Goal: Task Accomplishment & Management: Manage account settings

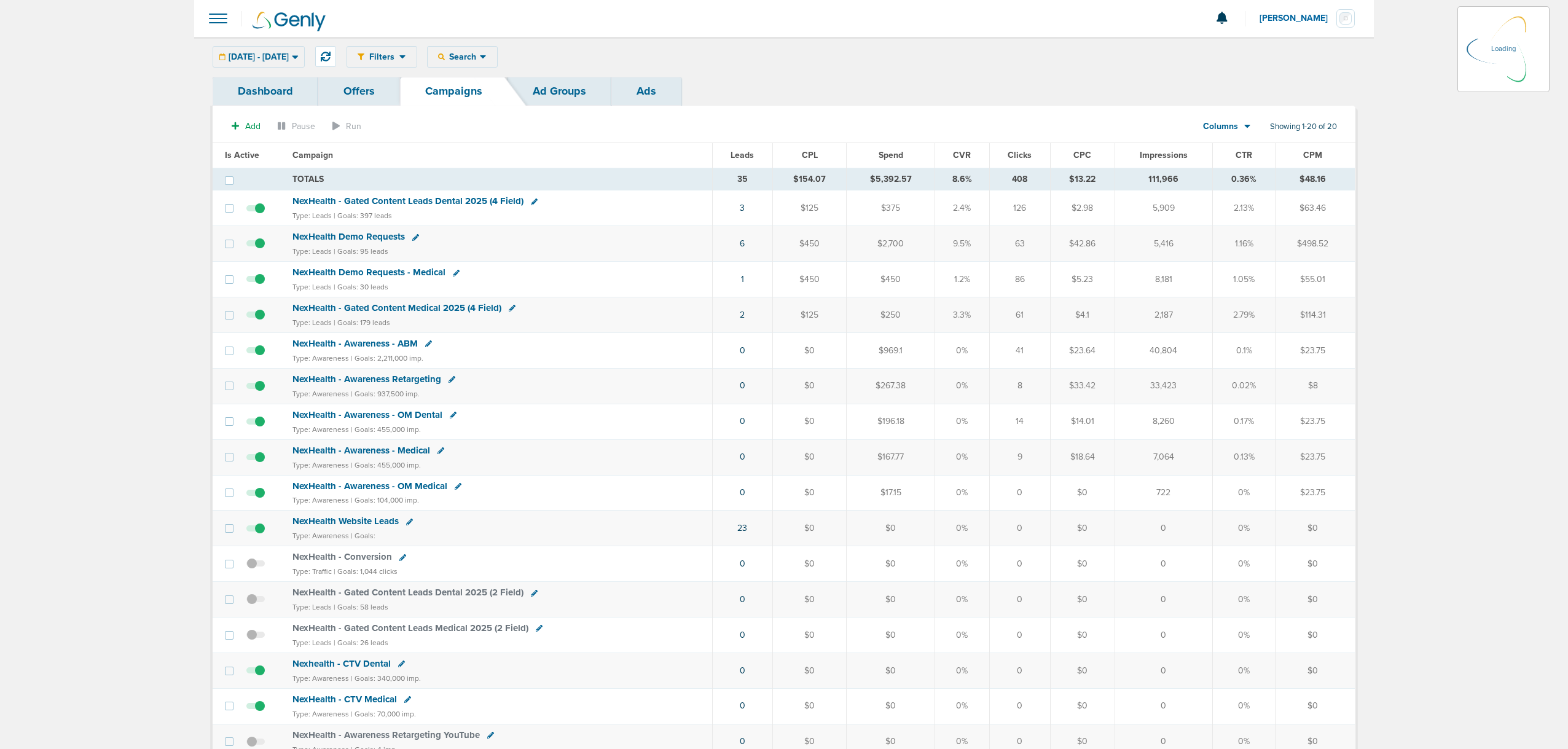
click at [649, 93] on link "Ads" at bounding box center [646, 91] width 70 height 29
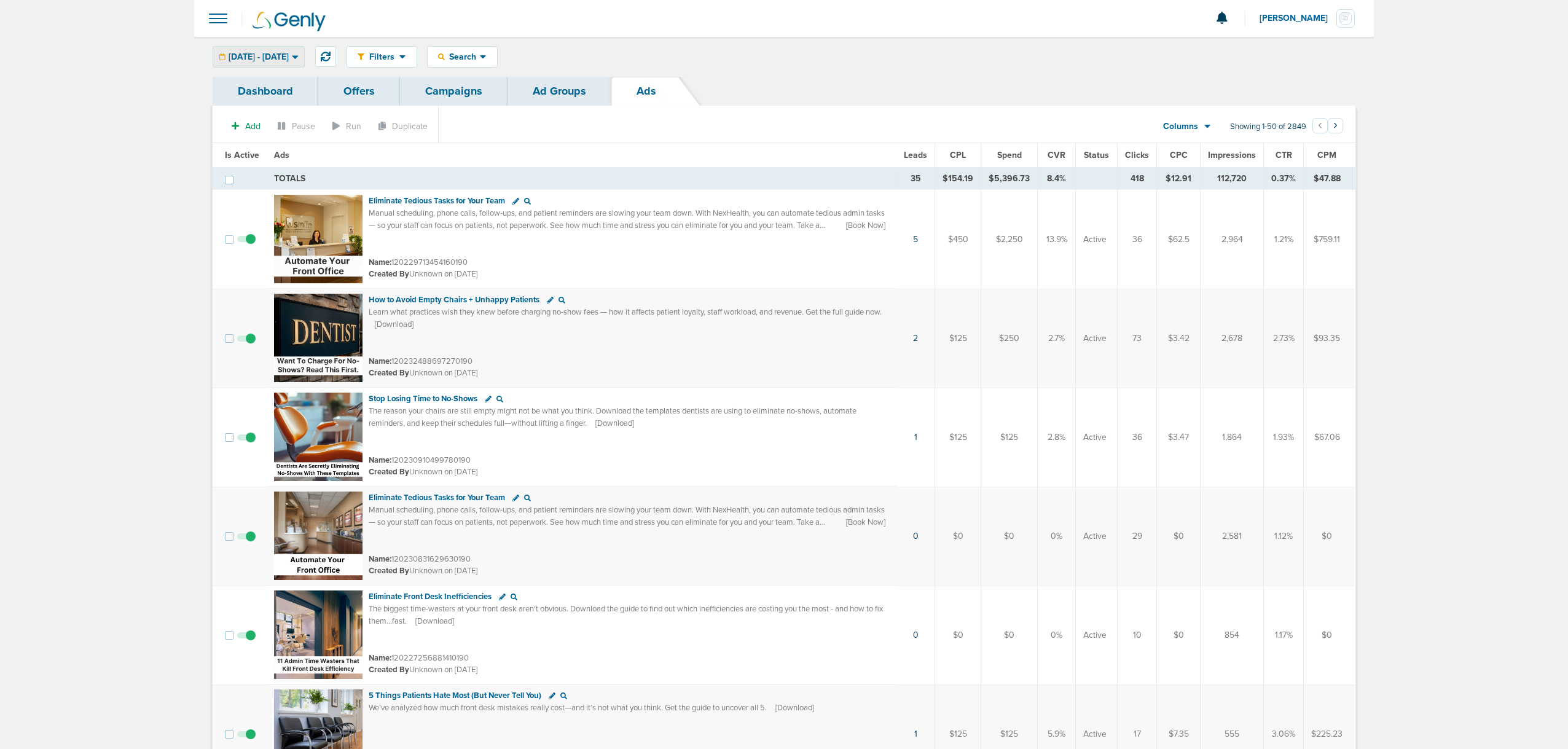
click at [279, 52] on span "[DATE] - [DATE]" at bounding box center [258, 56] width 60 height 9
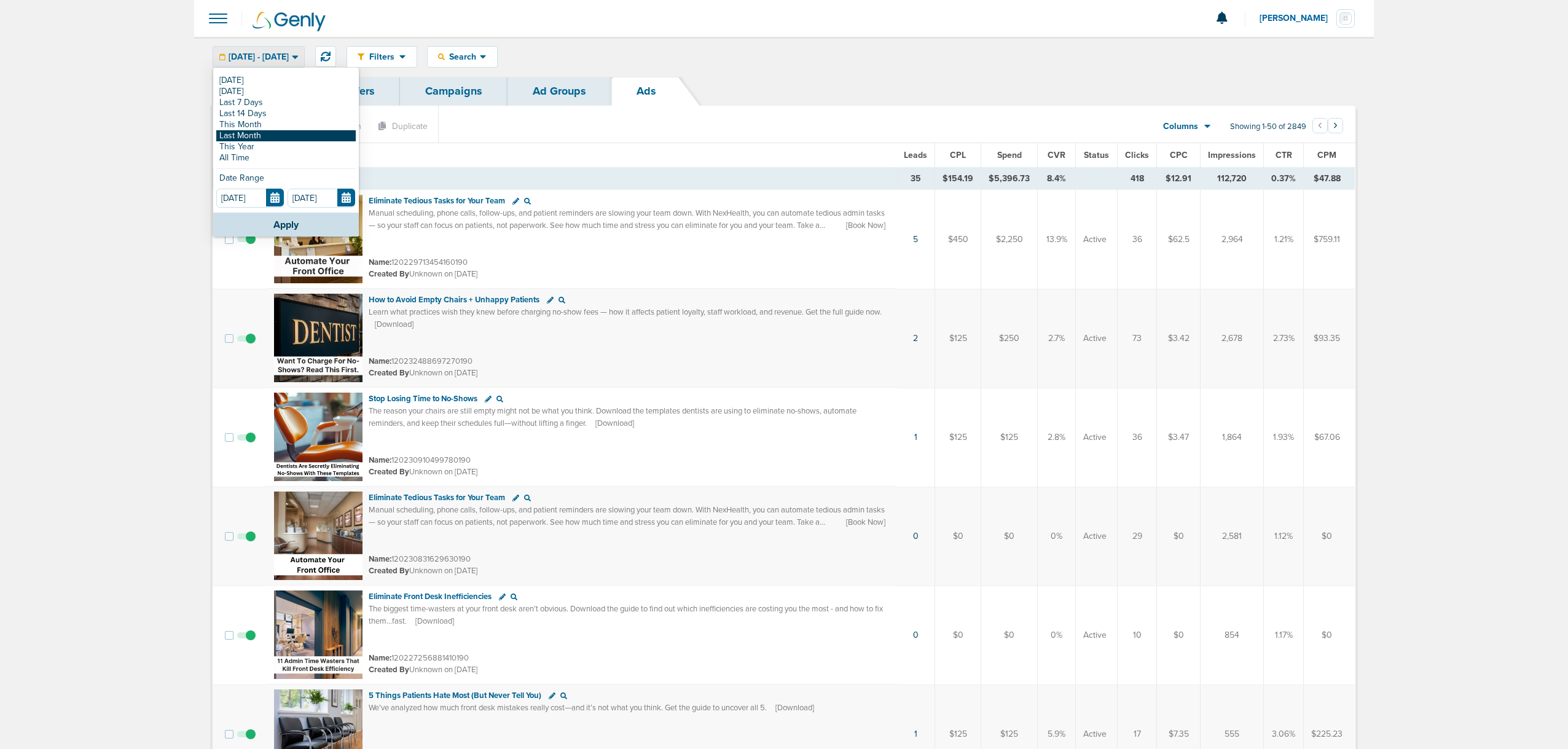
click at [239, 136] on link "Last Month" at bounding box center [286, 136] width 139 height 11
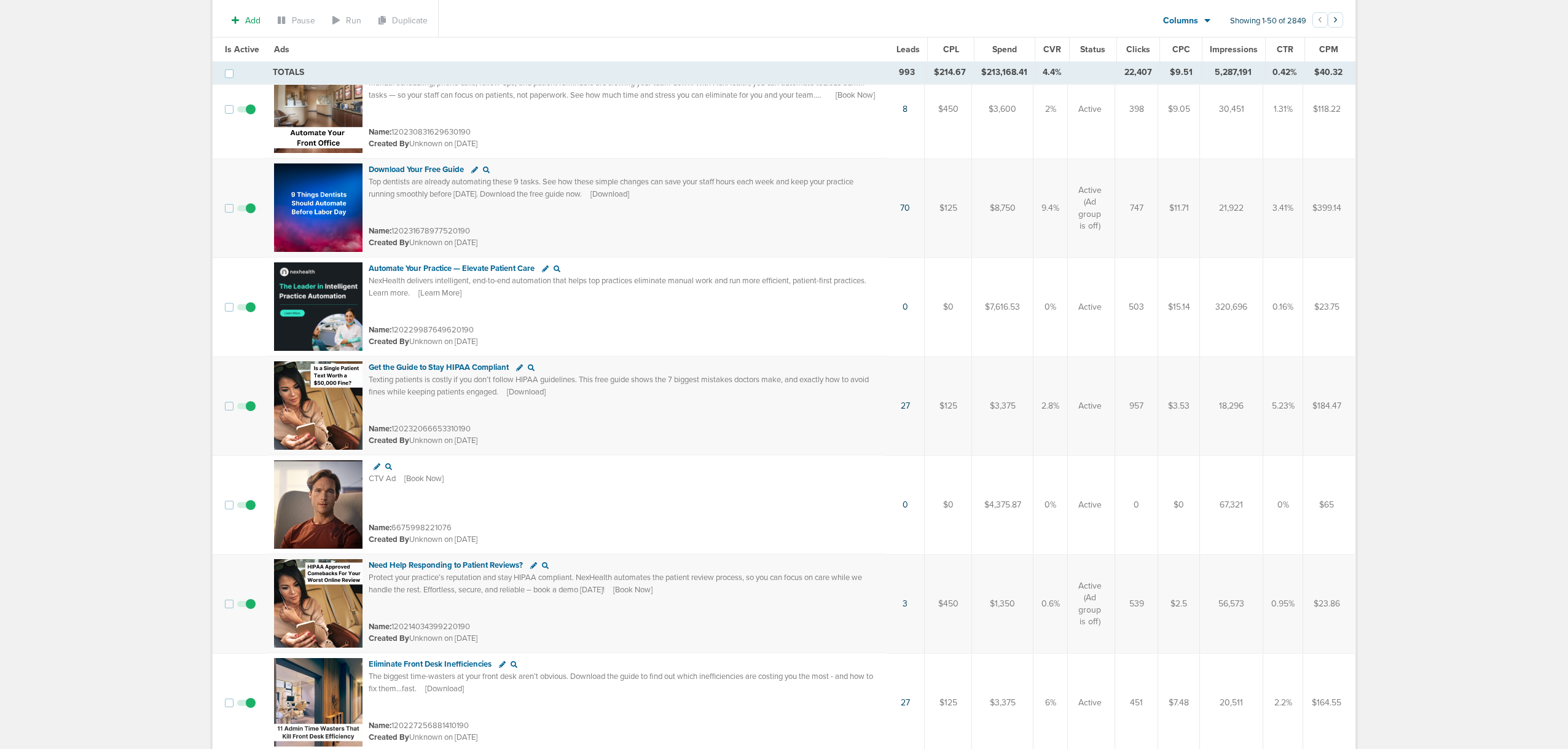
scroll to position [615, 0]
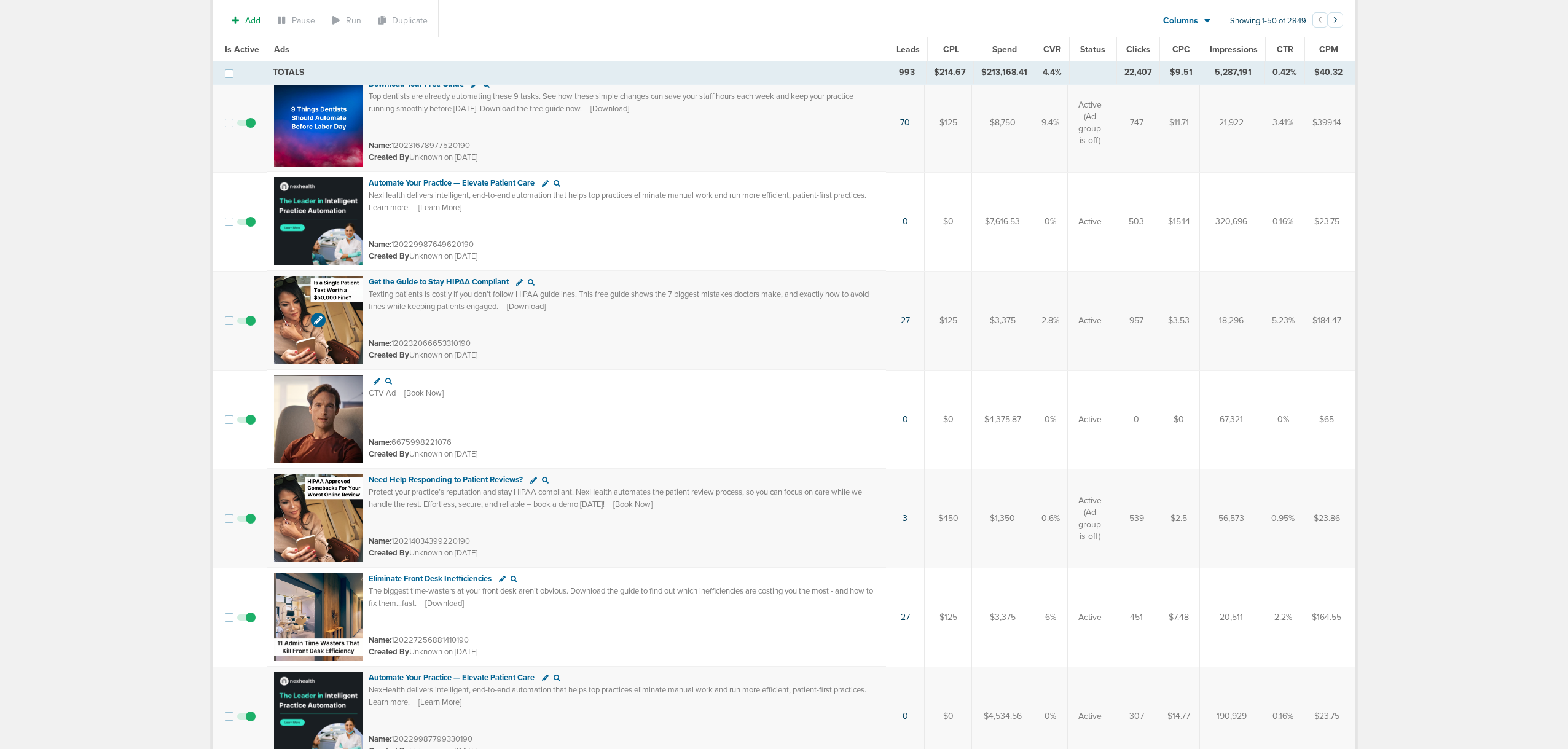
click at [292, 329] on img at bounding box center [318, 320] width 89 height 89
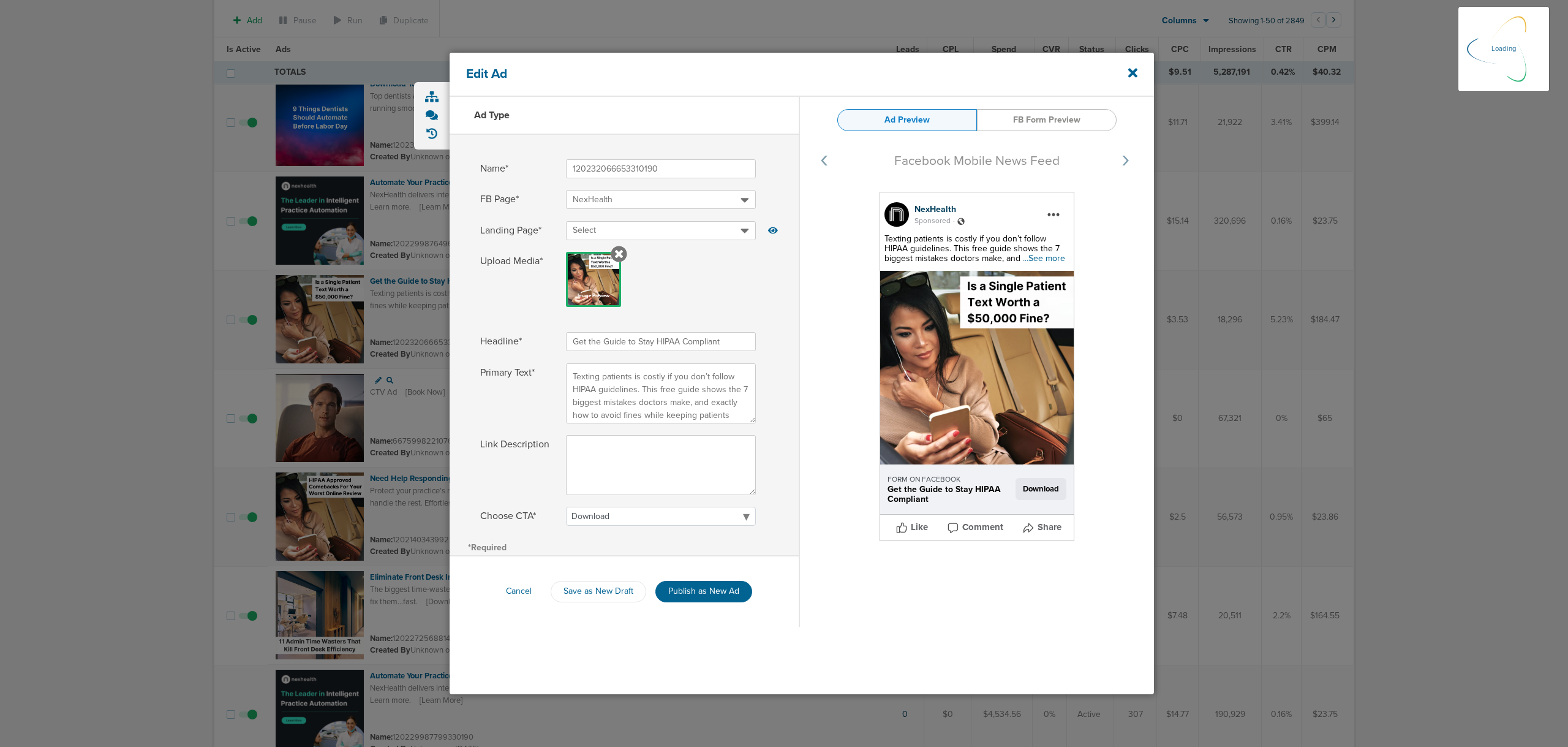
click at [1338, 352] on div at bounding box center [784, 374] width 1568 height 747
click at [1127, 74] on div "Edit Ad" at bounding box center [802, 74] width 704 height 44
click at [1132, 75] on icon at bounding box center [1133, 73] width 9 height 9
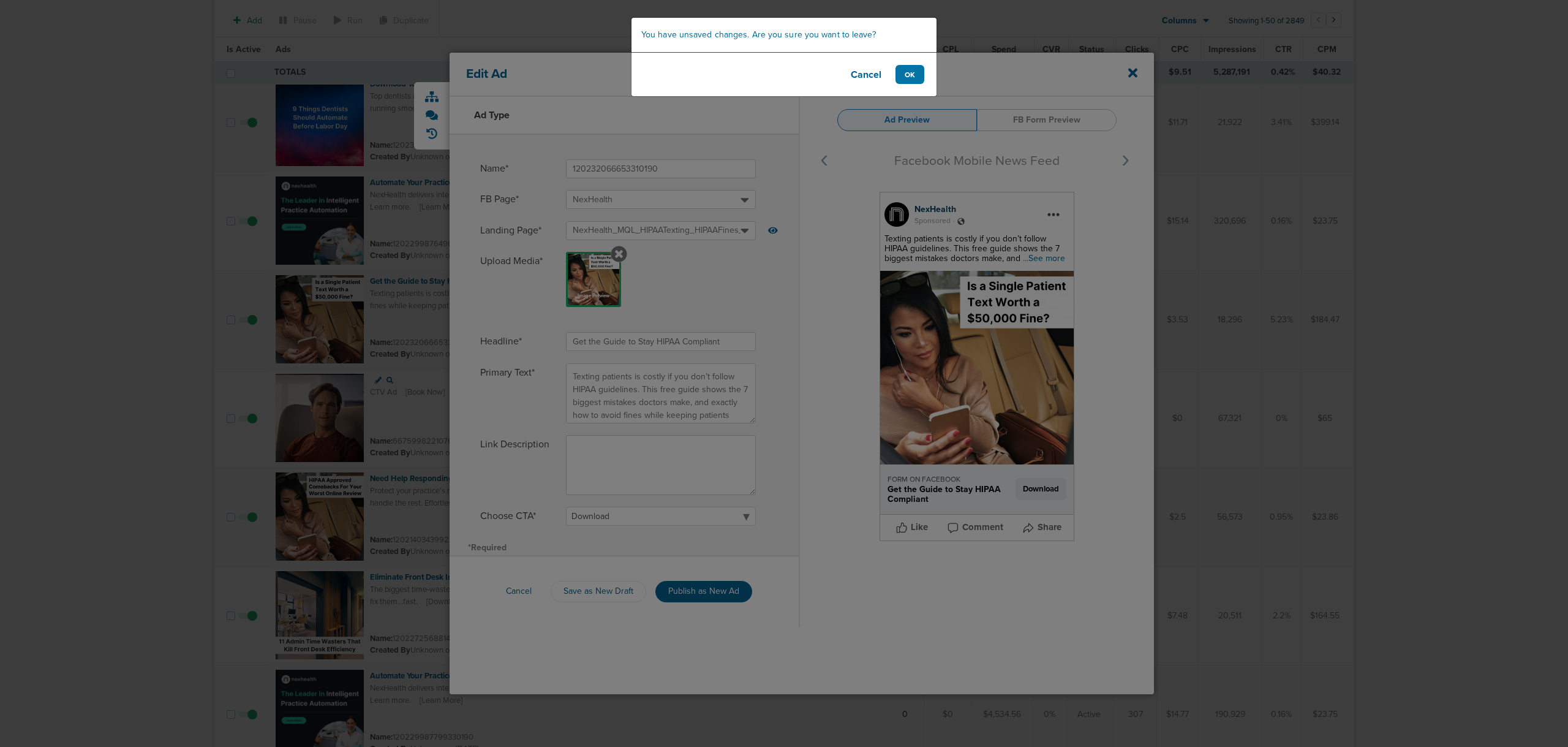
click at [871, 78] on button "Cancel" at bounding box center [866, 74] width 49 height 19
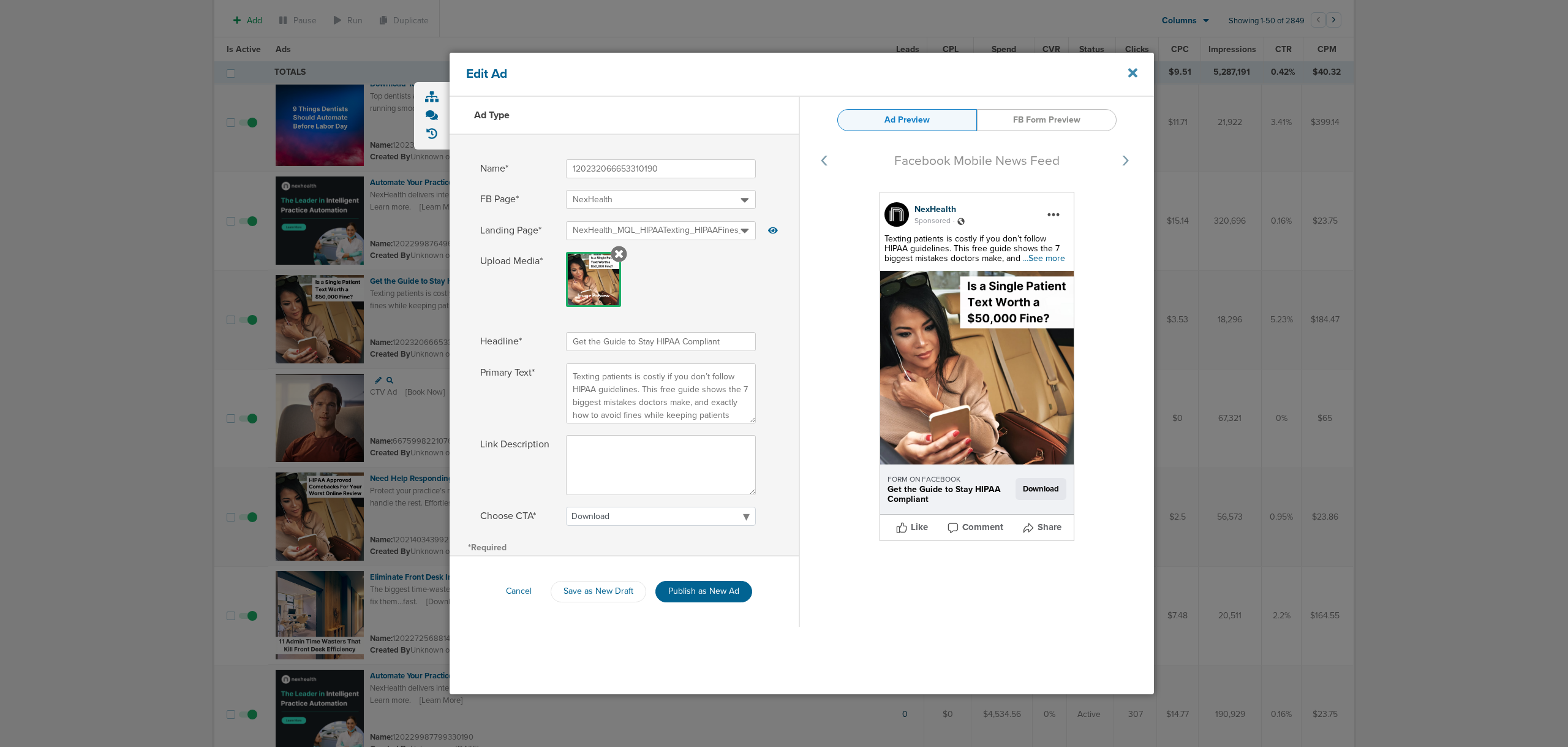
click at [1133, 76] on icon at bounding box center [1133, 73] width 9 height 13
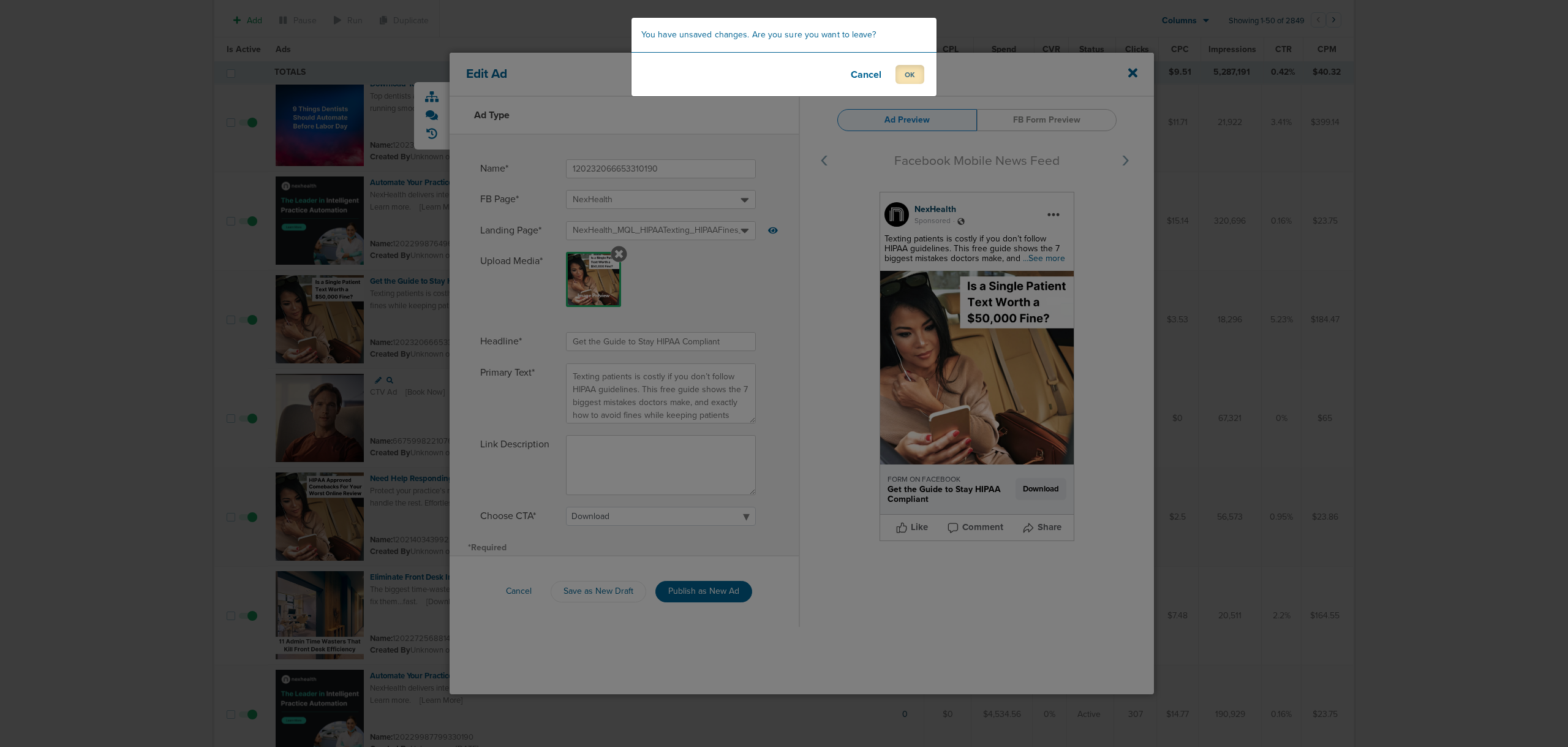
click at [919, 79] on button "OK" at bounding box center [910, 74] width 29 height 19
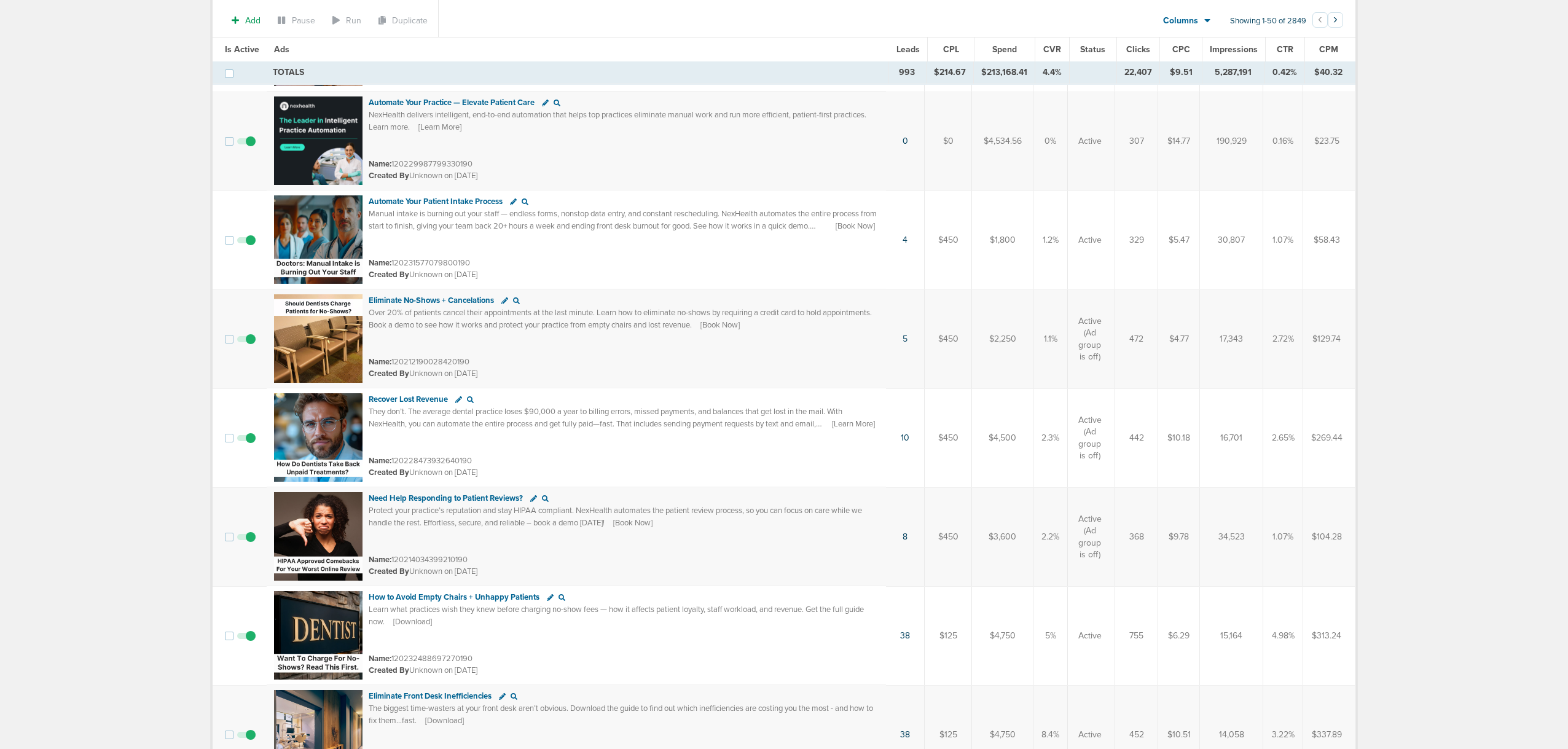
scroll to position [1229, 0]
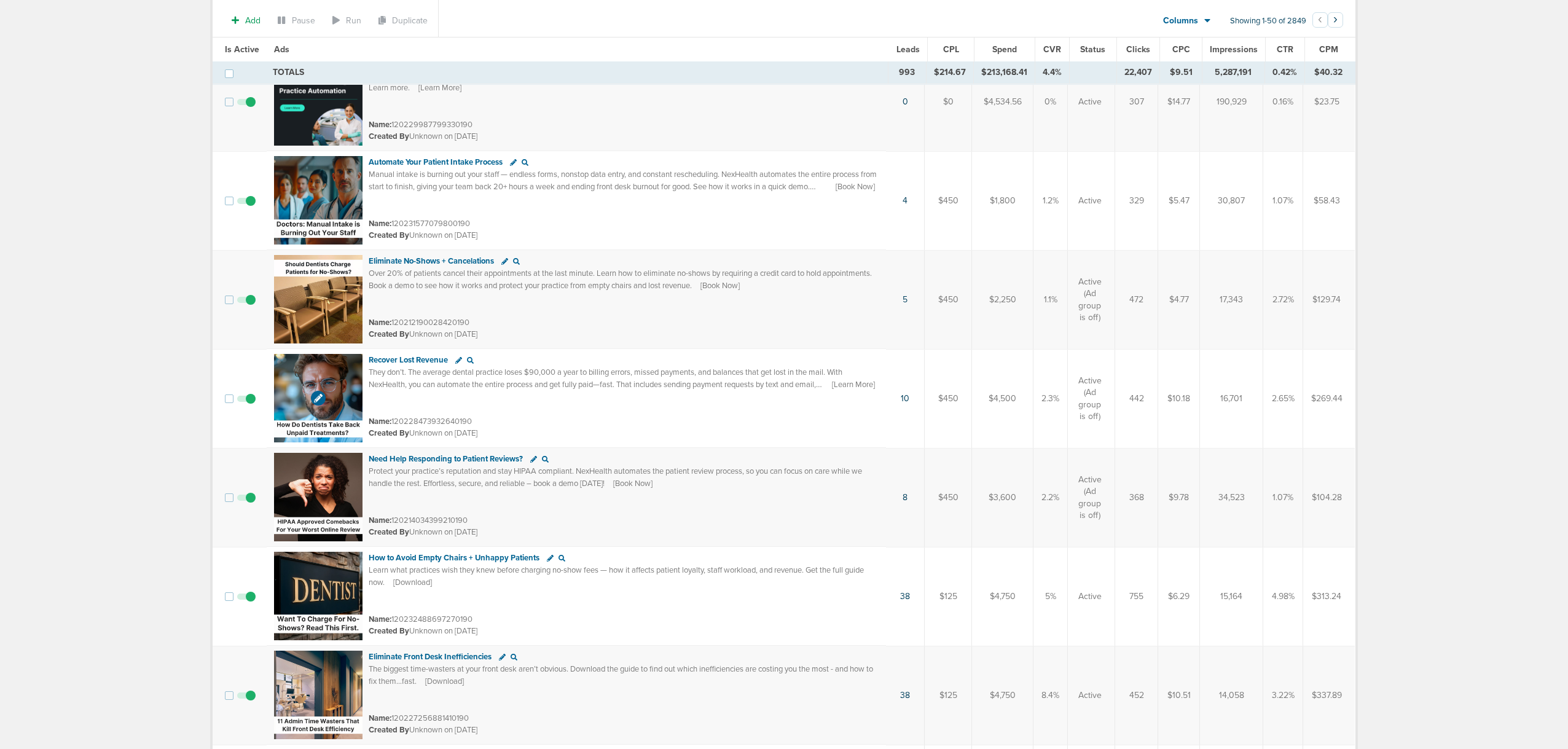
click at [297, 382] on img at bounding box center [318, 398] width 89 height 89
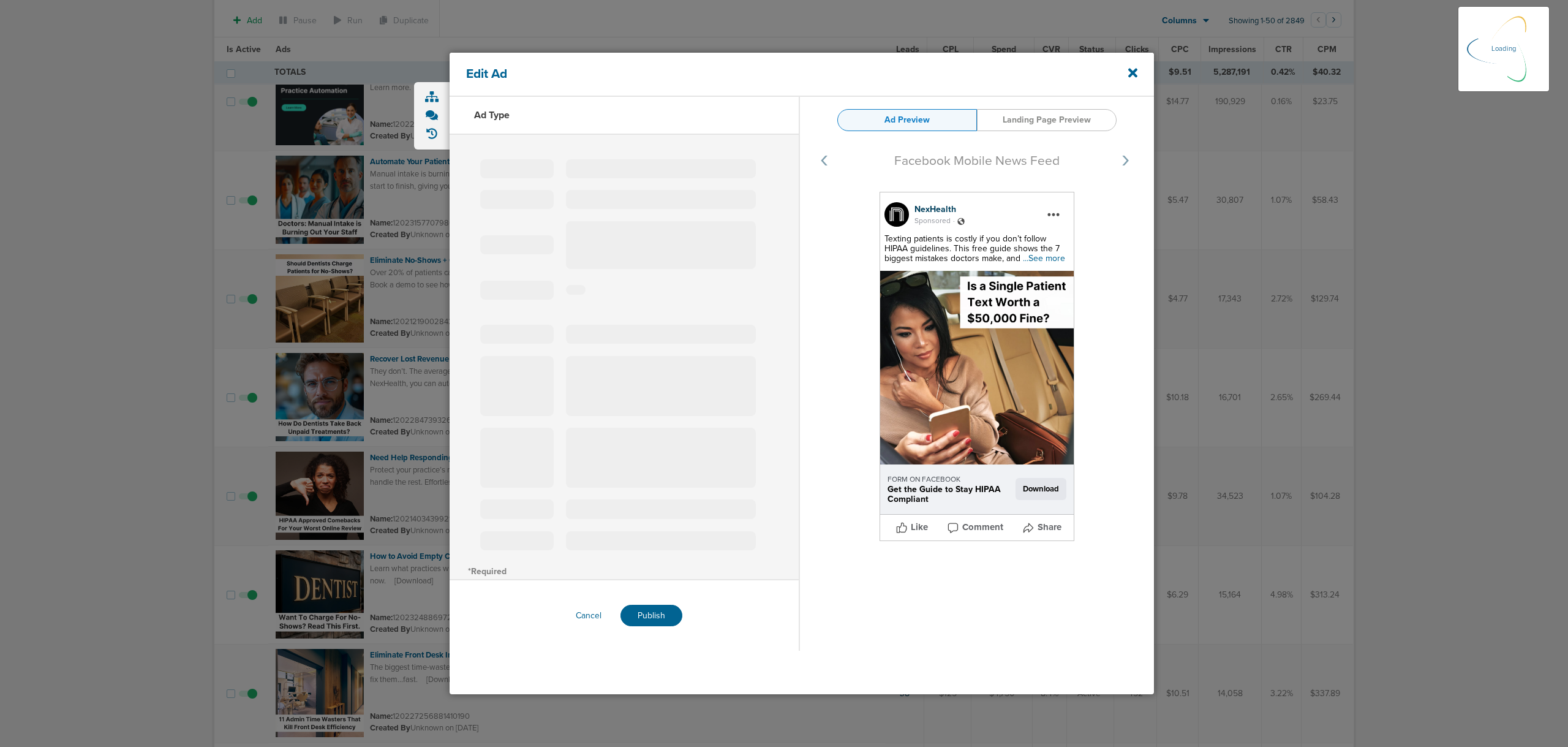
select select "learn_more"
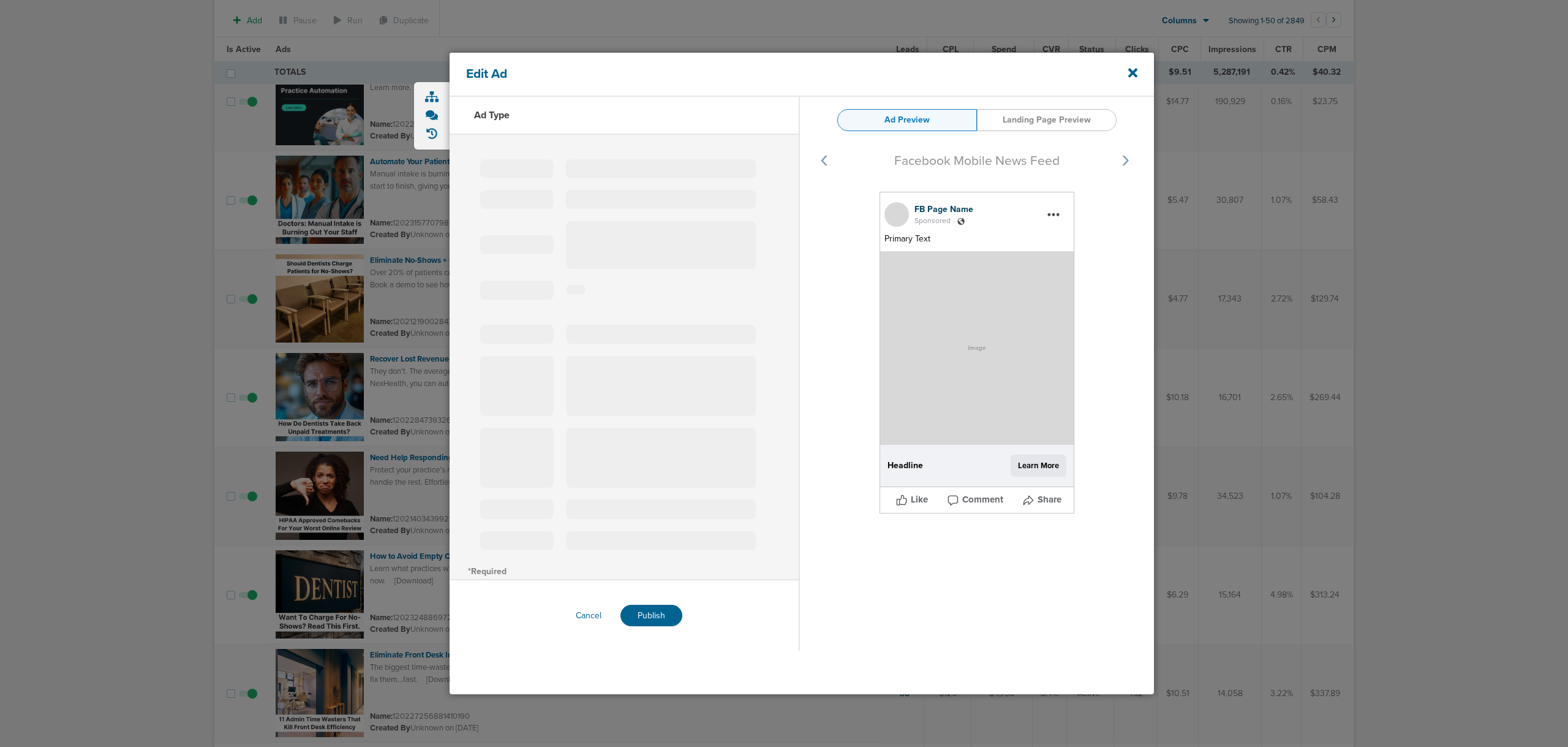
type input "120228473932640190"
type input "Recover Lost Revenue"
type textarea "They don’t. The average dental practice loses $90,000 a year to billing errors,…"
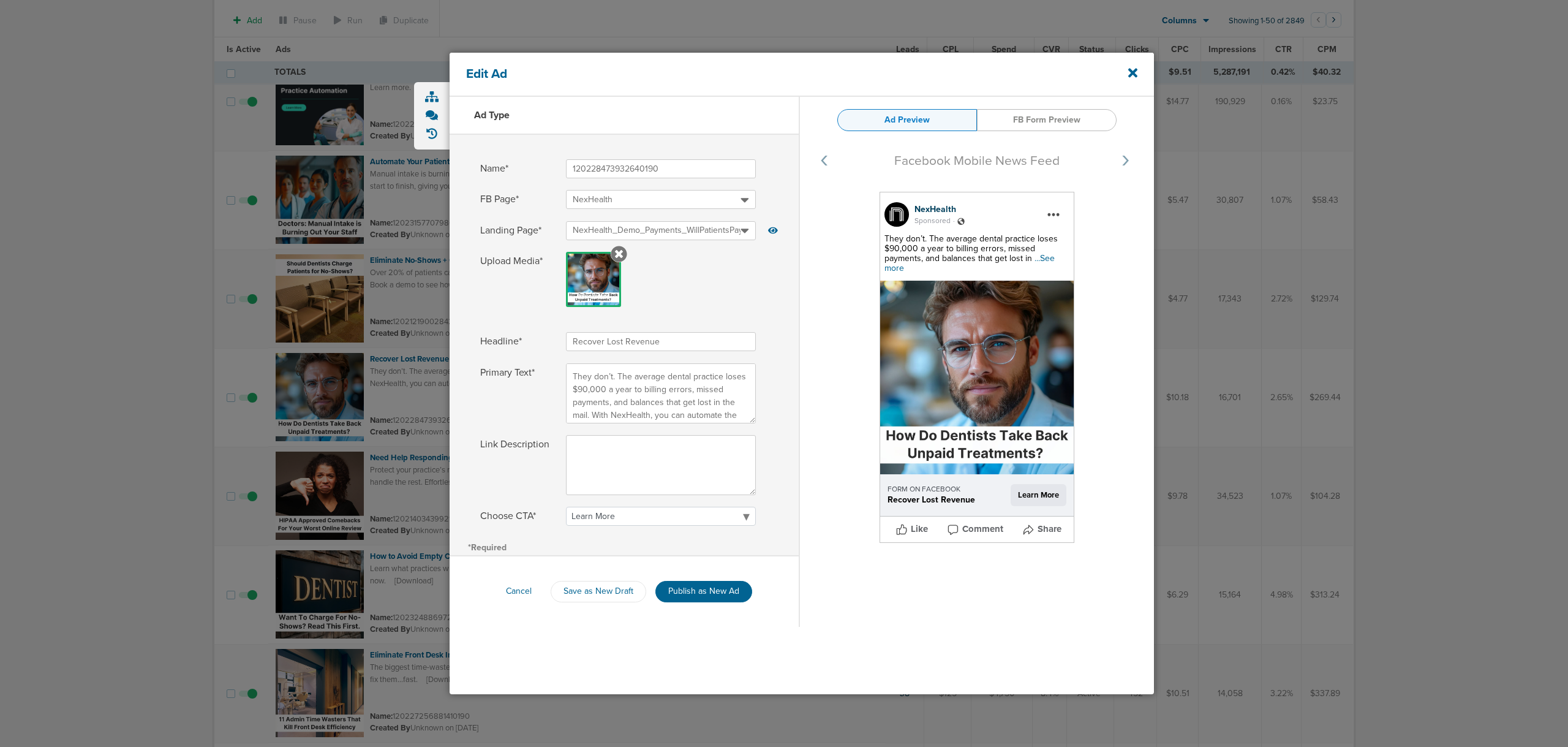
click at [1050, 253] on span "...See more" at bounding box center [970, 263] width 170 height 20
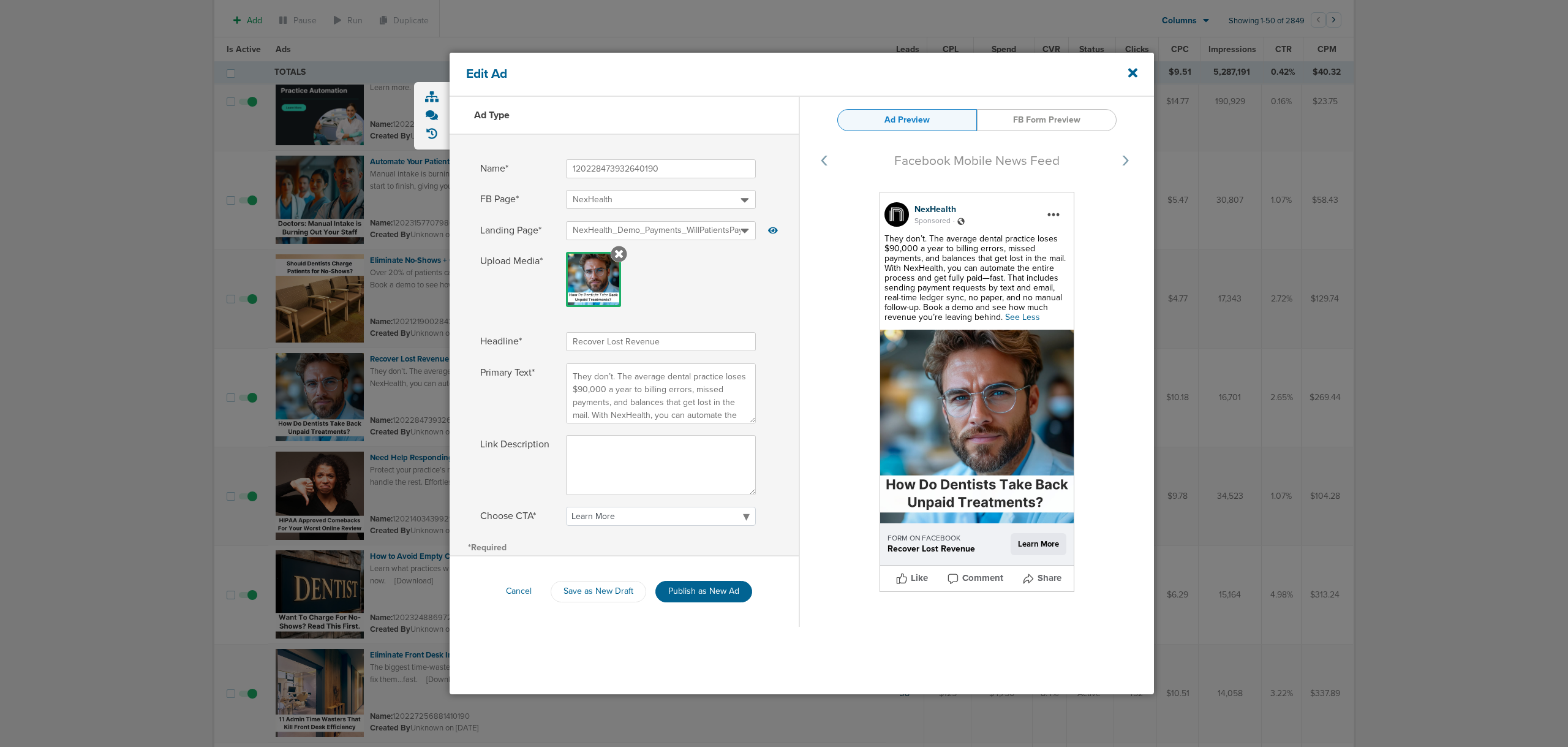
click at [198, 198] on div at bounding box center [784, 374] width 1568 height 747
click at [1270, 386] on div at bounding box center [784, 374] width 1568 height 747
click at [1128, 61] on div "Edit Ad" at bounding box center [802, 74] width 704 height 44
click at [1128, 77] on icon at bounding box center [1133, 73] width 9 height 13
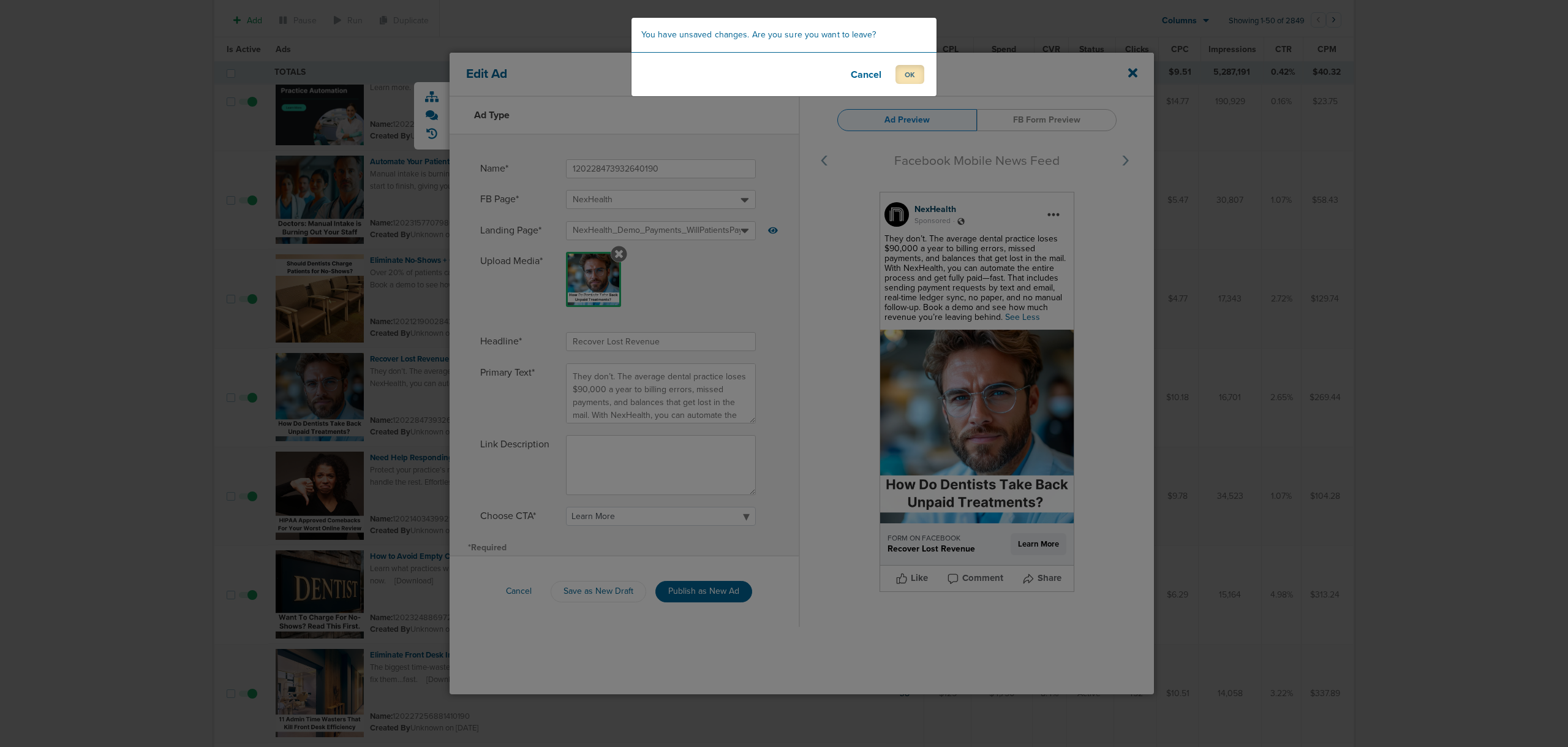
click at [897, 70] on button "OK" at bounding box center [910, 74] width 29 height 19
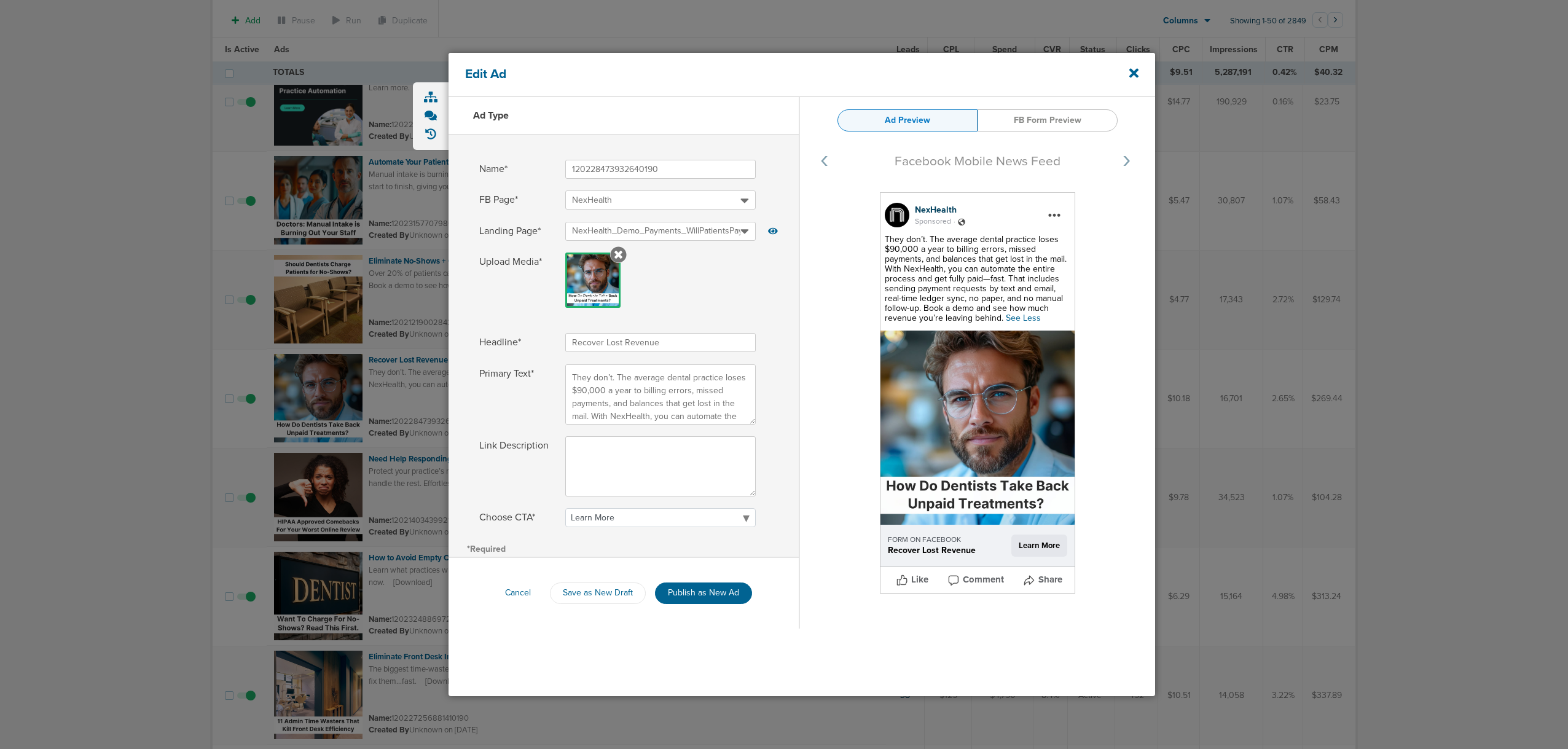
click at [908, 71] on div "Edit Ad" at bounding box center [802, 74] width 706 height 44
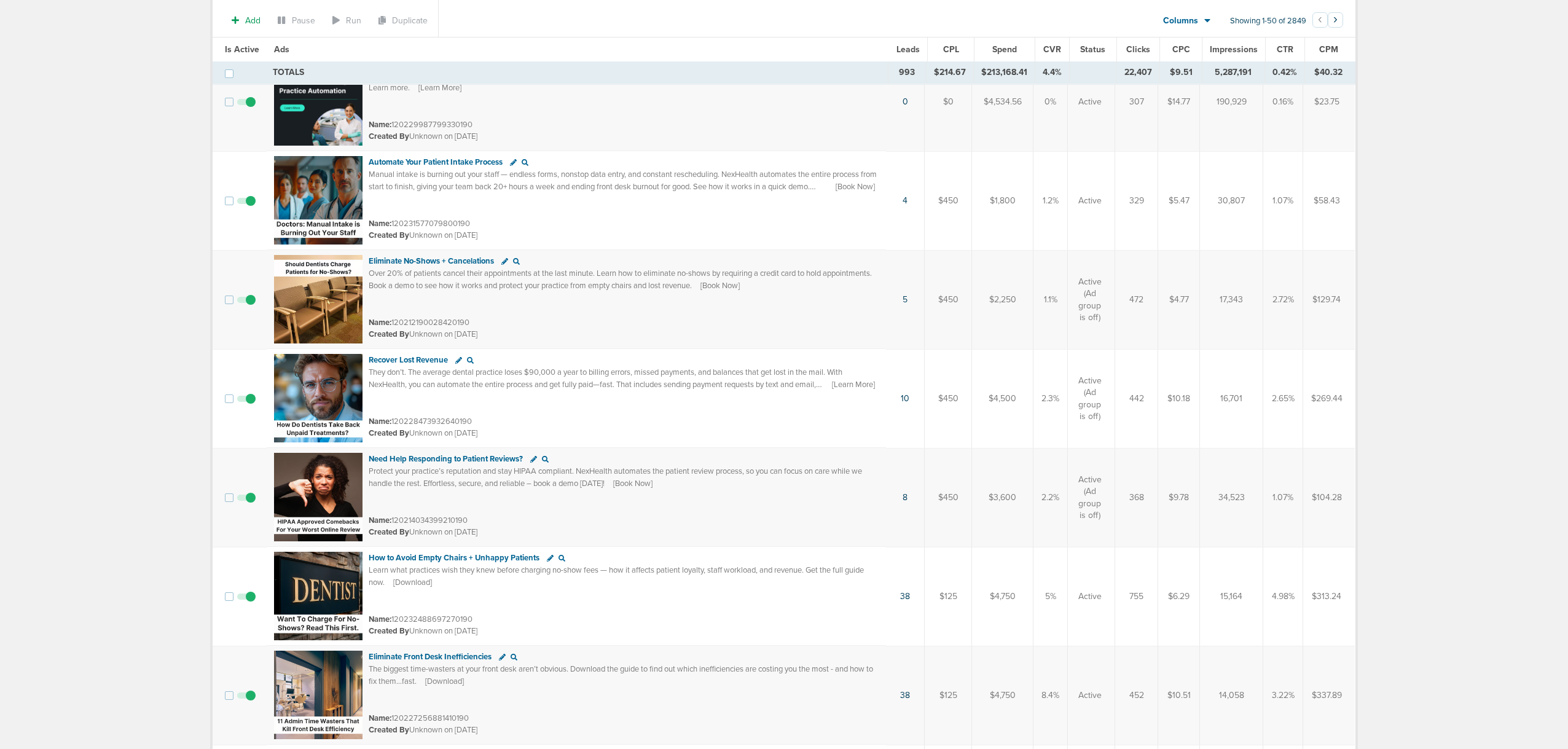
click at [1285, 399] on td "2.65%" at bounding box center [1283, 399] width 40 height 99
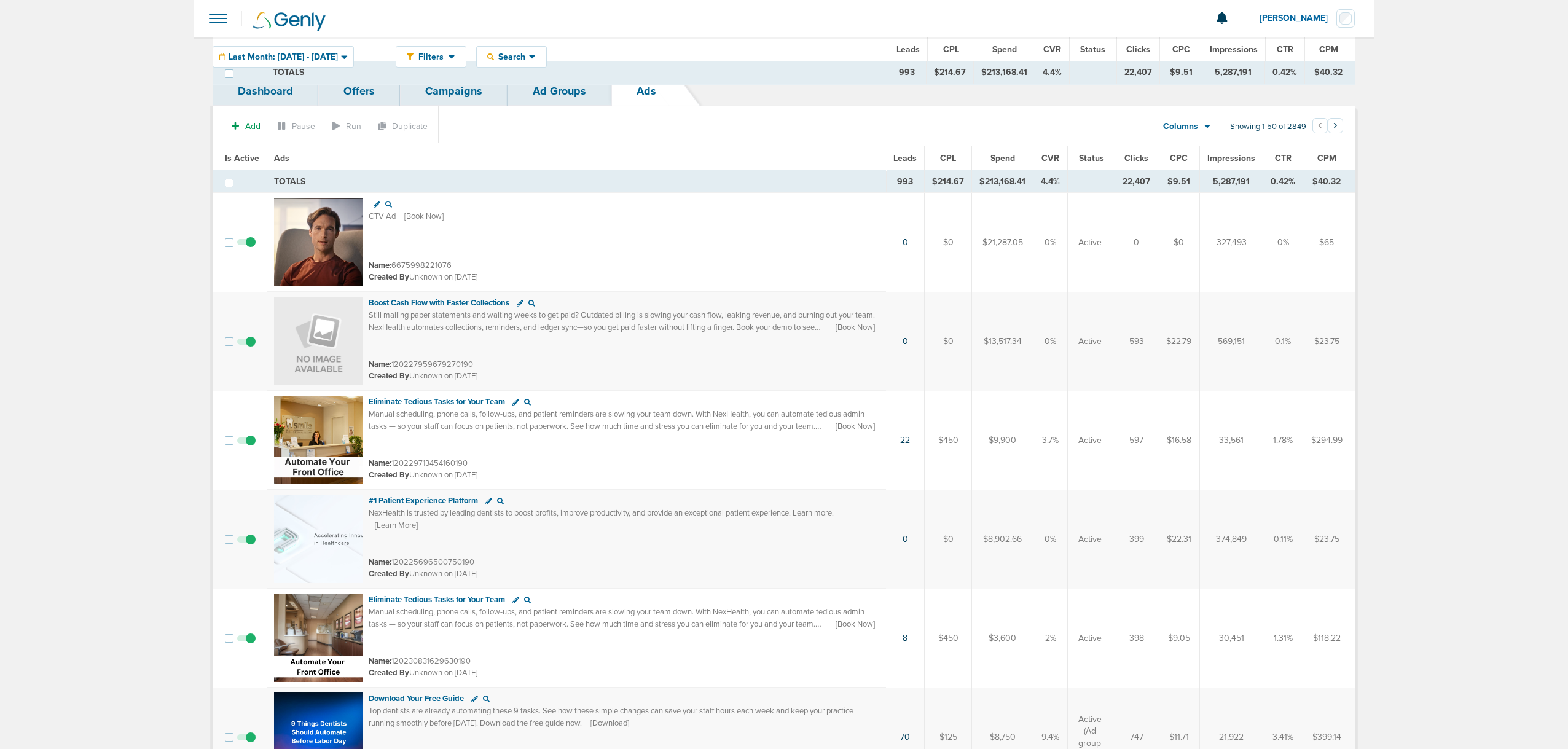
scroll to position [1229, 0]
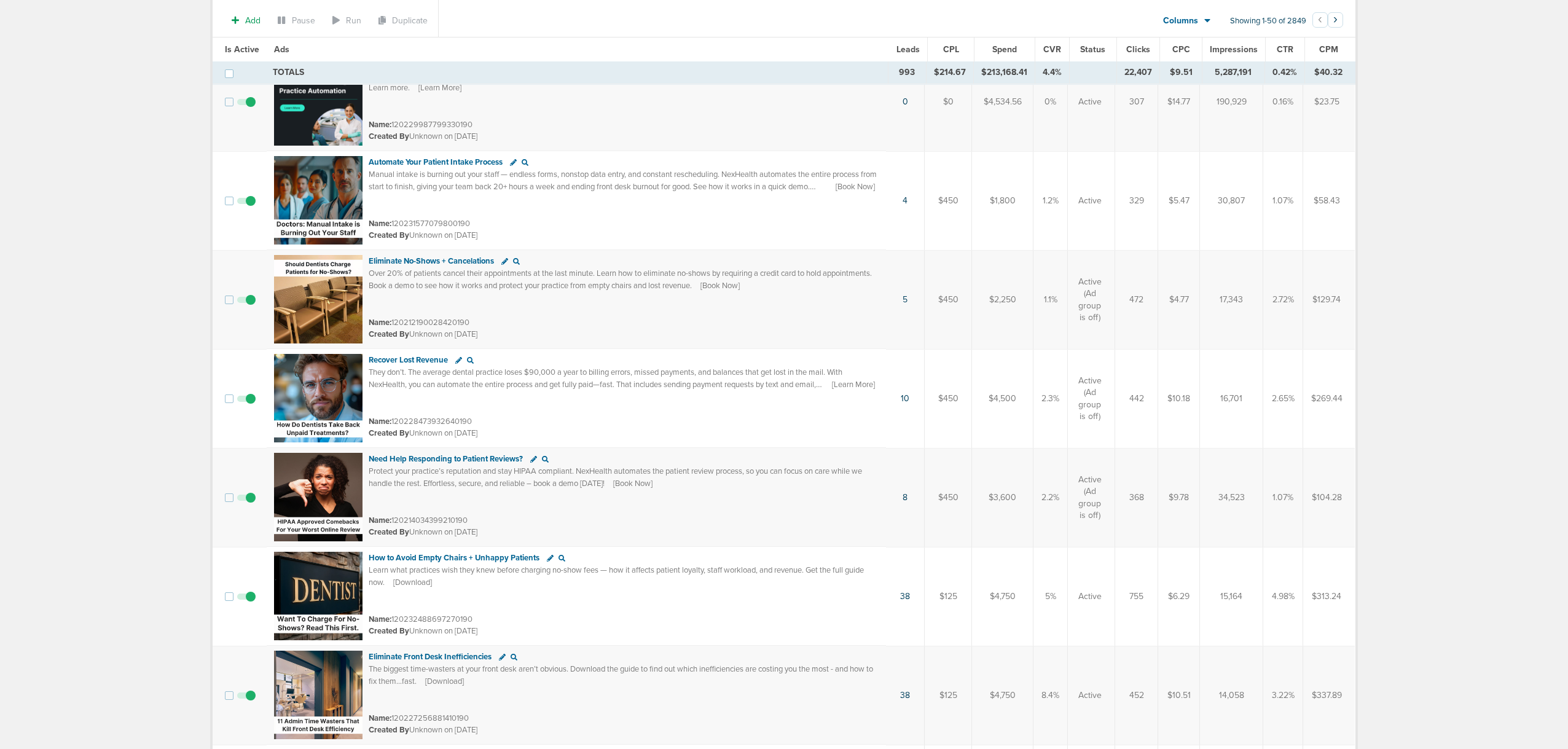
click at [1271, 400] on td "2.65%" at bounding box center [1283, 399] width 40 height 99
drag, startPoint x: 944, startPoint y: 401, endPoint x: 961, endPoint y: 406, distance: 17.7
click at [961, 406] on td "$450" at bounding box center [948, 399] width 47 height 99
click at [954, 495] on td "$450" at bounding box center [948, 498] width 47 height 99
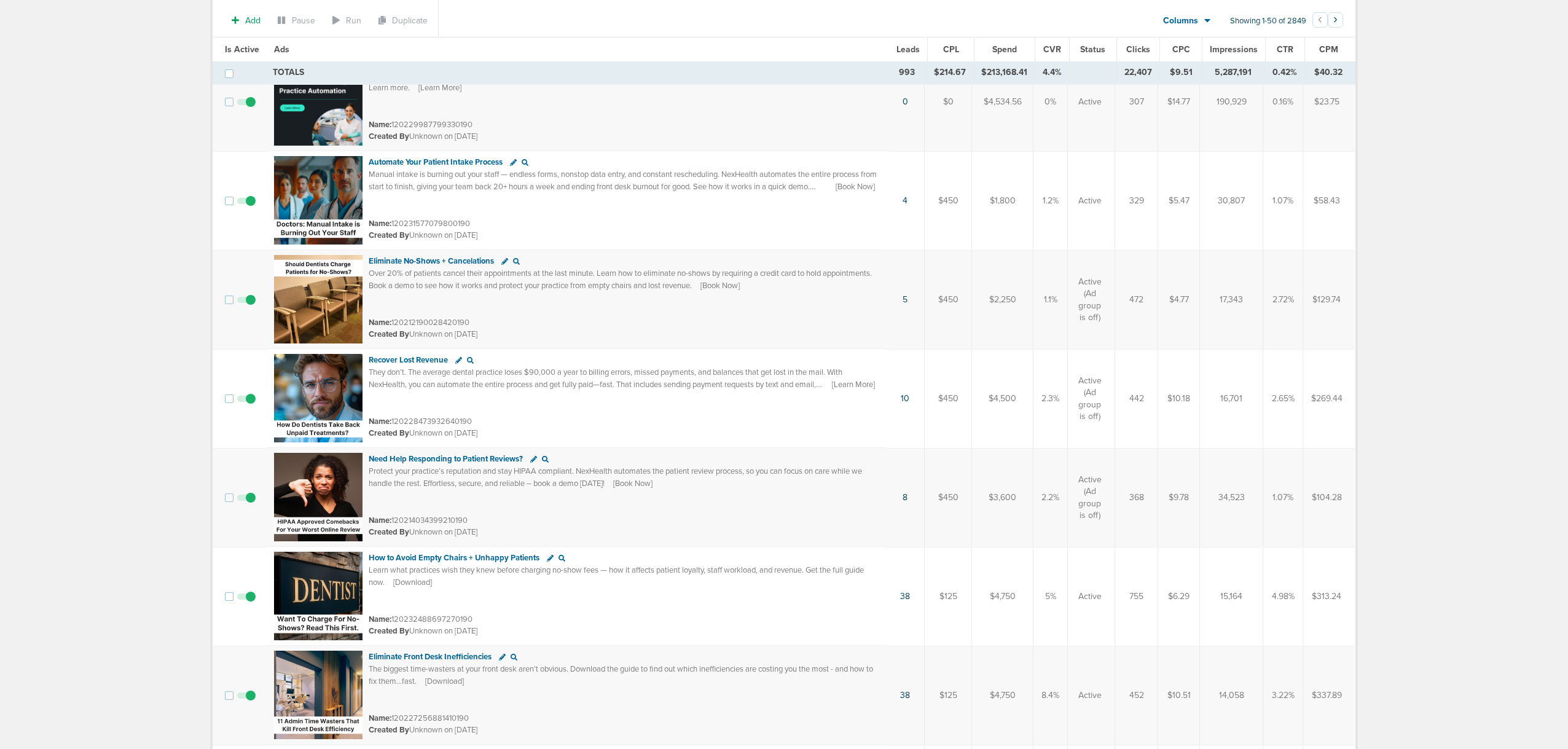
click at [954, 495] on td "$450" at bounding box center [948, 498] width 47 height 99
click at [953, 400] on td "$450" at bounding box center [948, 399] width 47 height 99
click at [949, 492] on td "$450" at bounding box center [948, 498] width 47 height 99
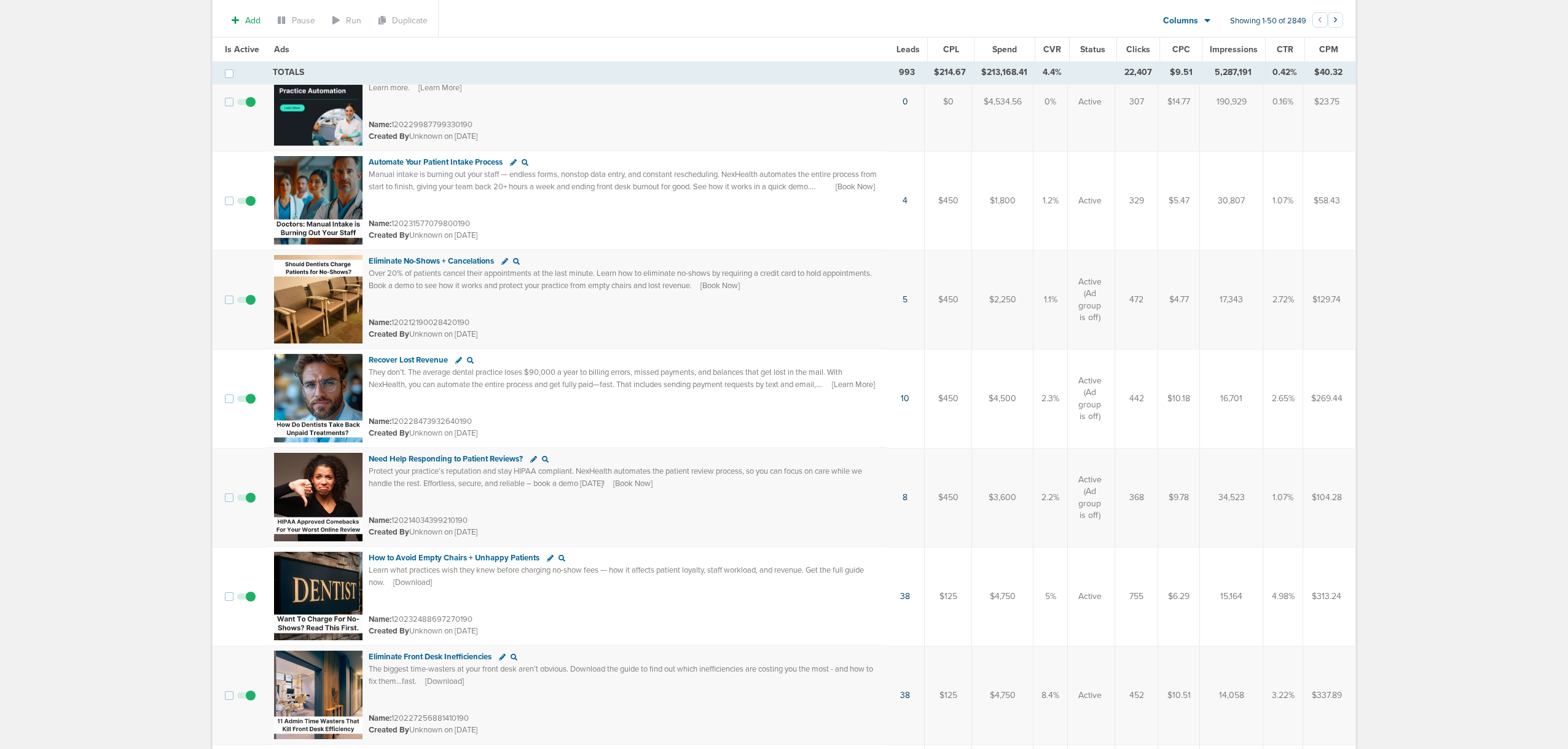
click at [949, 492] on td "$450" at bounding box center [948, 498] width 47 height 99
click at [410, 361] on span "Recover Lost Revenue" at bounding box center [408, 360] width 79 height 10
click at [340, 389] on img at bounding box center [318, 398] width 89 height 89
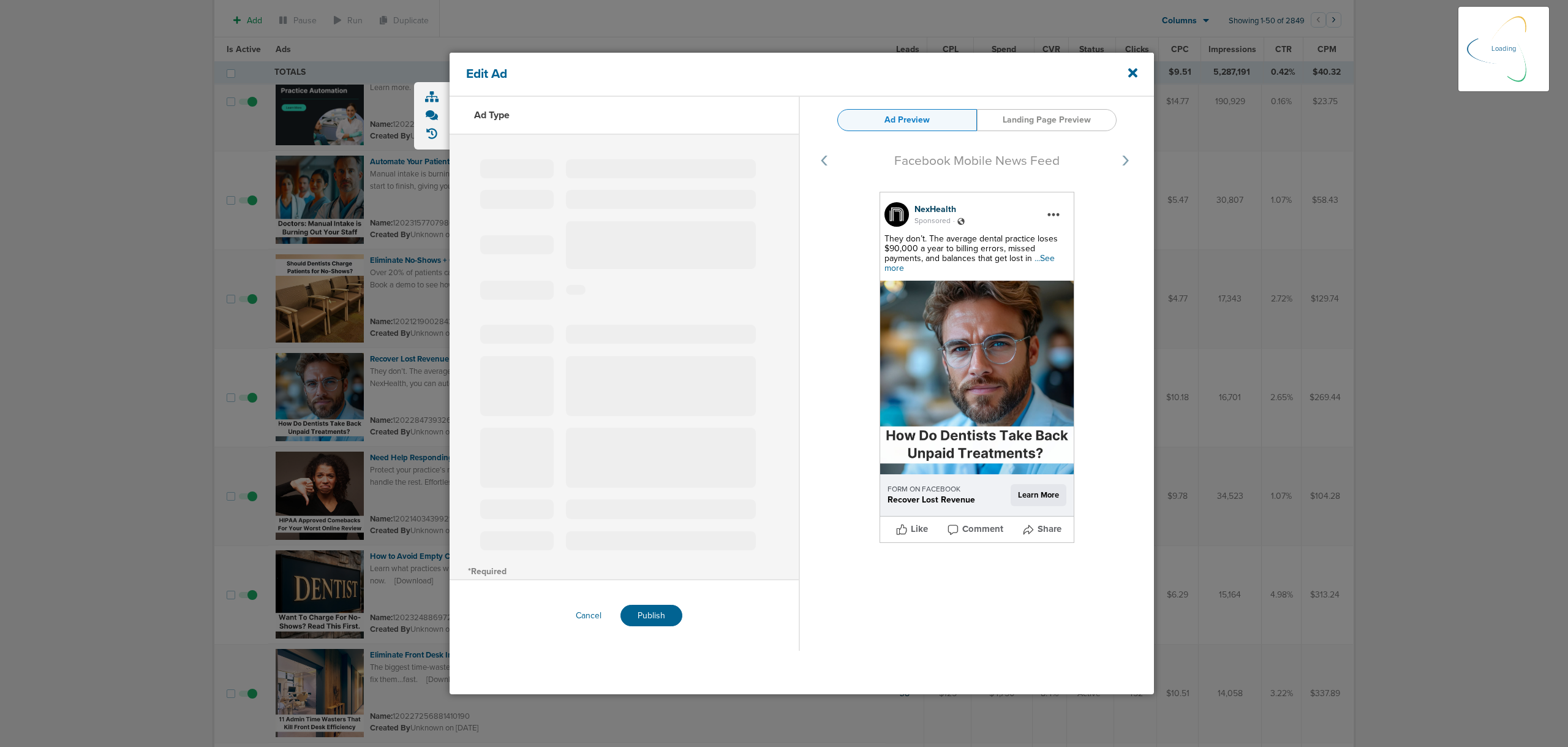
select select "learn_more"
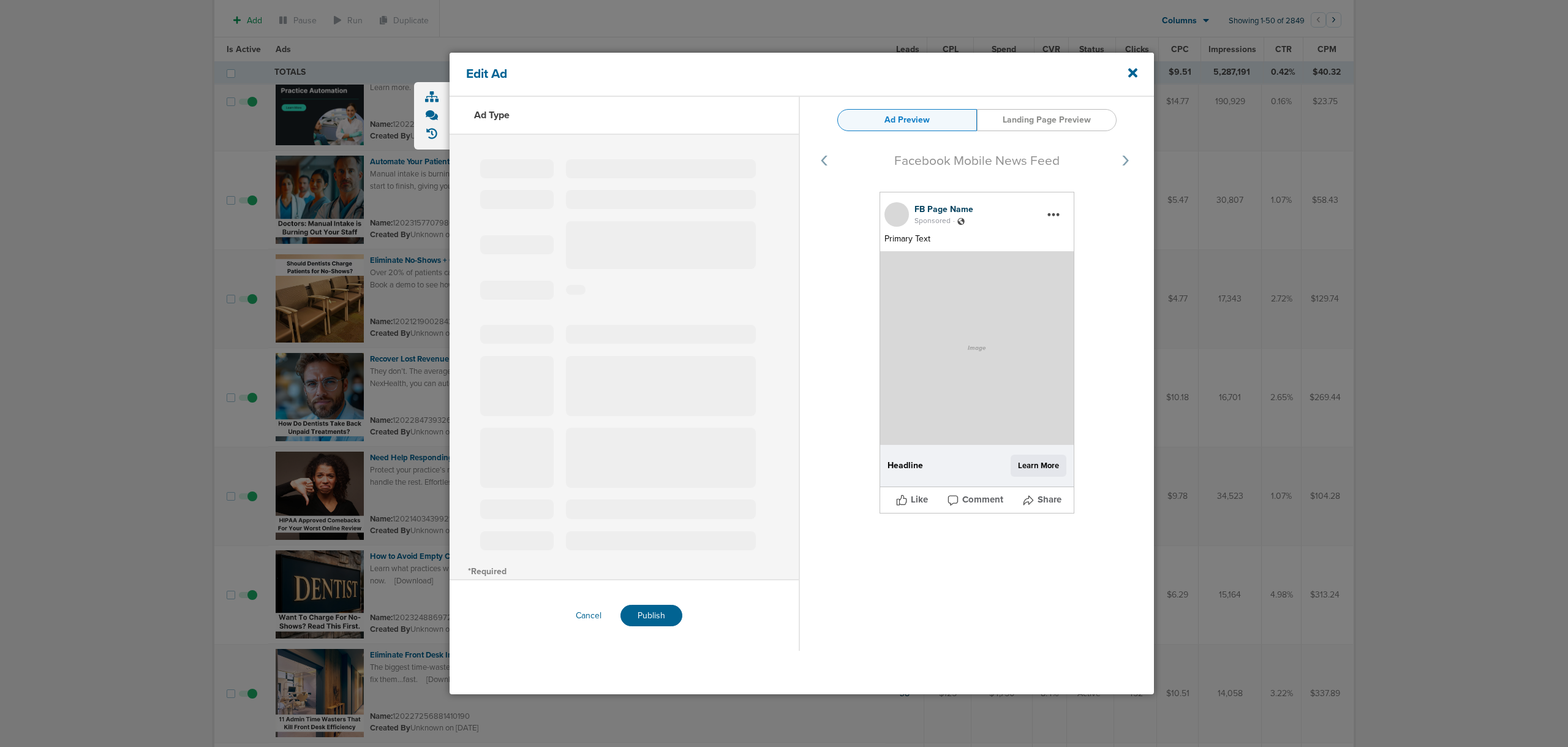
type input "120228473932640190"
type input "Recover Lost Revenue"
type textarea "They don’t. The average dental practice loses $90,000 a year to billing errors,…"
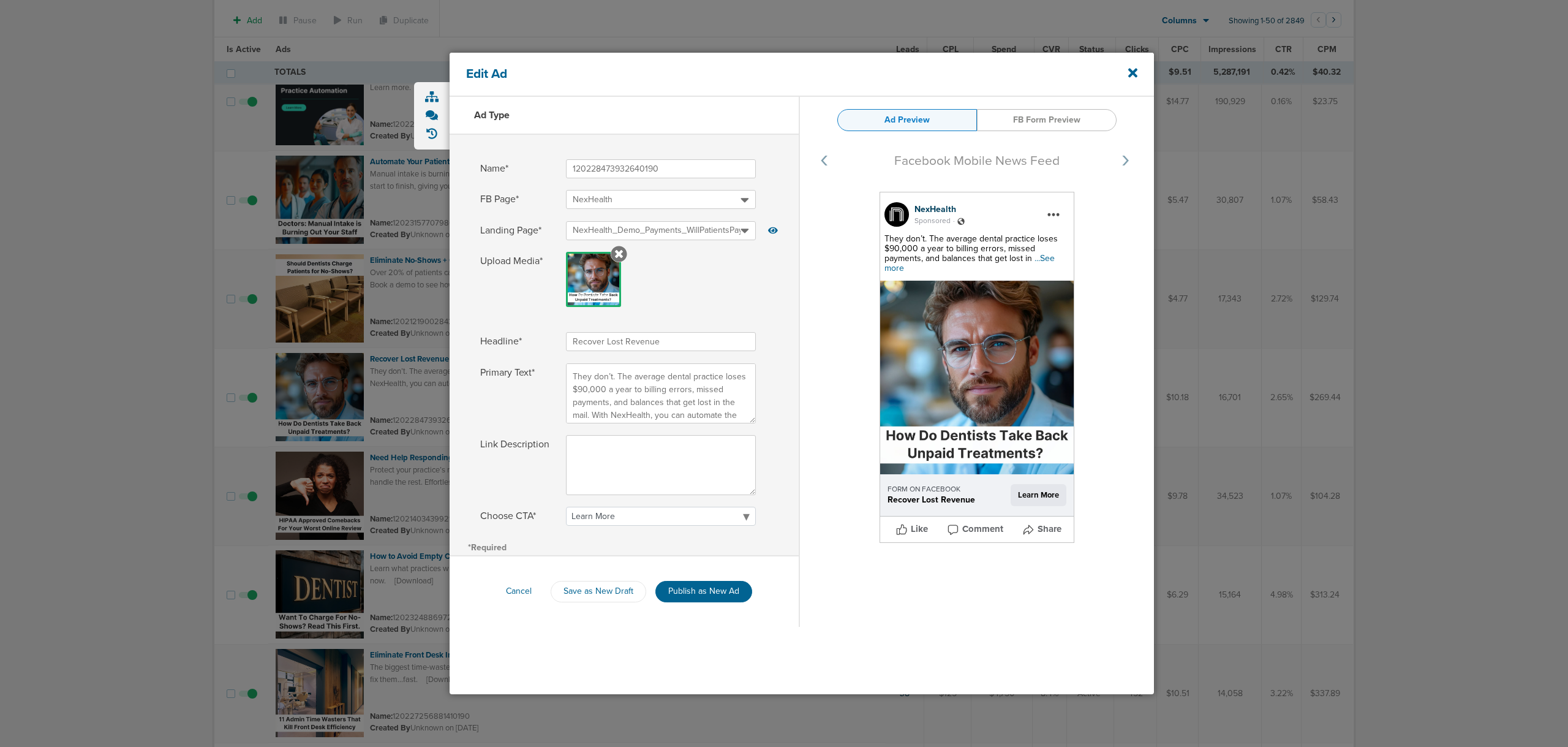
click at [1052, 255] on span "...See more" at bounding box center [970, 263] width 170 height 20
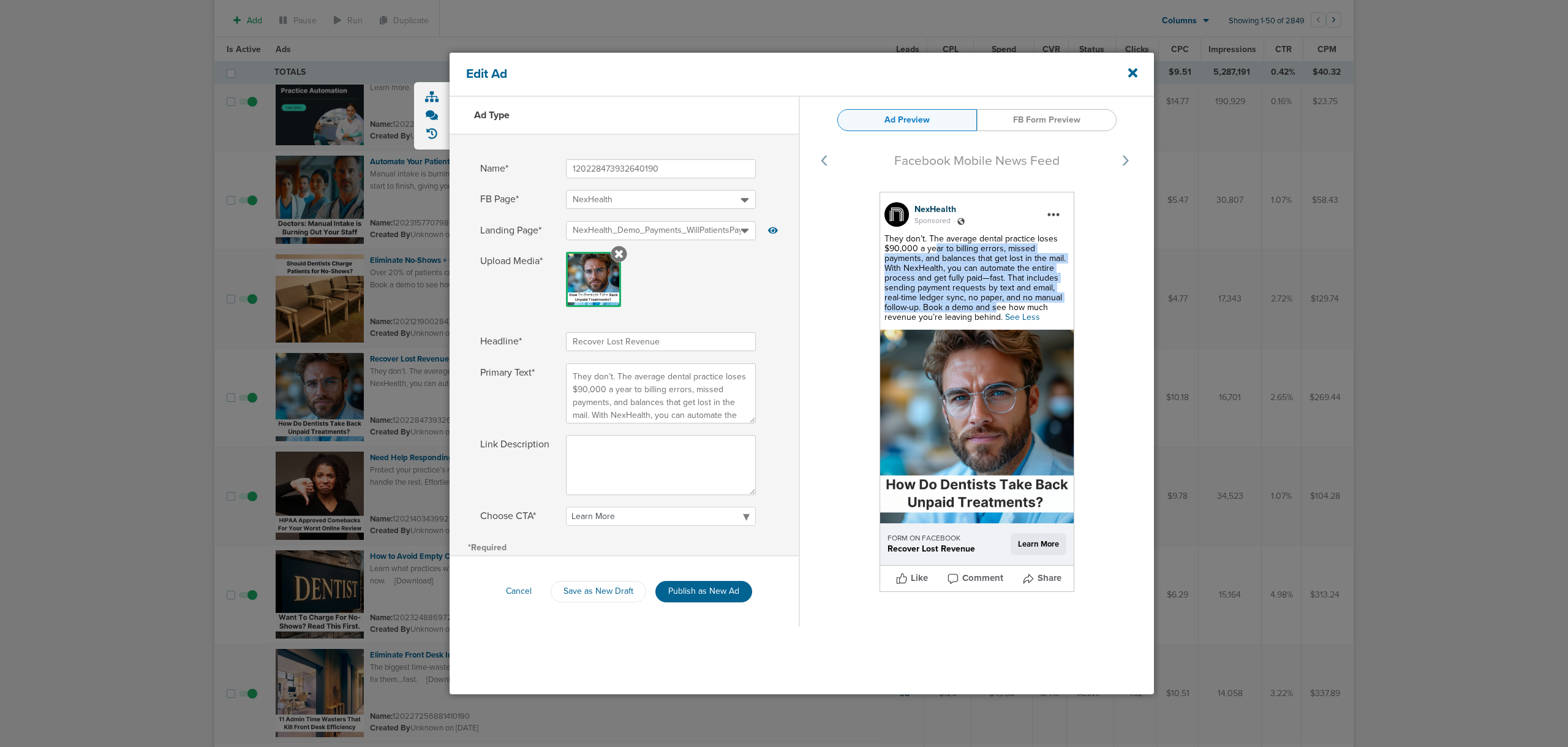
drag, startPoint x: 955, startPoint y: 277, endPoint x: 997, endPoint y: 310, distance: 53.4
click at [997, 310] on span "They don’t. The average dental practice loses $90,000 a year to billing errors,…" at bounding box center [975, 278] width 181 height 89
click at [1306, 359] on div at bounding box center [784, 374] width 1568 height 747
click at [1125, 71] on div "Edit Ad" at bounding box center [802, 74] width 704 height 44
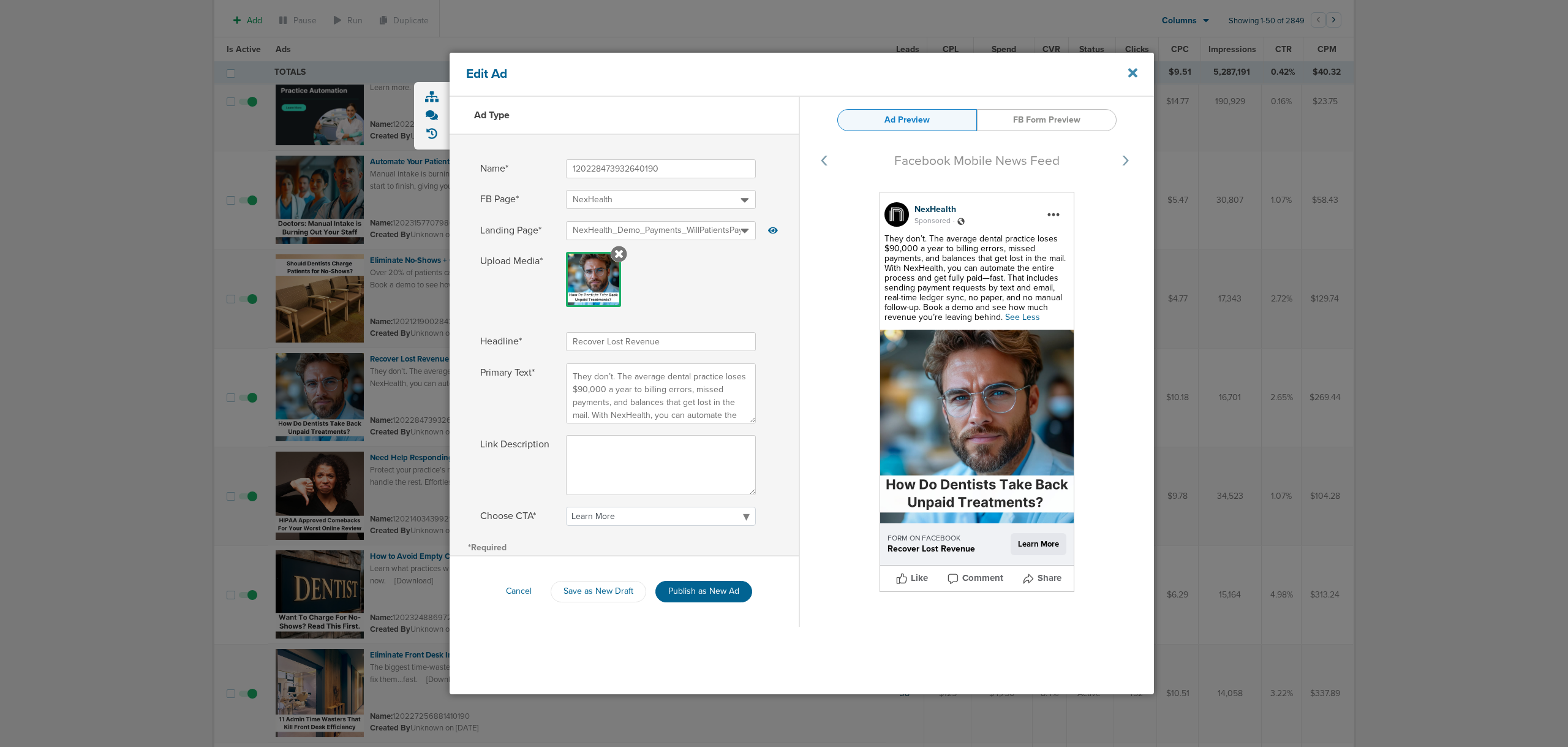
click at [1128, 73] on icon at bounding box center [1133, 73] width 9 height 13
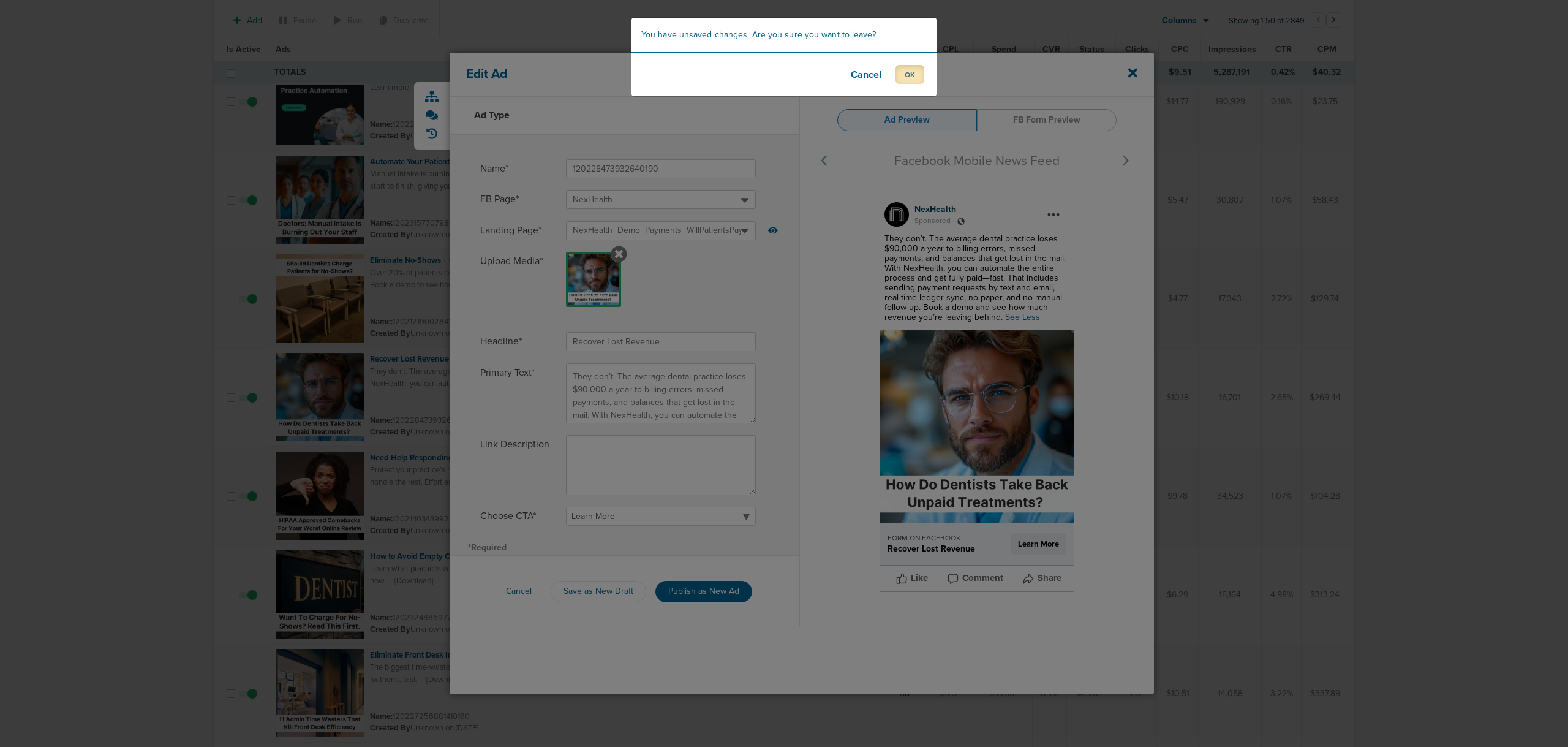
click at [911, 73] on button "OK" at bounding box center [910, 74] width 29 height 19
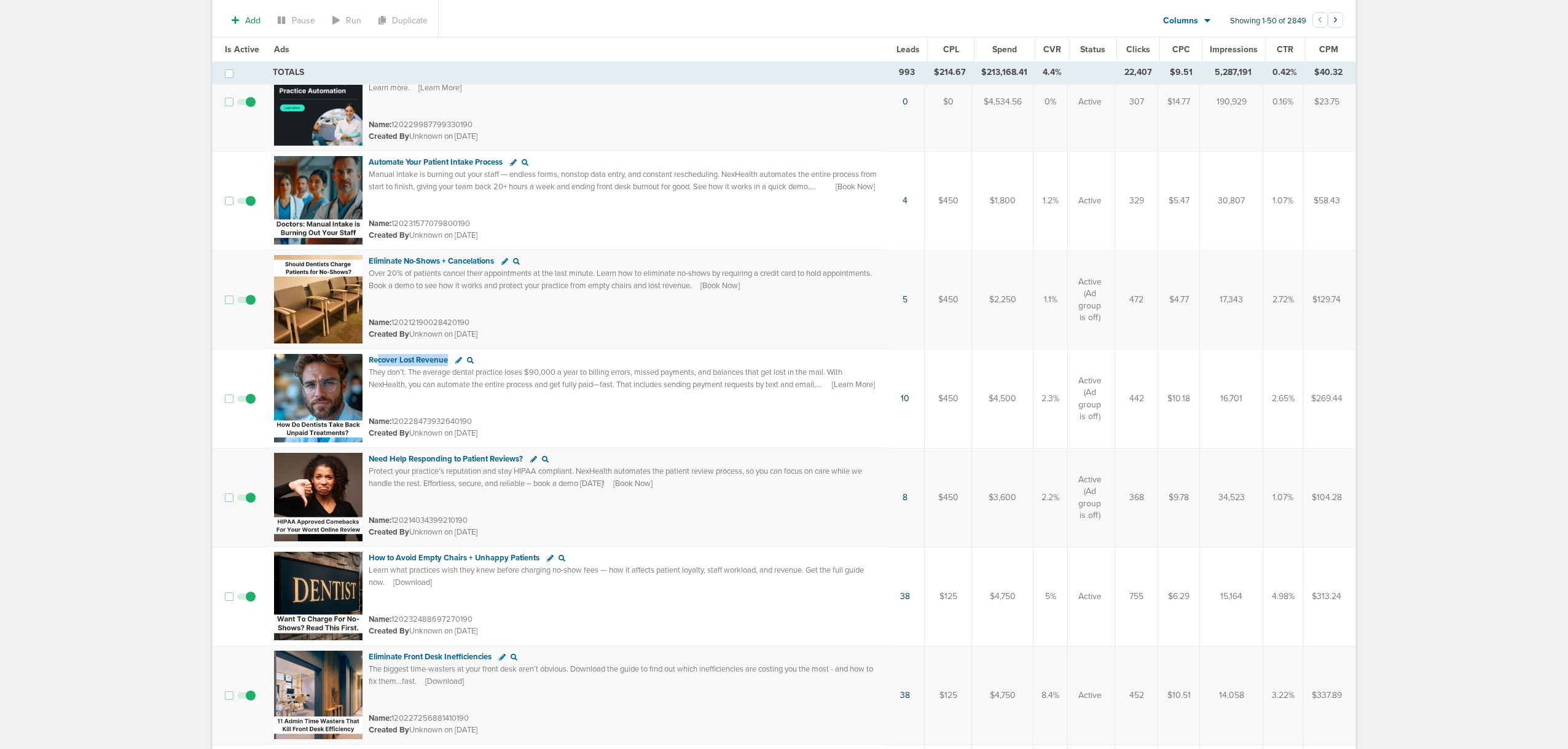
drag, startPoint x: 378, startPoint y: 360, endPoint x: 448, endPoint y: 359, distance: 70.0
click at [448, 359] on div "Recover Lost Revenue" at bounding box center [412, 360] width 87 height 10
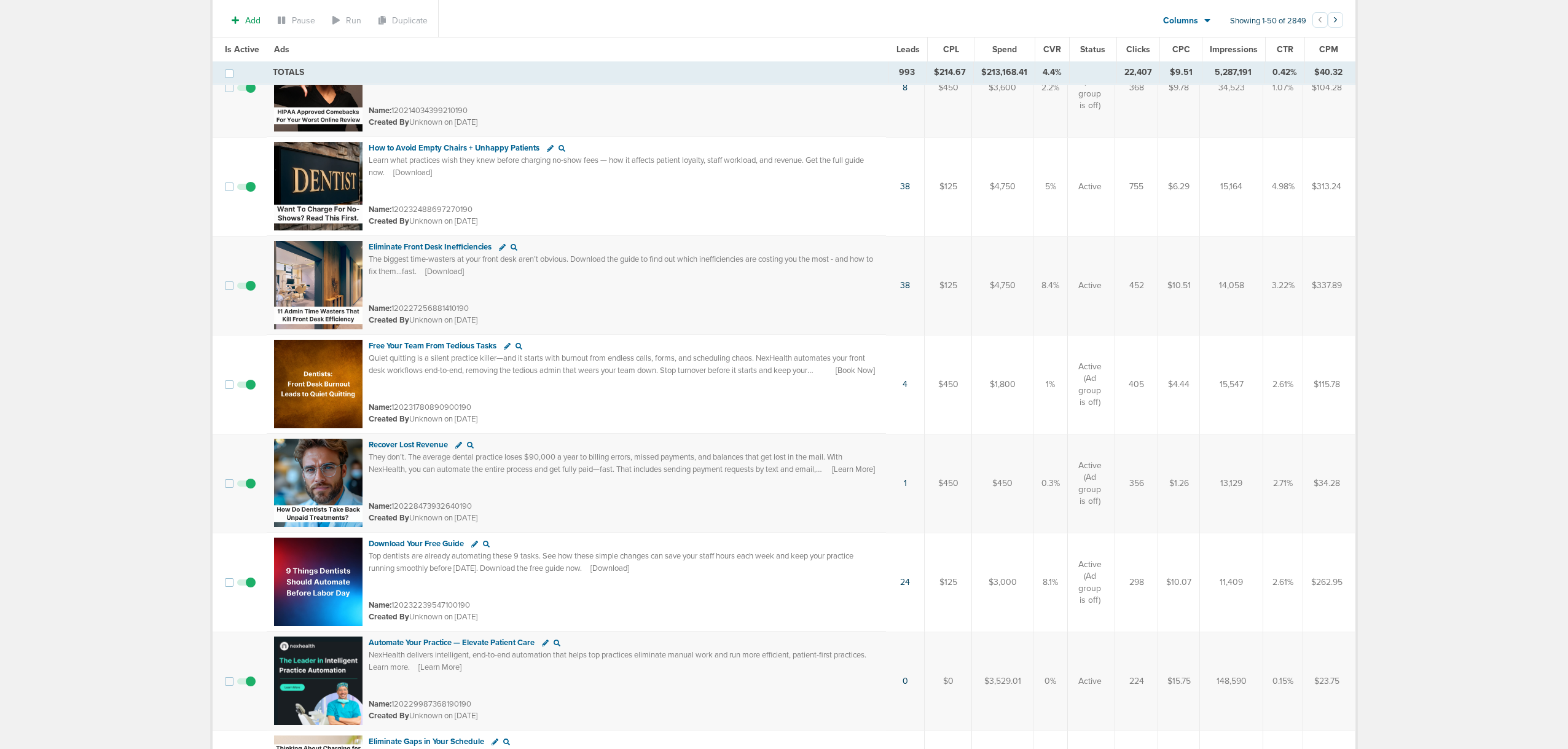
drag, startPoint x: 1292, startPoint y: 482, endPoint x: 1270, endPoint y: 482, distance: 22.0
click at [1270, 482] on td "2.71%" at bounding box center [1283, 483] width 40 height 99
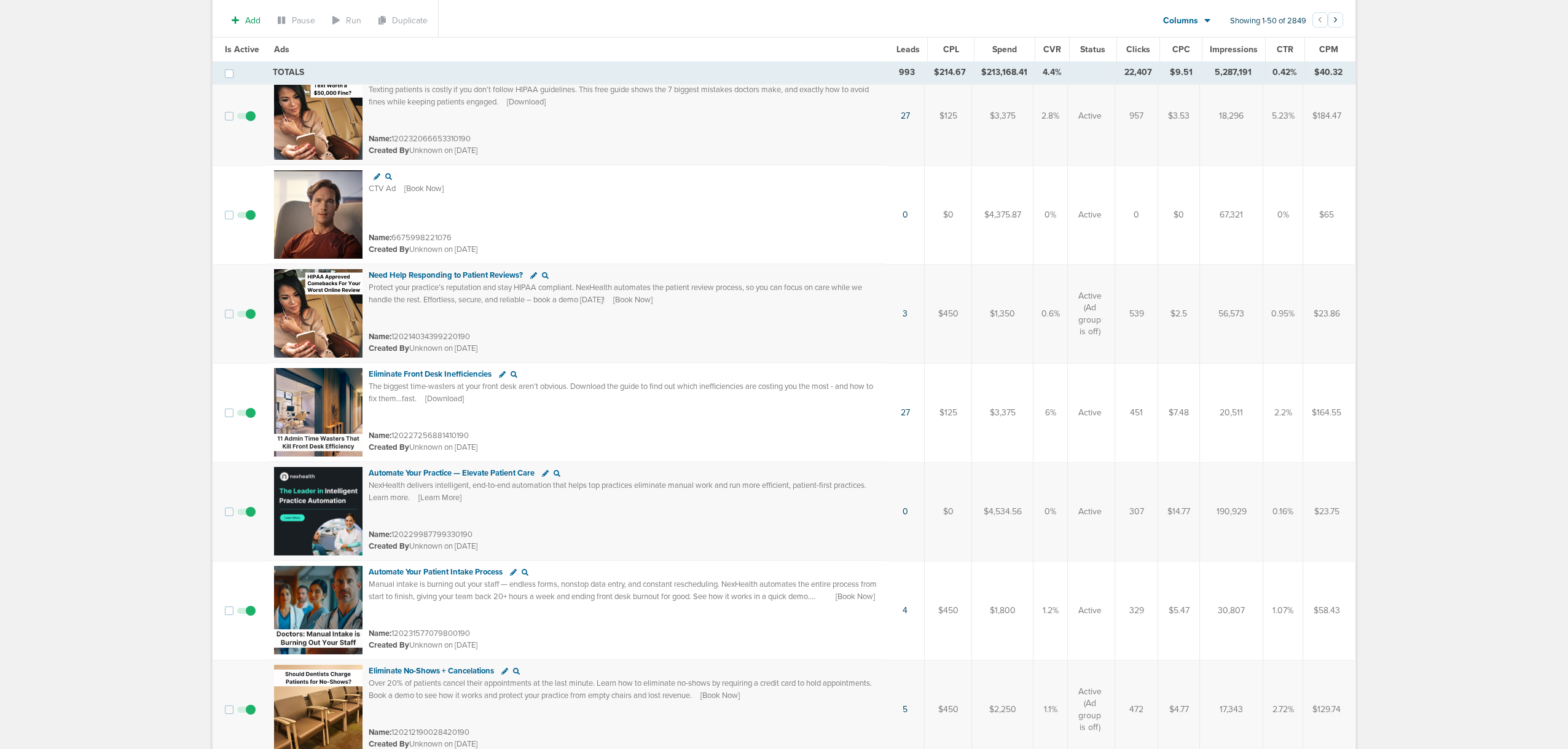
scroll to position [0, 0]
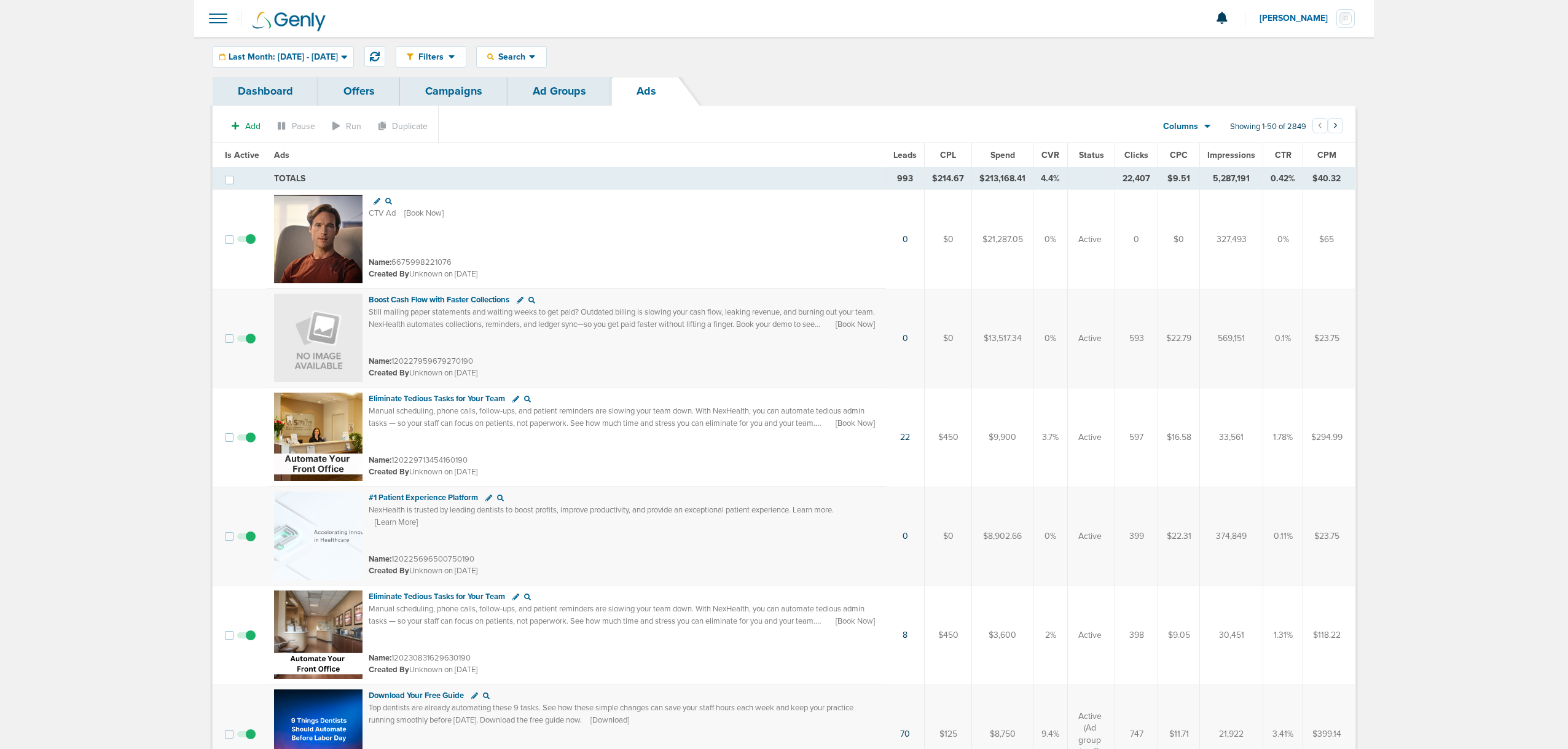
click at [629, 86] on link "Ads" at bounding box center [646, 91] width 70 height 29
click at [243, 50] on div "Last Month: 08.01.2025 - 08.31.2025" at bounding box center [283, 57] width 140 height 20
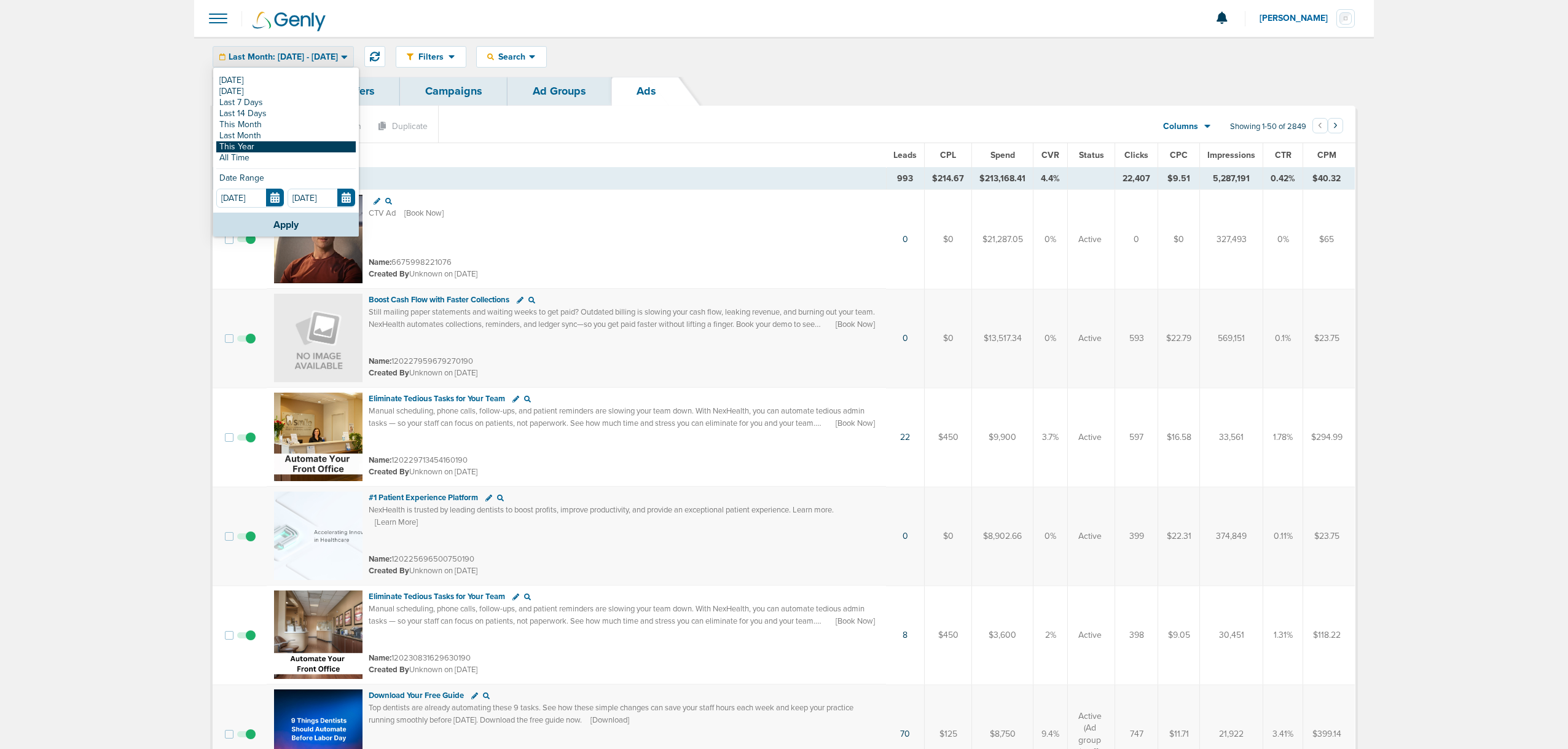
click at [255, 148] on link "This Year" at bounding box center [286, 147] width 139 height 11
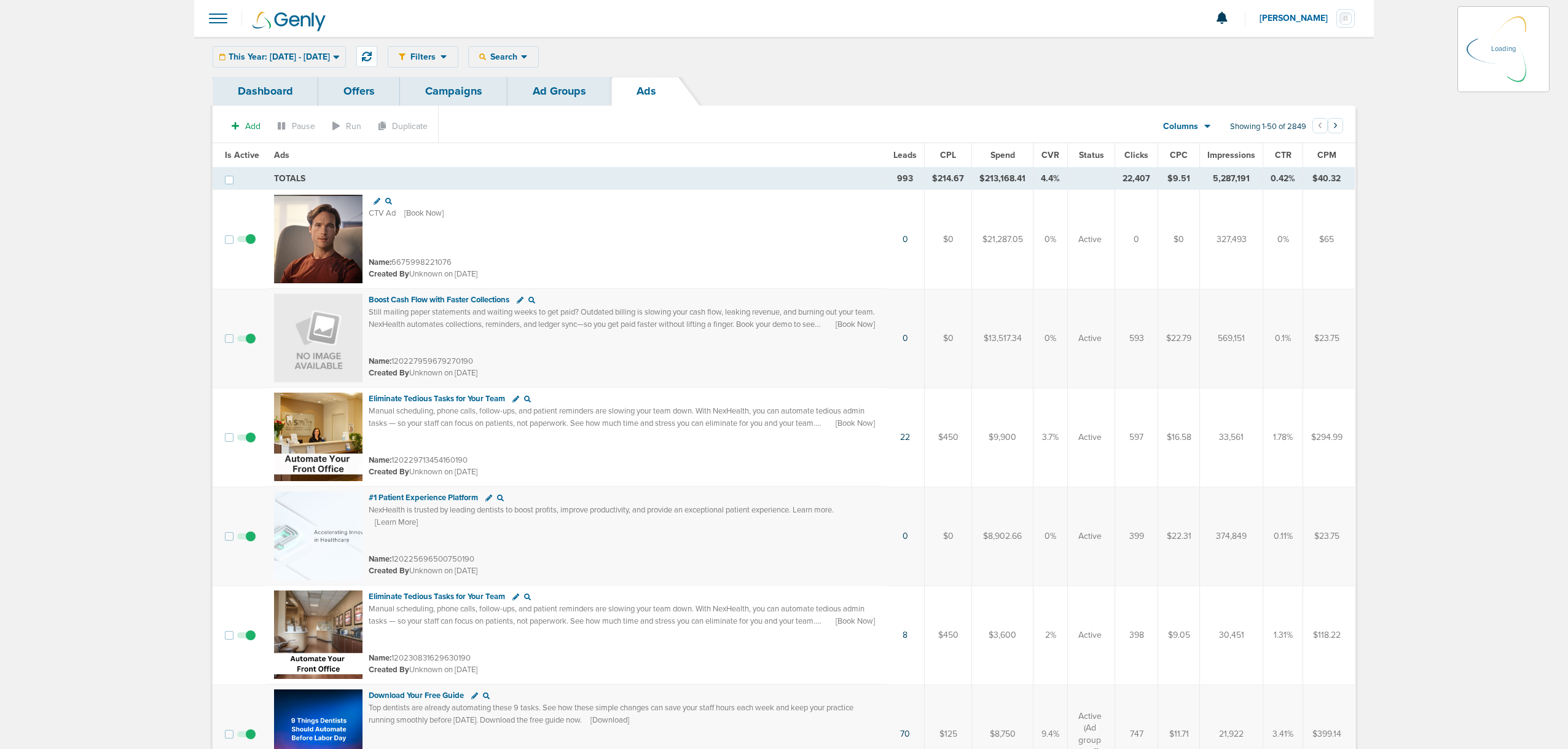
click at [284, 90] on link "Dashboard" at bounding box center [265, 91] width 106 height 29
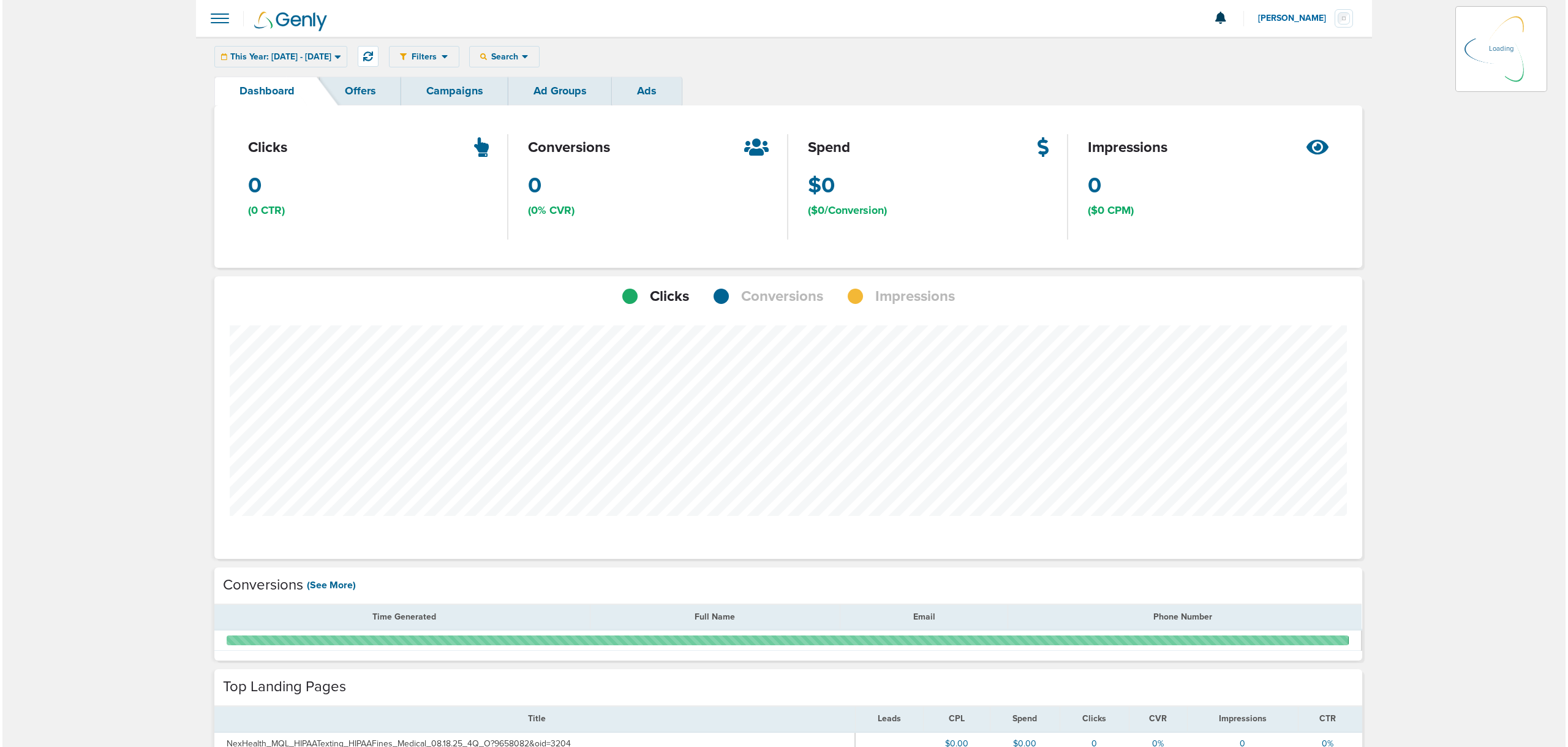
scroll to position [865, 1139]
click at [641, 89] on link "Ads" at bounding box center [644, 91] width 69 height 29
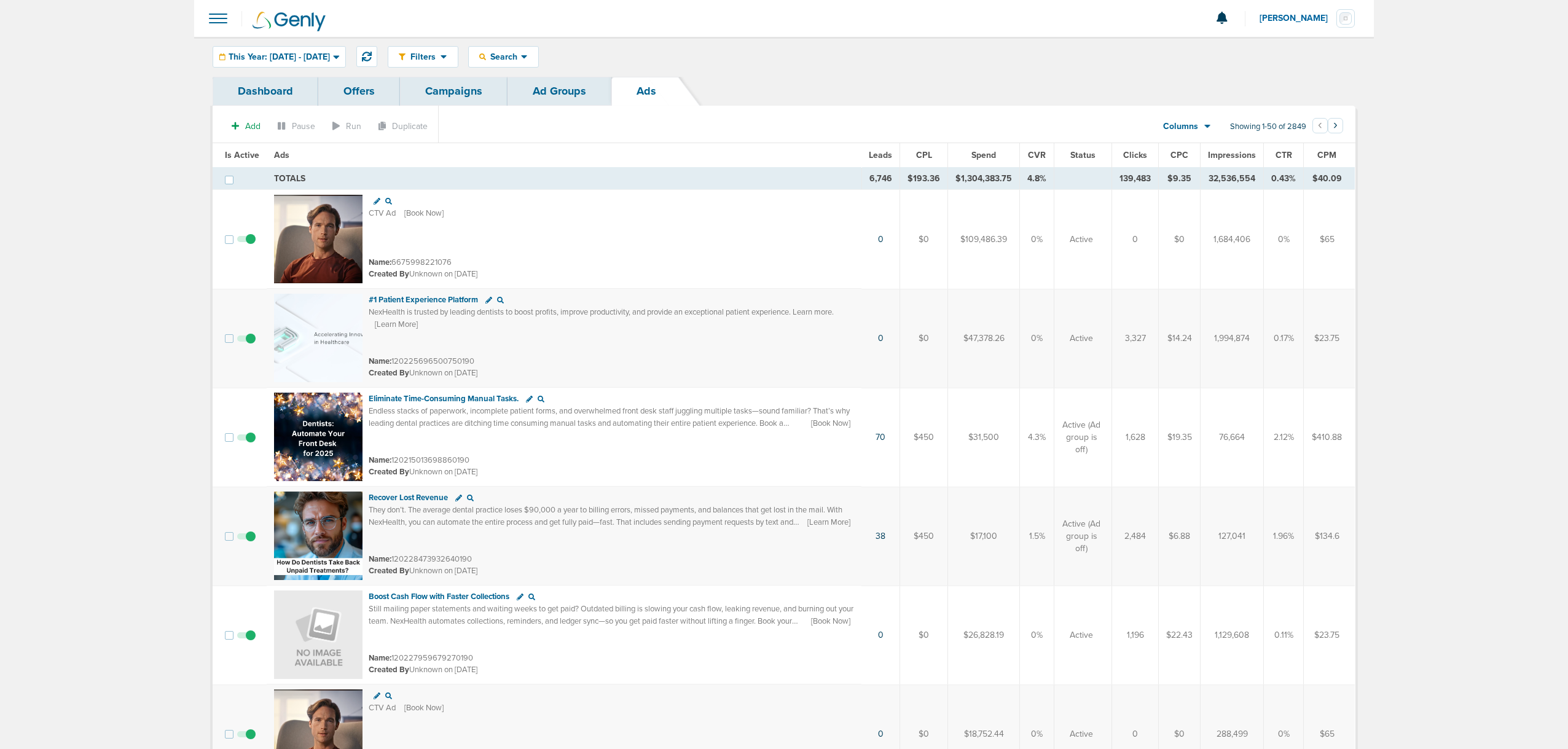
click at [1284, 152] on span "CTR" at bounding box center [1284, 154] width 16 height 10
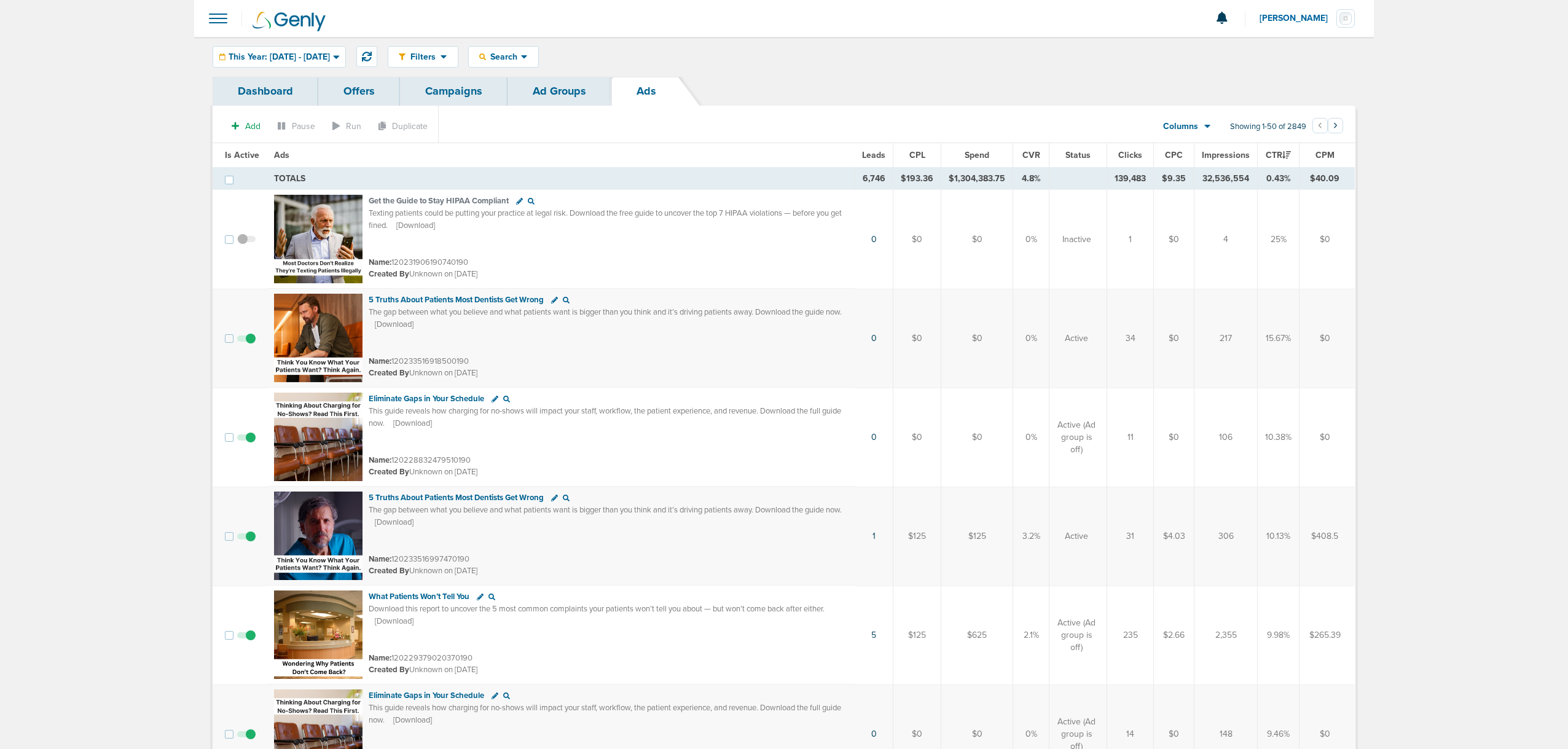
click at [395, 201] on span "Get the Guide to Stay HIPAA Compliant" at bounding box center [439, 201] width 140 height 10
click at [352, 226] on img at bounding box center [318, 239] width 89 height 89
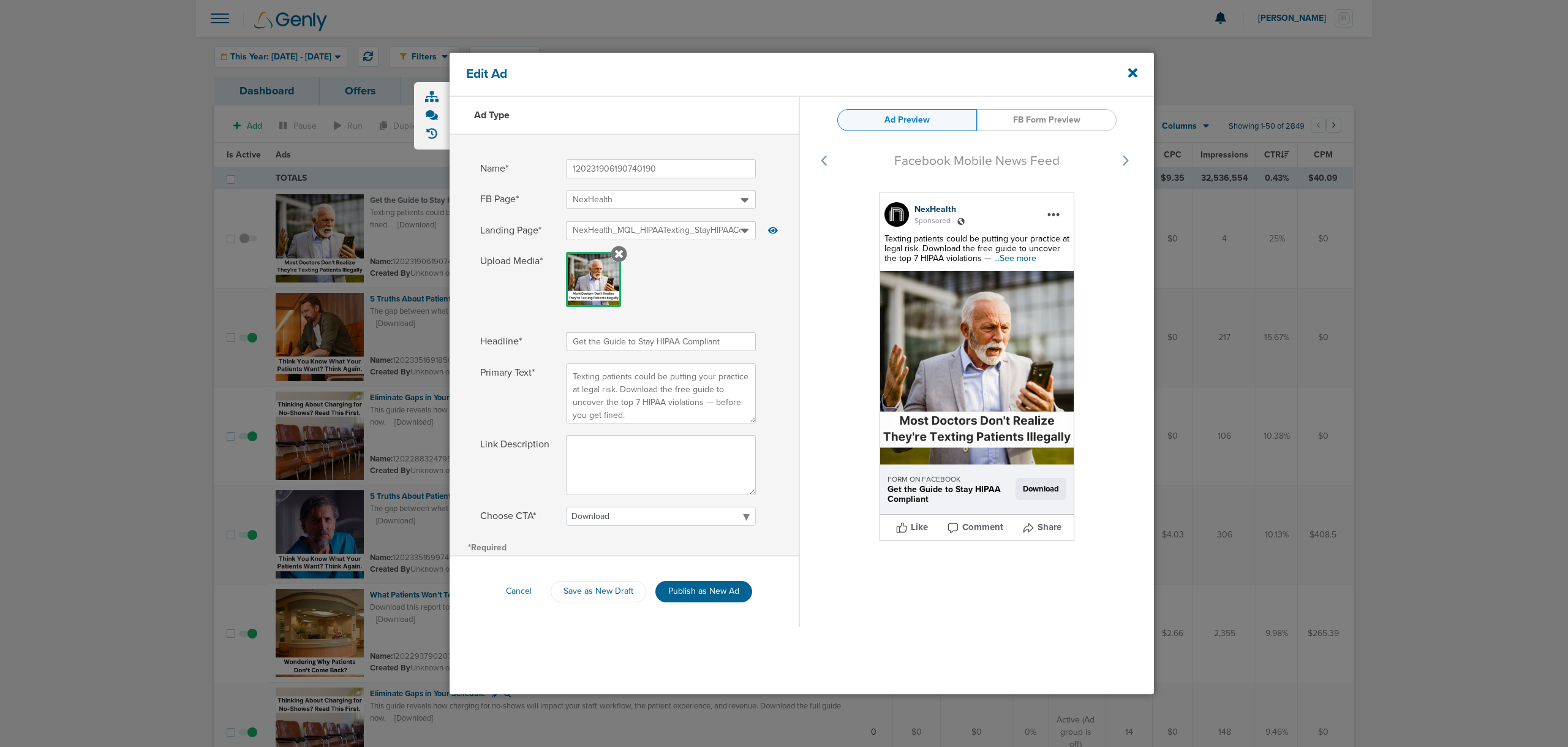
click at [1403, 222] on div at bounding box center [784, 374] width 1568 height 747
click at [1136, 80] on icon at bounding box center [1133, 73] width 9 height 13
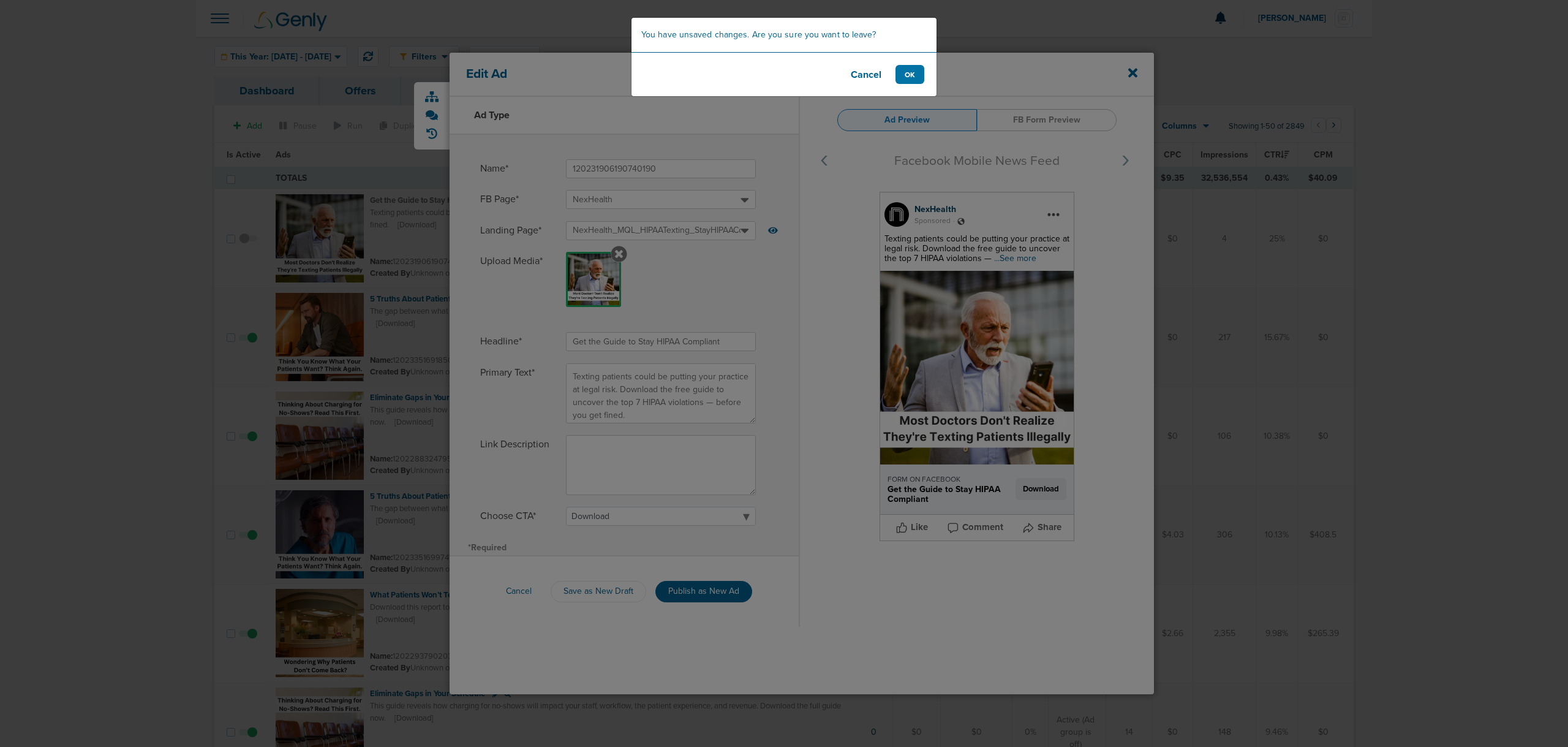
click at [925, 75] on footer "Cancel OK" at bounding box center [784, 74] width 305 height 44
click at [917, 72] on button "OK" at bounding box center [910, 74] width 29 height 19
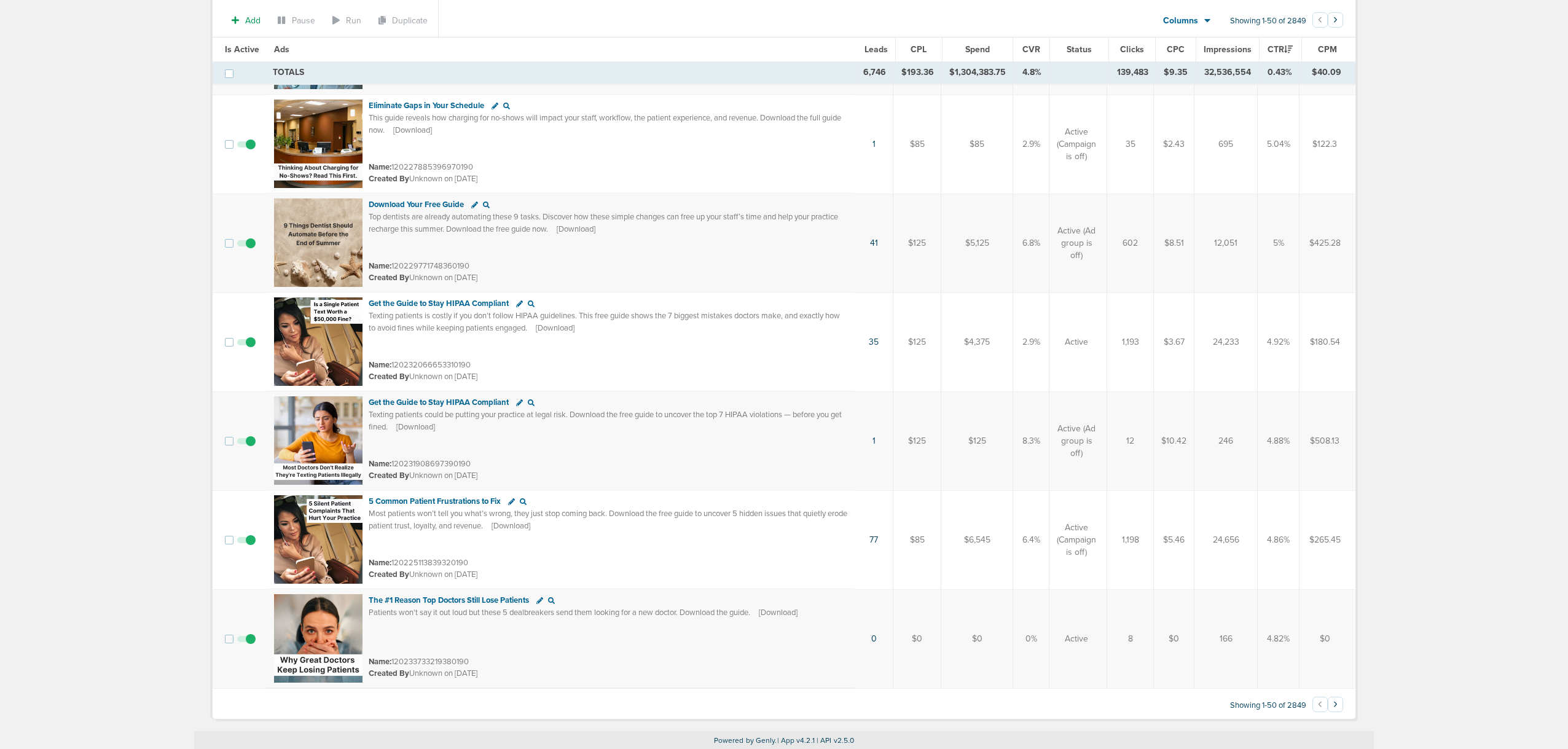
scroll to position [4454, 0]
click at [1331, 703] on button "›" at bounding box center [1335, 704] width 16 height 16
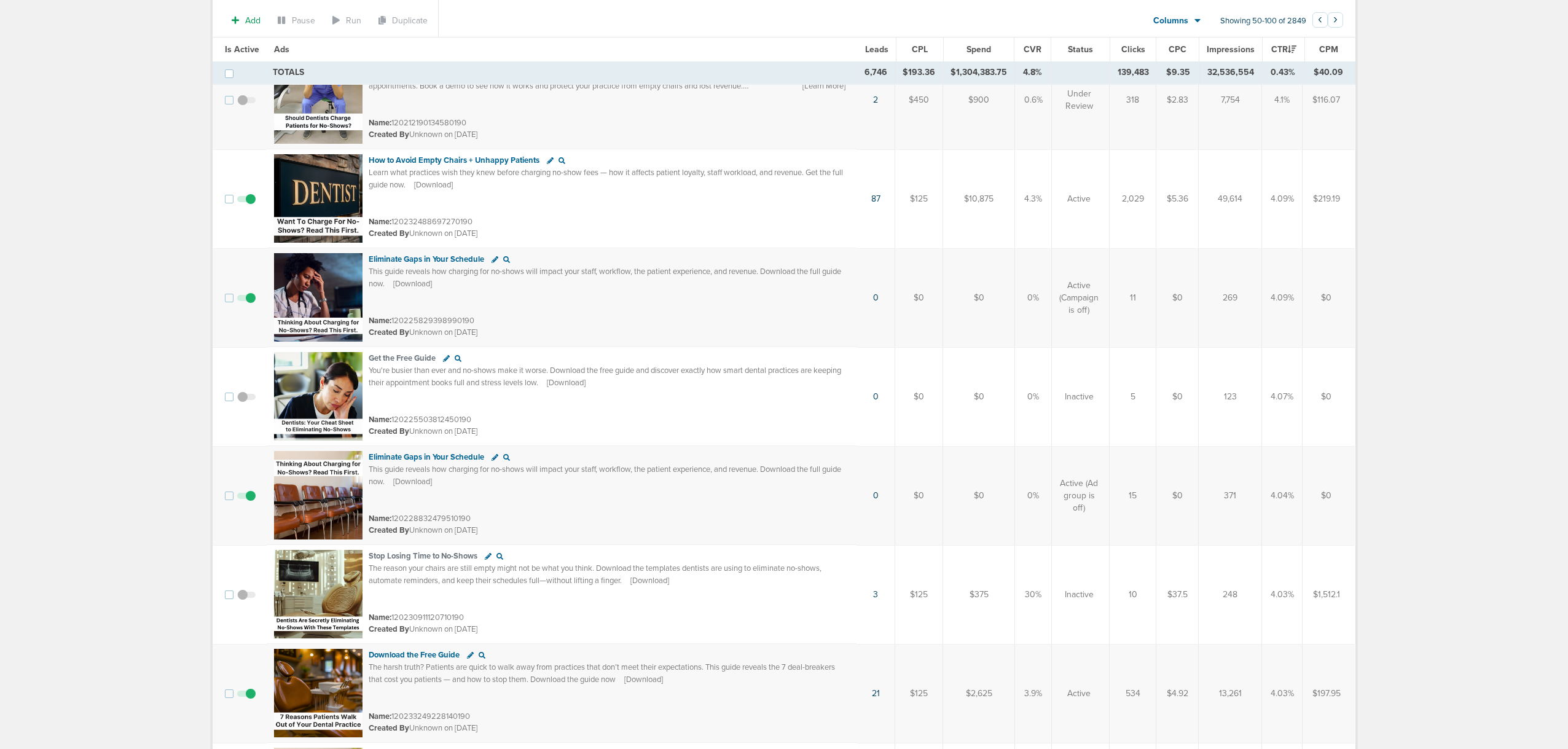
scroll to position [2610, 0]
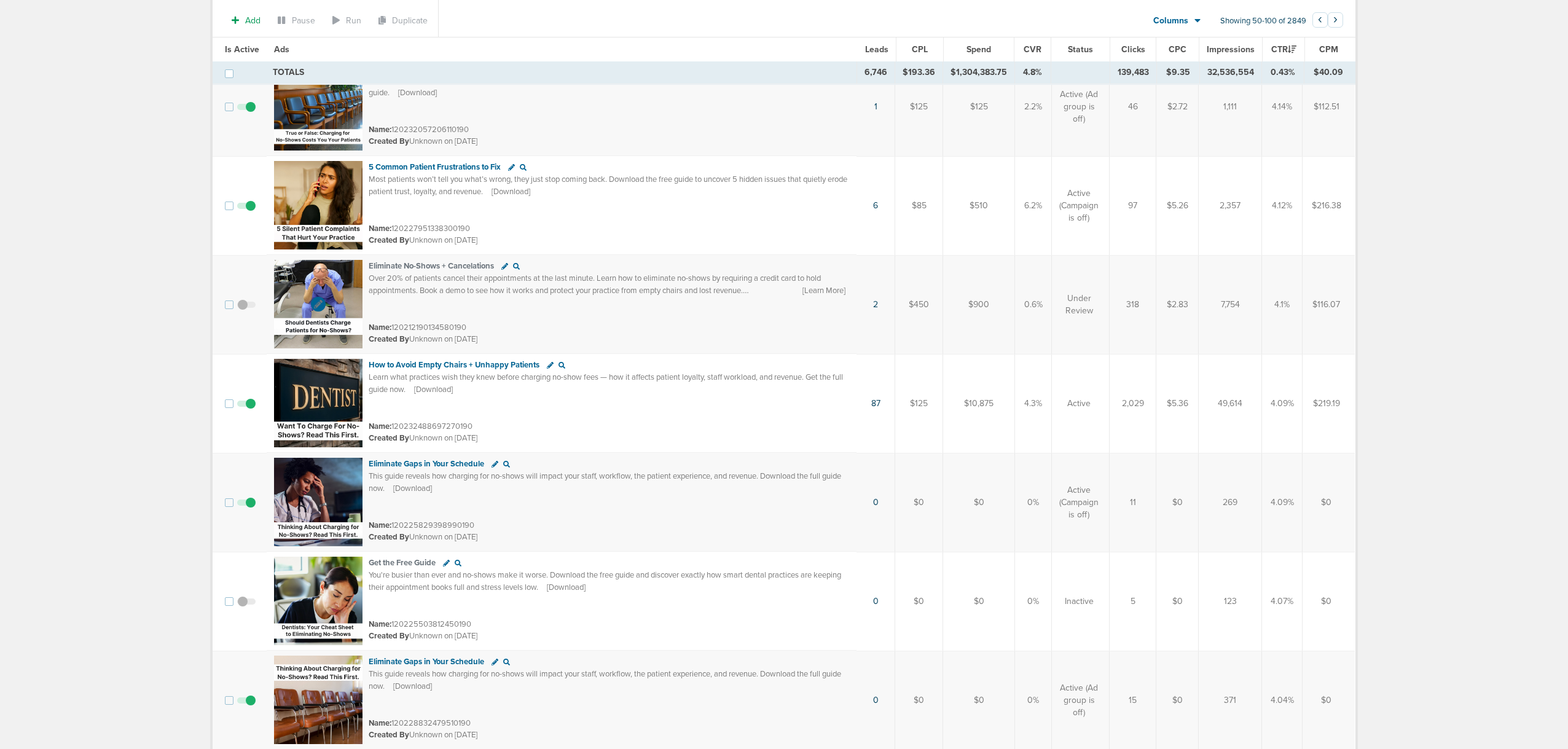
click at [341, 291] on img at bounding box center [318, 304] width 89 height 89
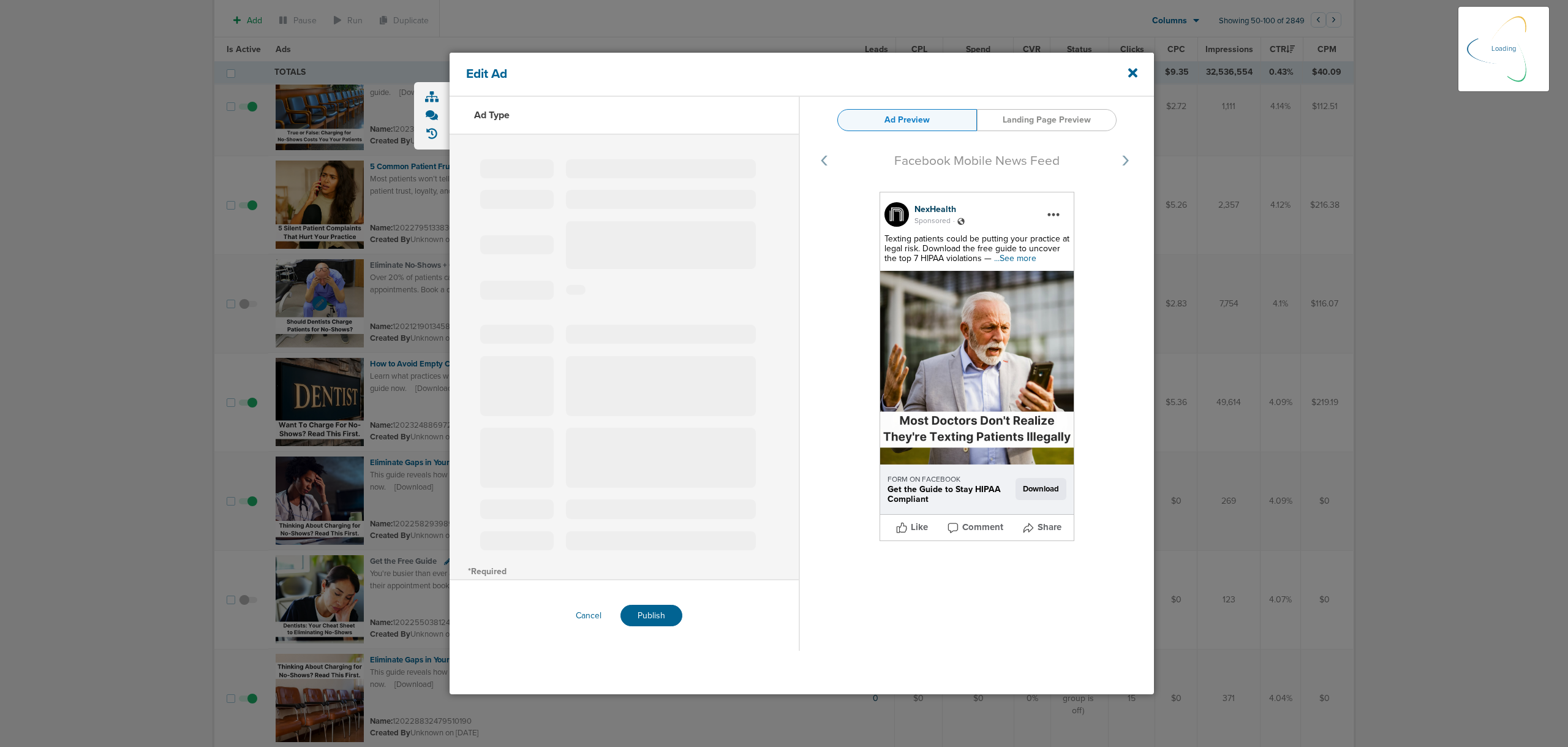
select select "learn_more"
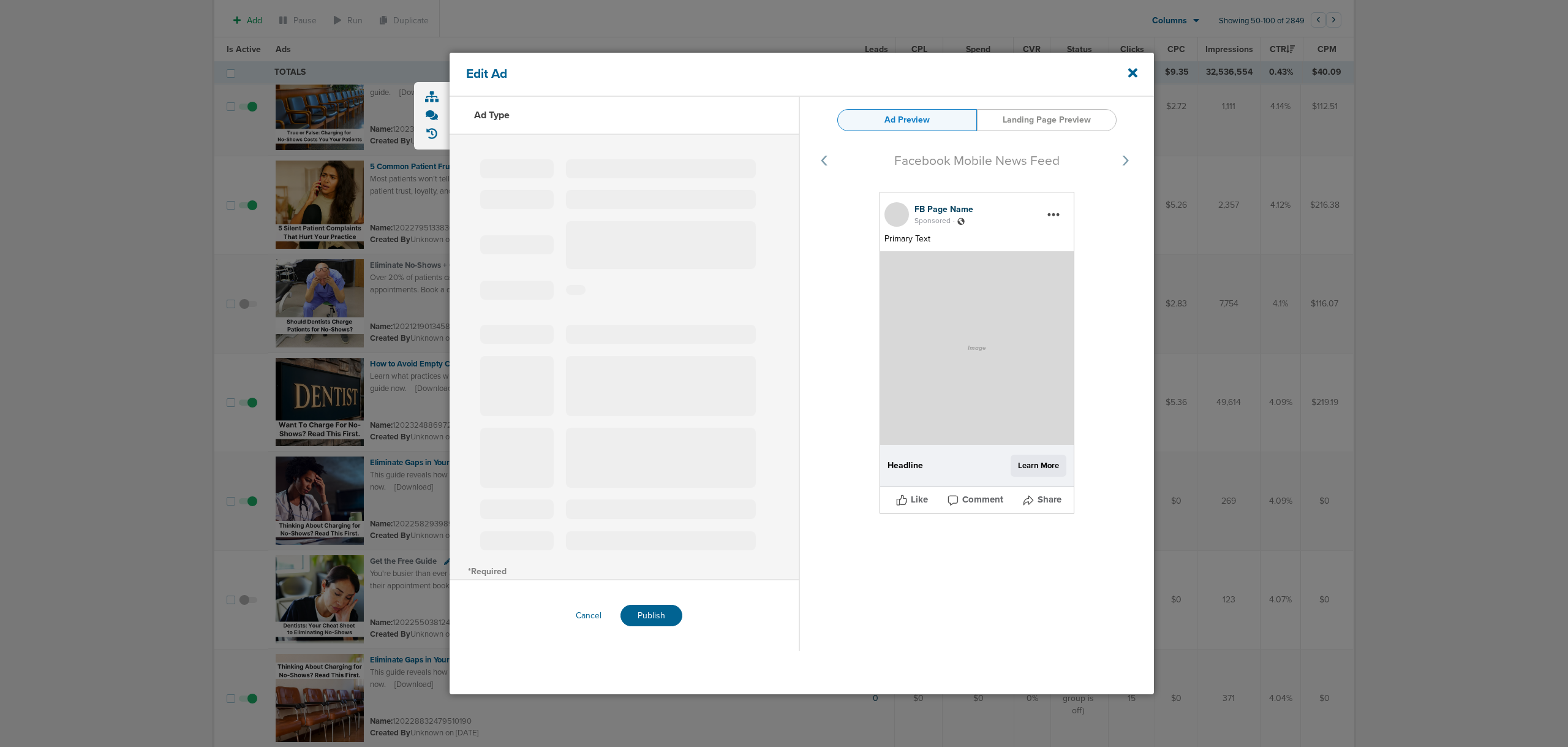
type input "120212190134580190"
type input "Eliminate No-Shows + Cancelations"
type textarea "Over 20% of patients cancel their appointments at the last minute. Learn how to…"
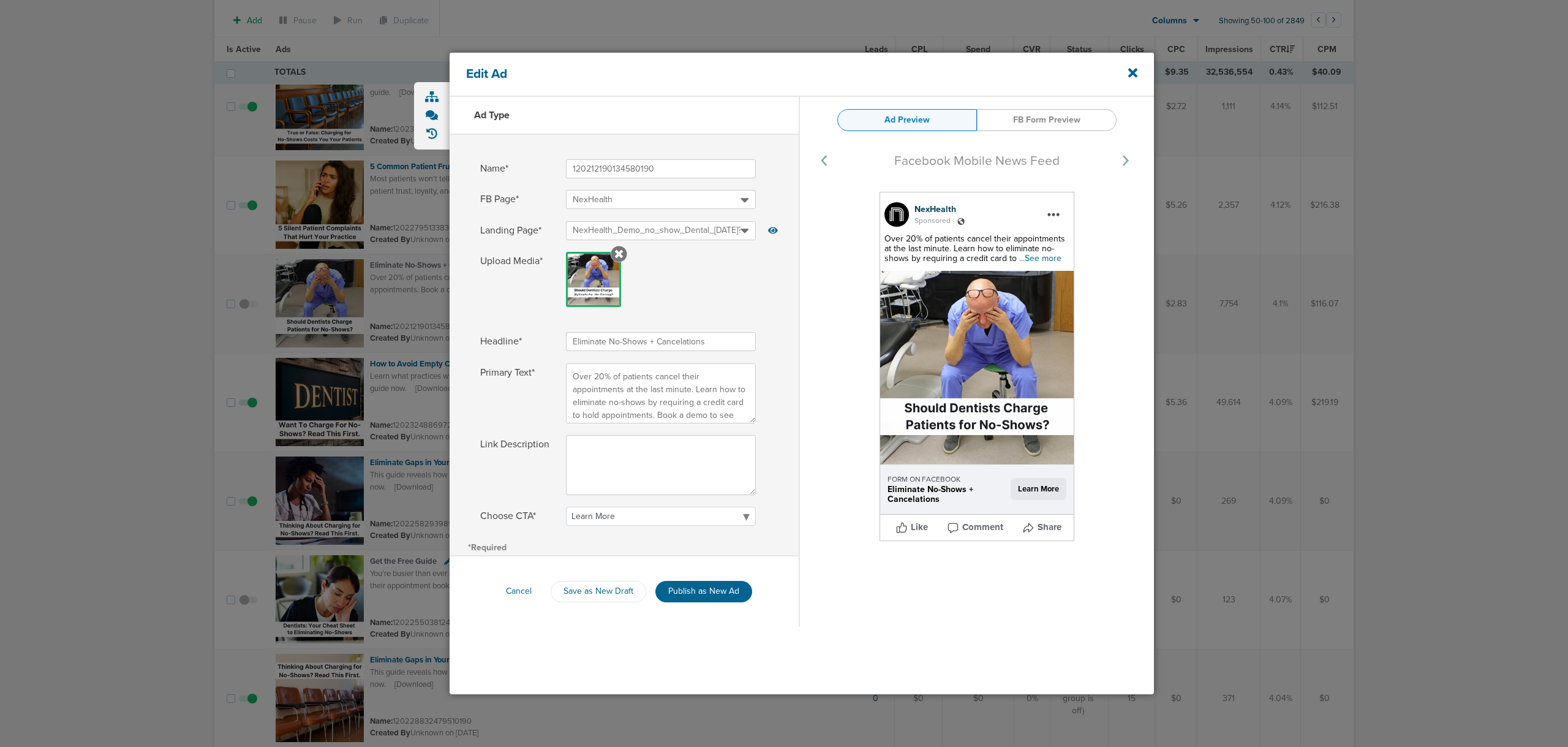
click at [1292, 216] on div at bounding box center [784, 374] width 1568 height 747
click at [1132, 75] on icon at bounding box center [1133, 73] width 9 height 9
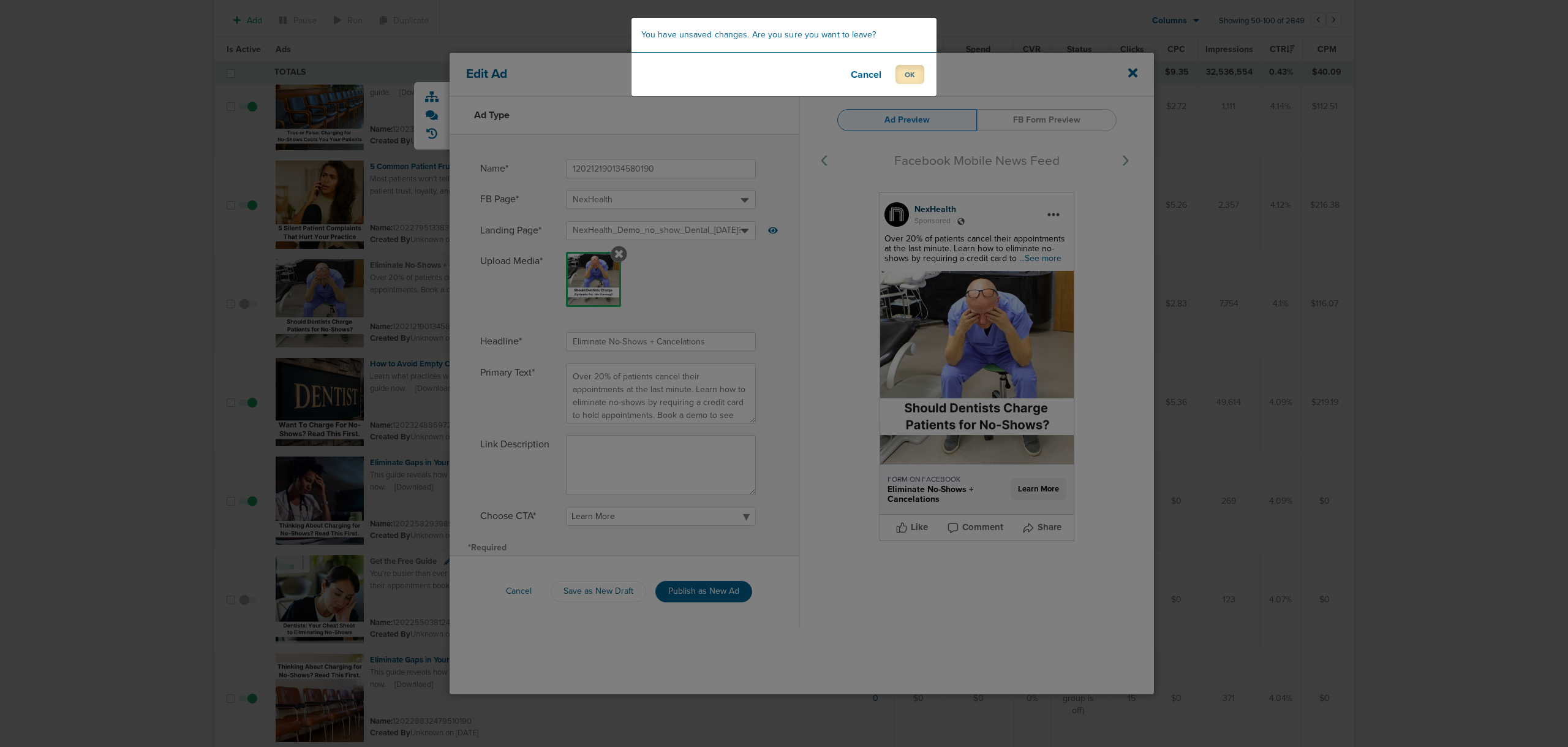
click at [901, 83] on button "OK" at bounding box center [910, 74] width 29 height 19
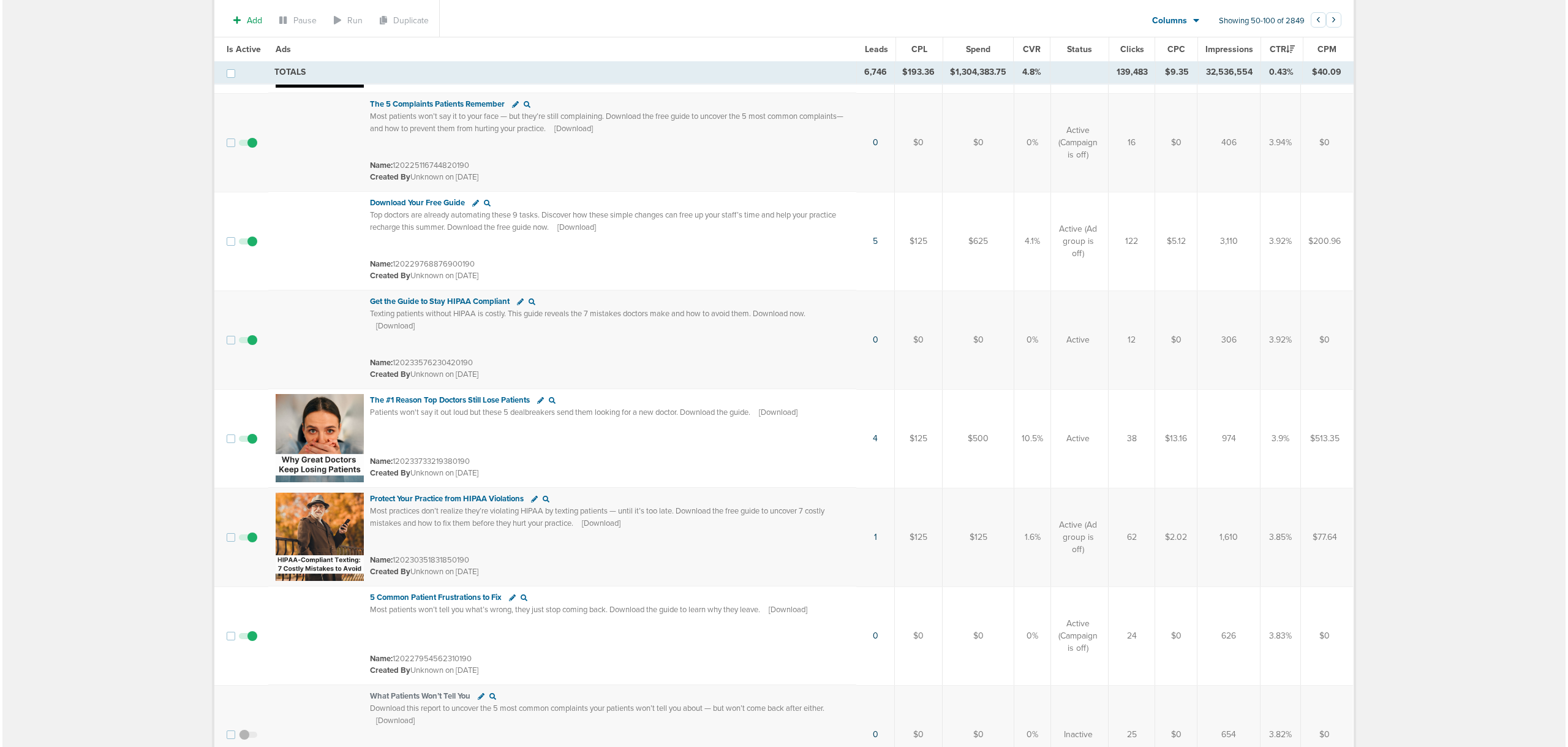
scroll to position [4033, 0]
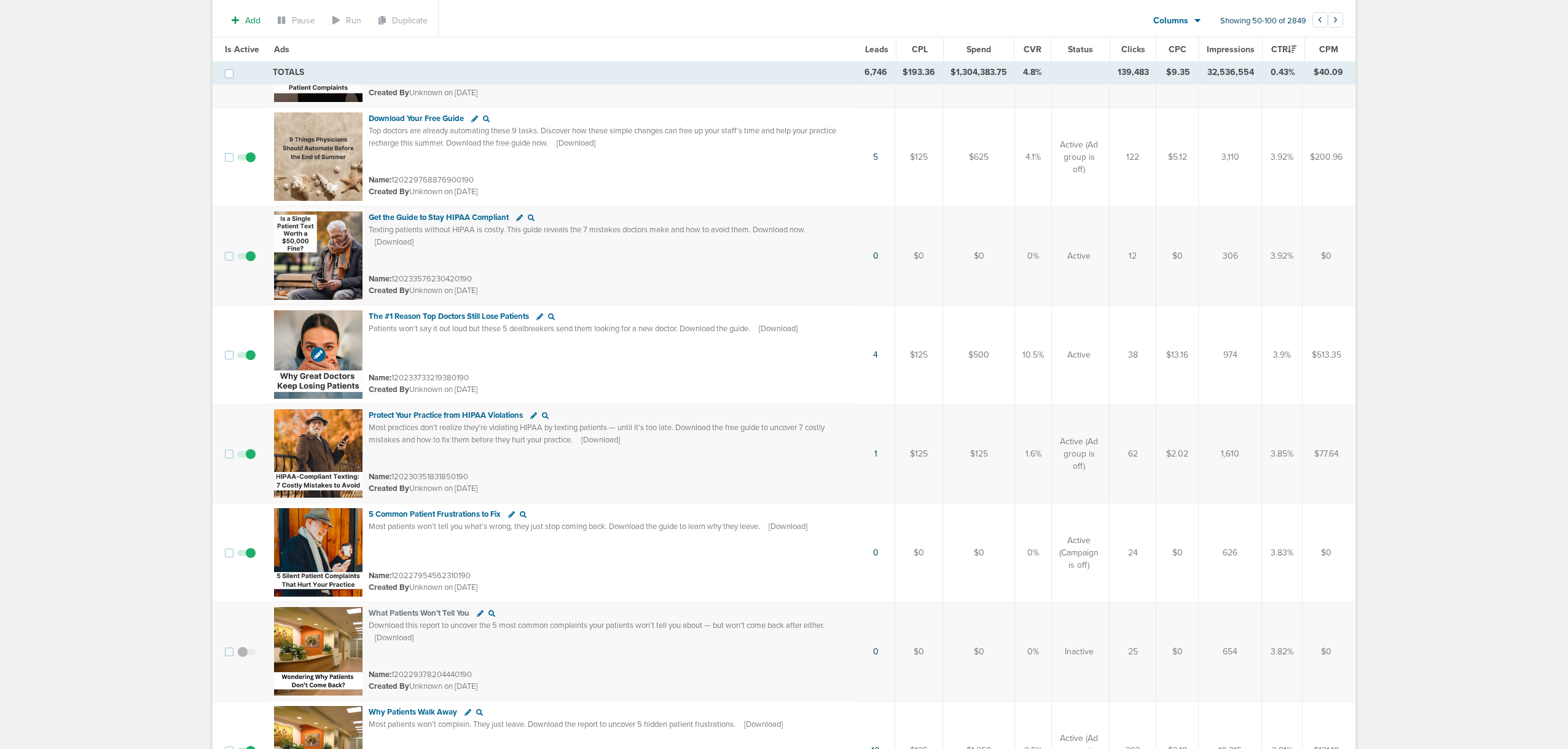
click at [324, 331] on img at bounding box center [318, 354] width 89 height 89
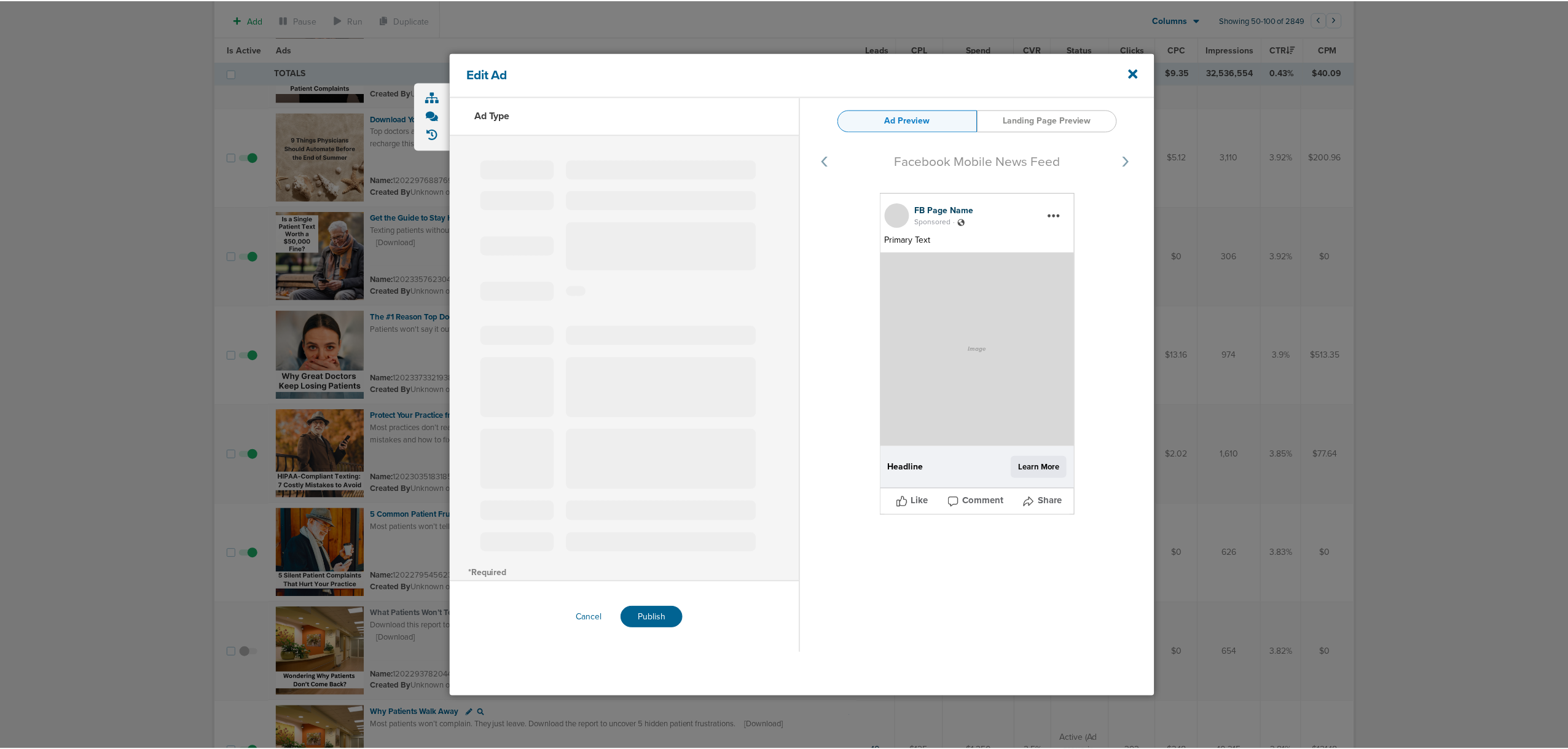
scroll to position [4044, 0]
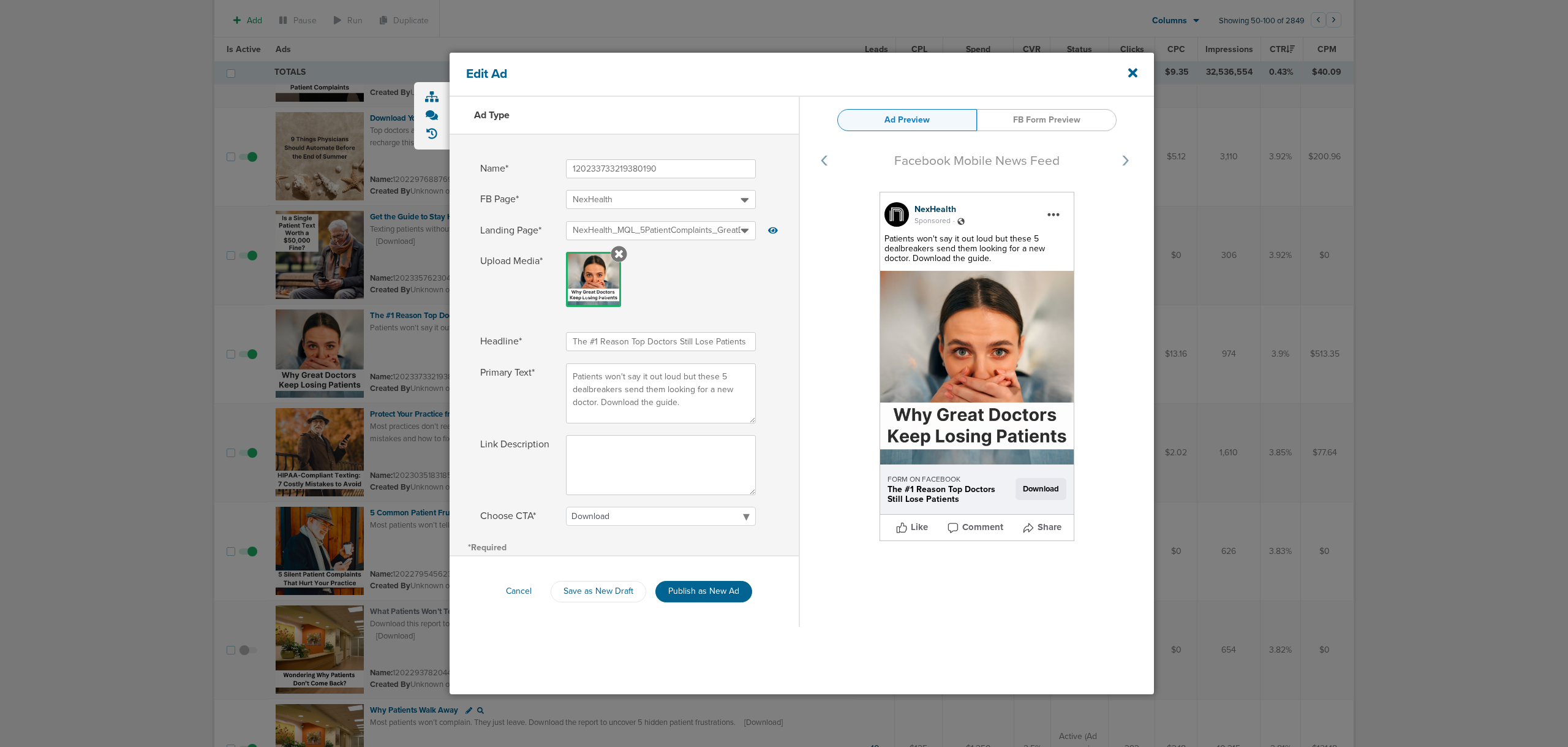
click at [104, 306] on div at bounding box center [784, 374] width 1568 height 747
click at [1137, 76] on icon at bounding box center [1133, 73] width 9 height 13
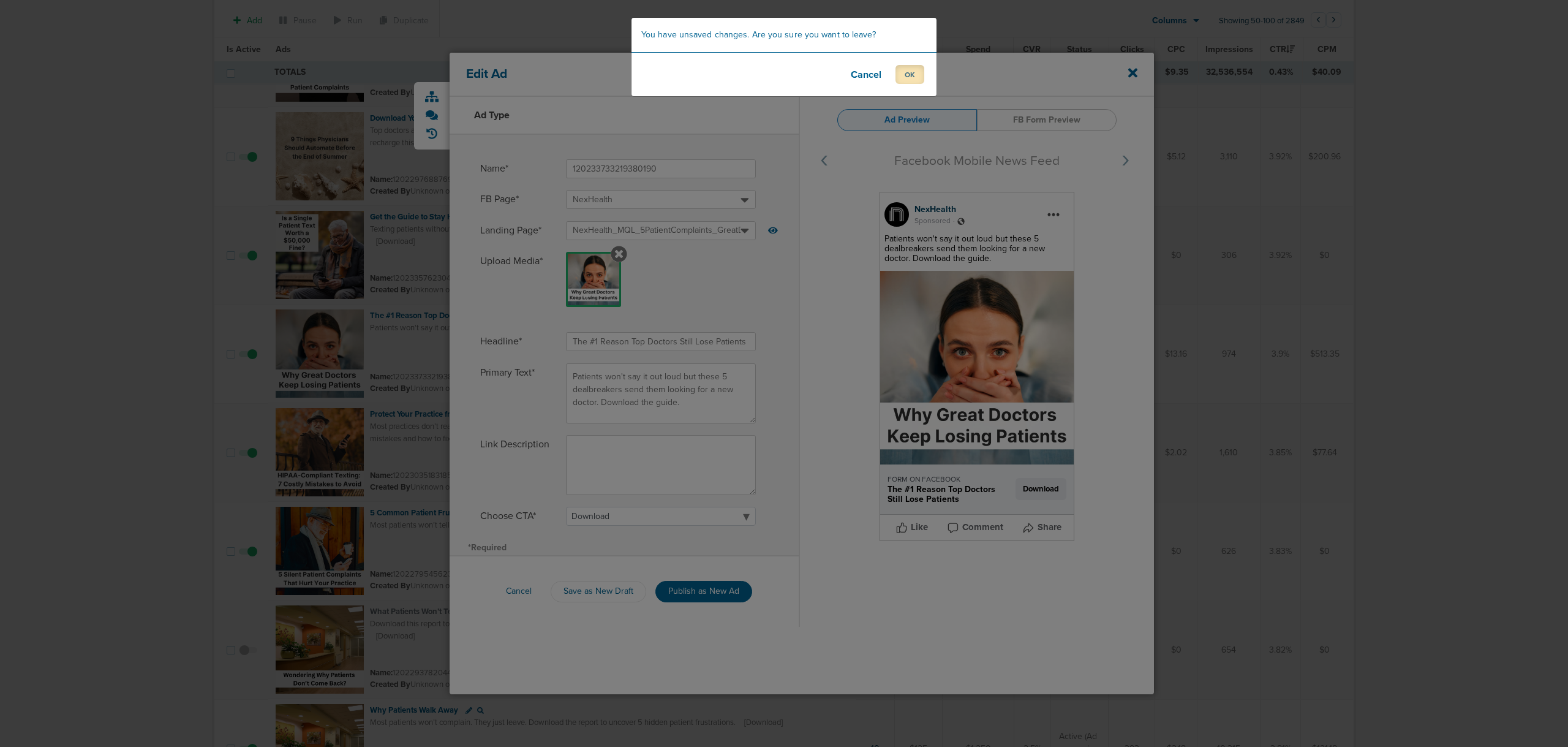
click at [900, 81] on button "OK" at bounding box center [910, 74] width 29 height 19
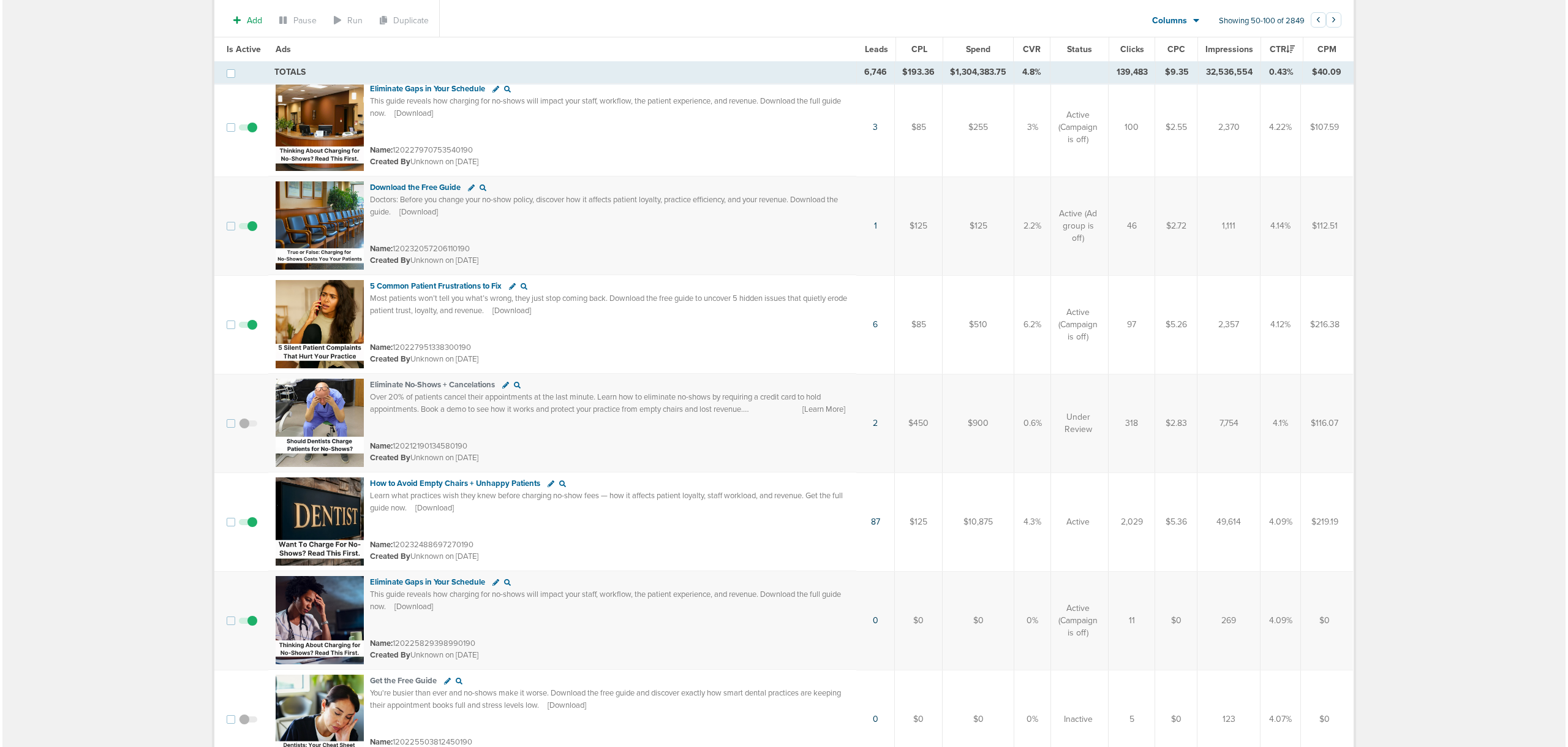
scroll to position [2399, 0]
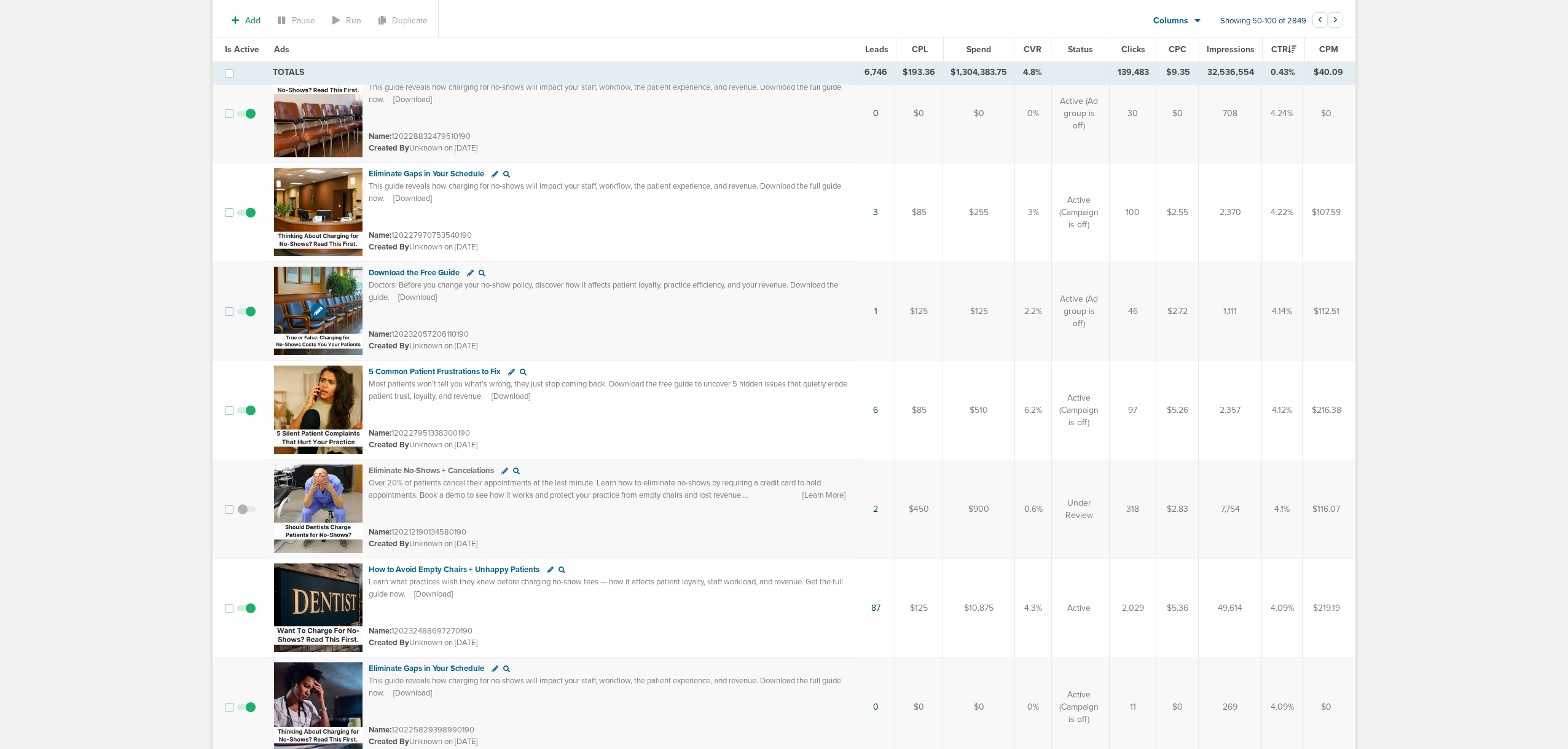
click at [303, 289] on img at bounding box center [318, 310] width 89 height 89
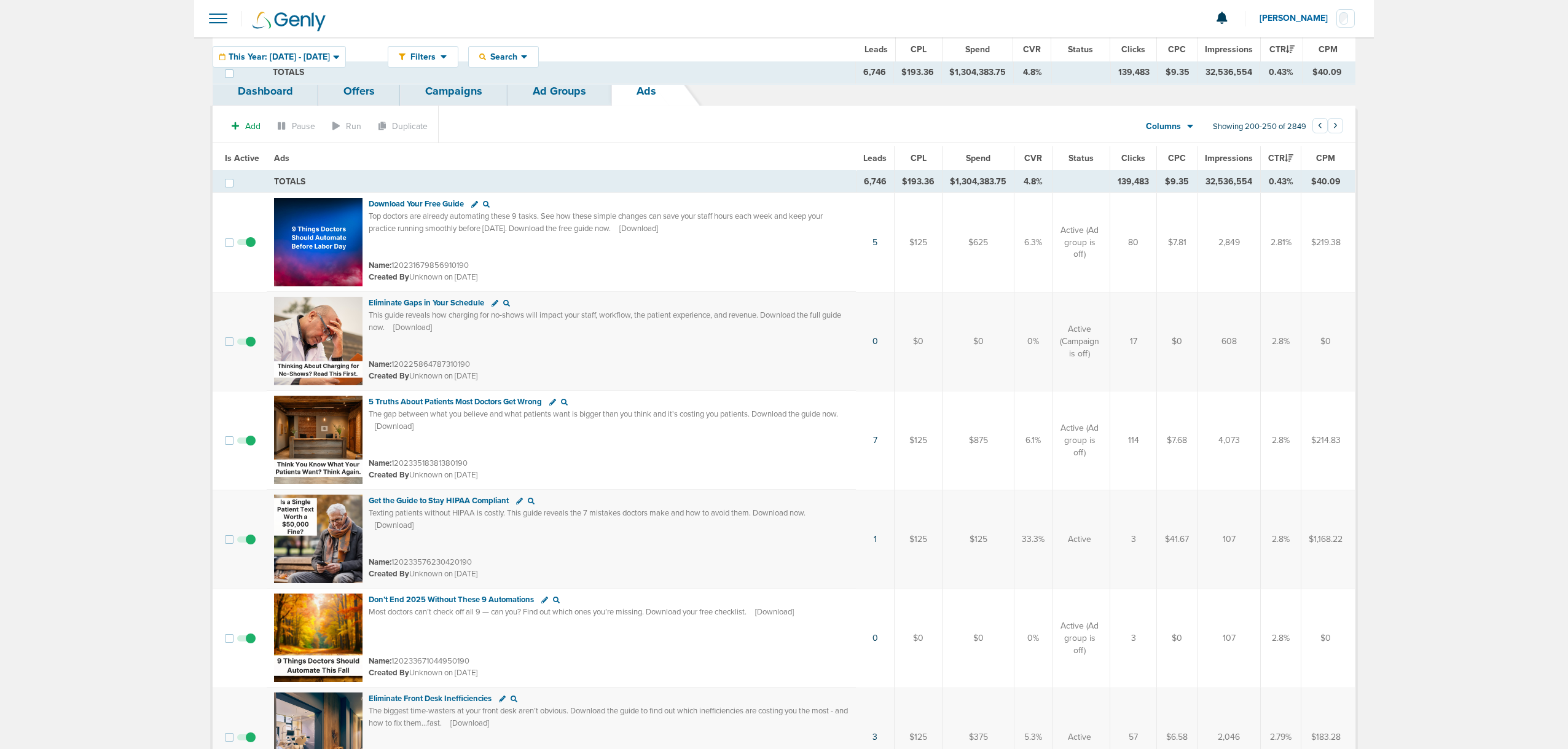
scroll to position [4454, 0]
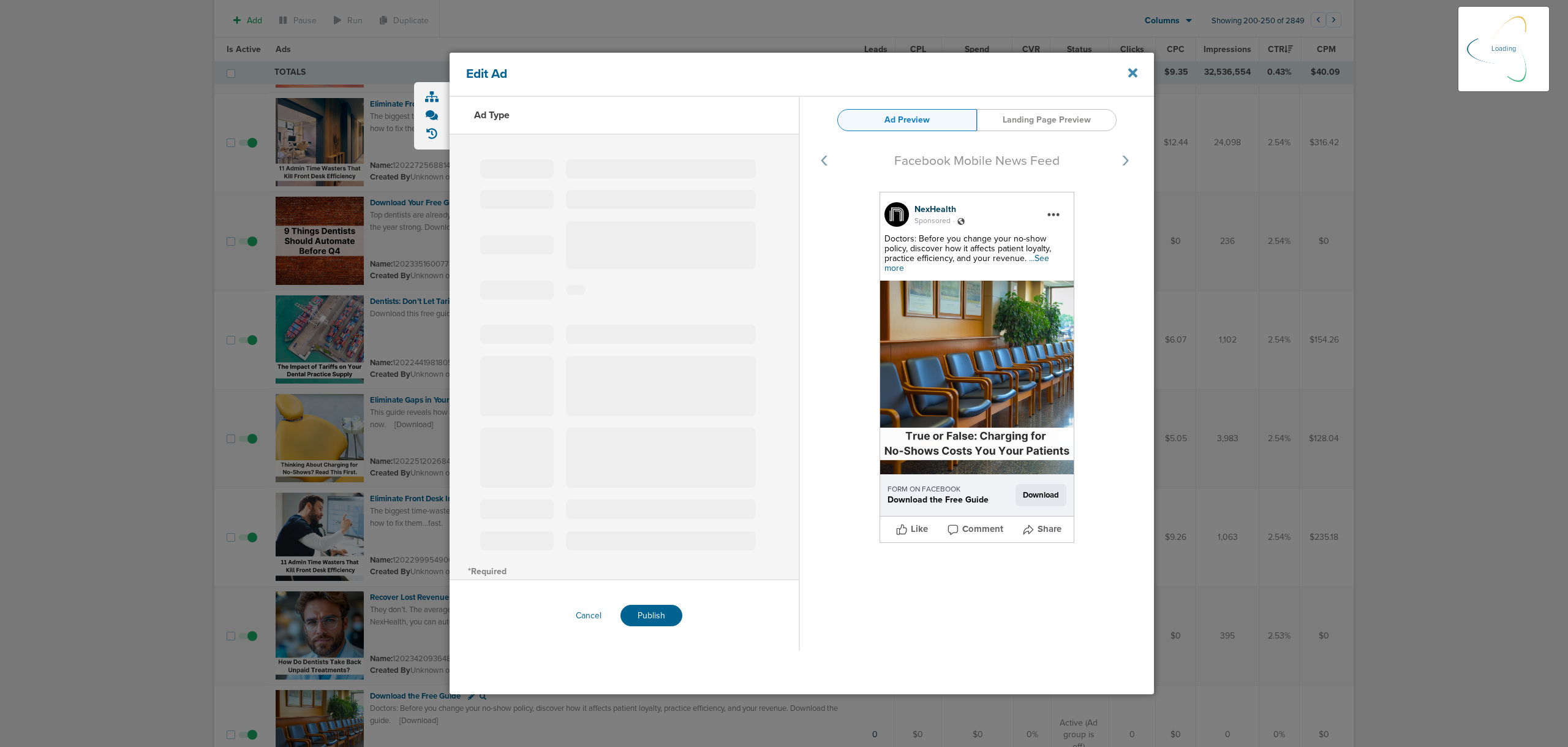
click at [1137, 77] on icon at bounding box center [1133, 73] width 9 height 9
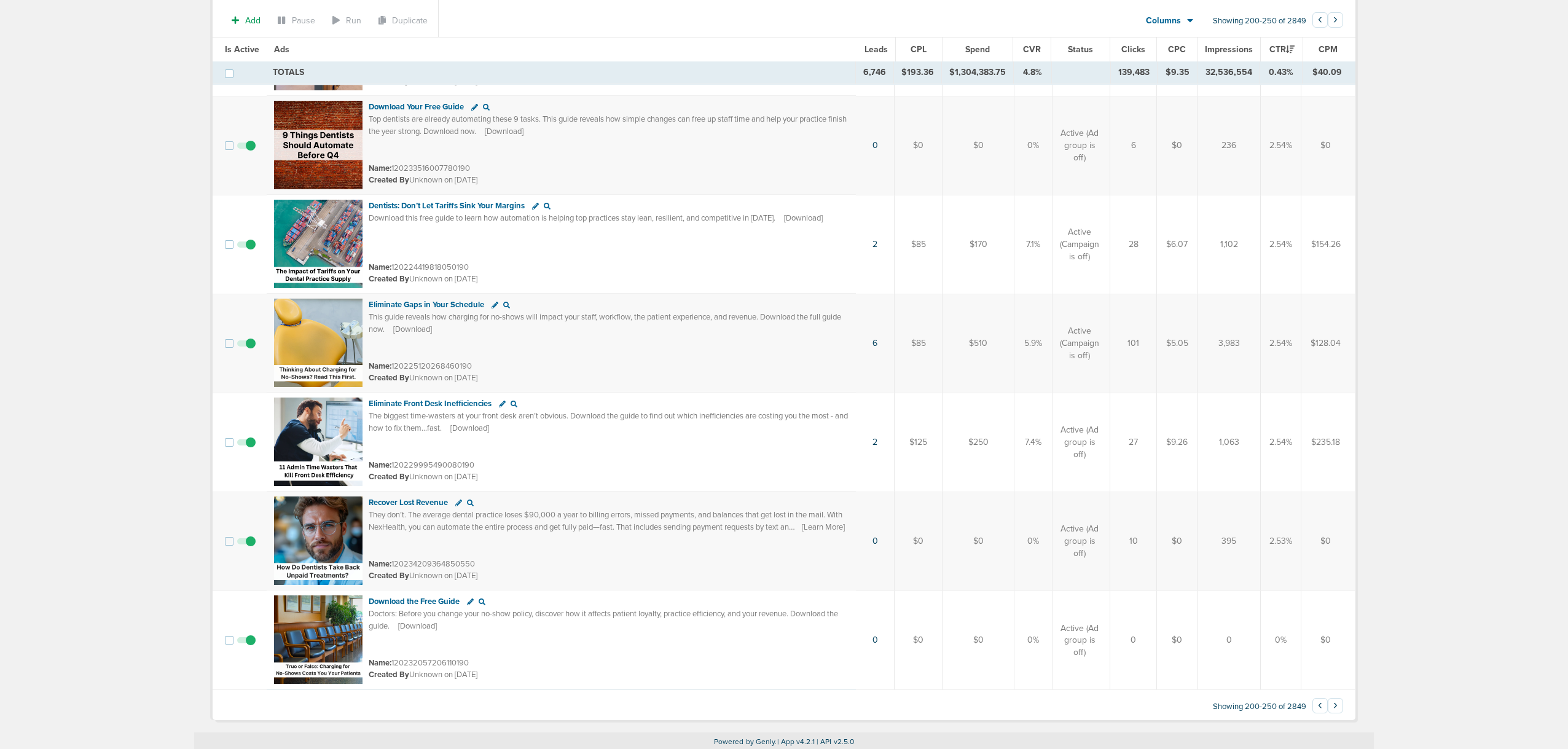
scroll to position [4553, 0]
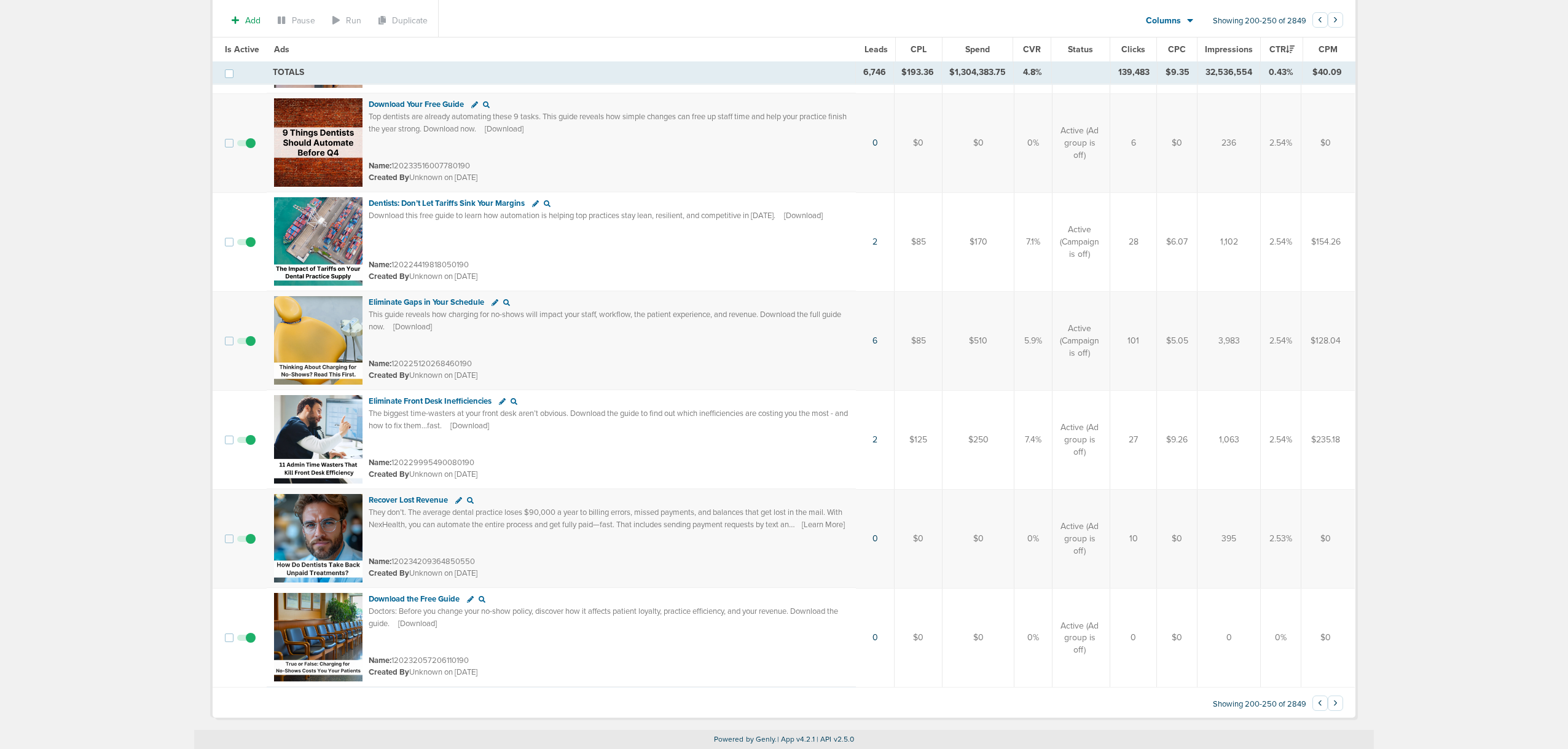
click at [1340, 704] on button "›" at bounding box center [1335, 704] width 16 height 16
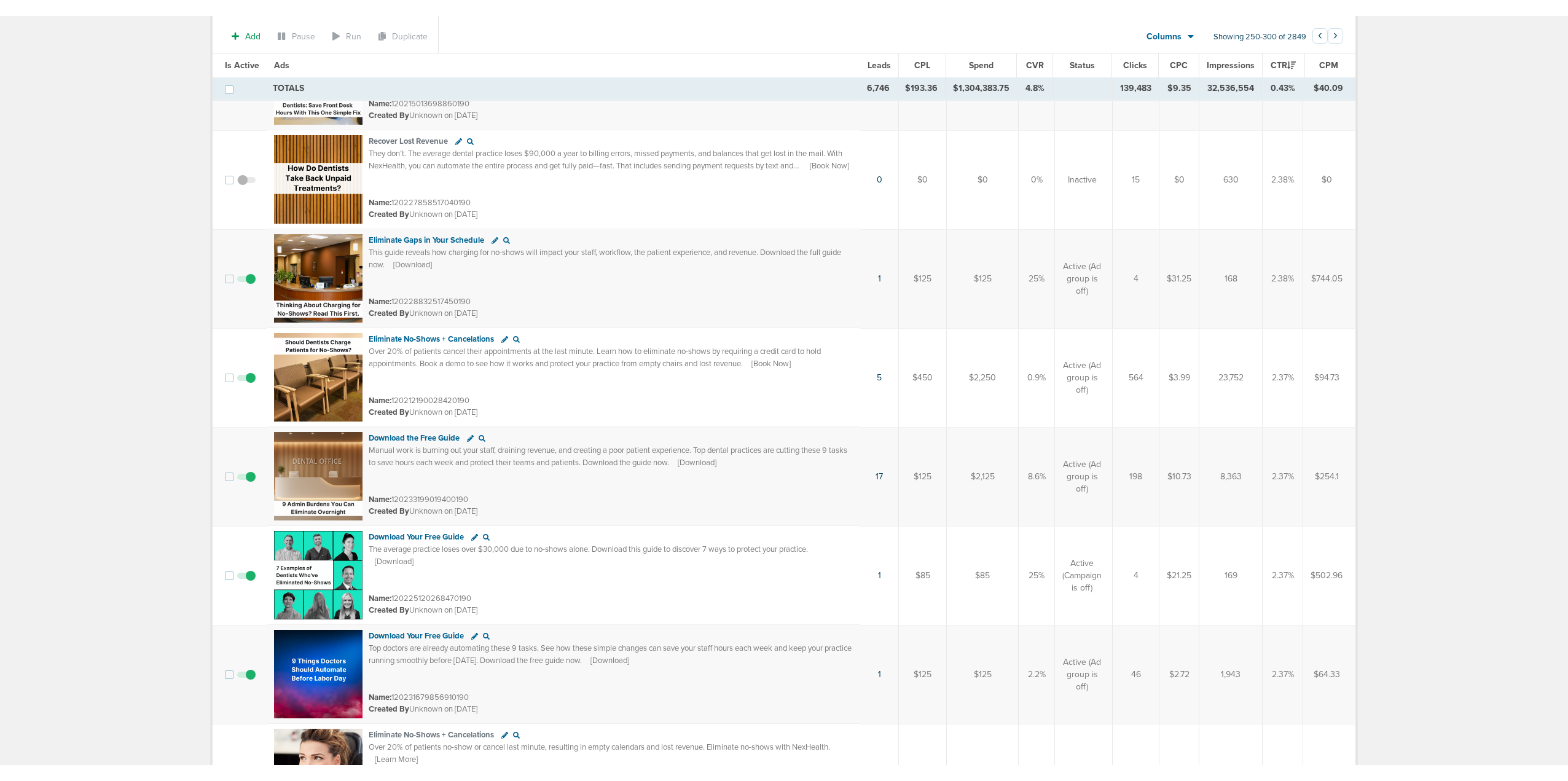
scroll to position [3634, 0]
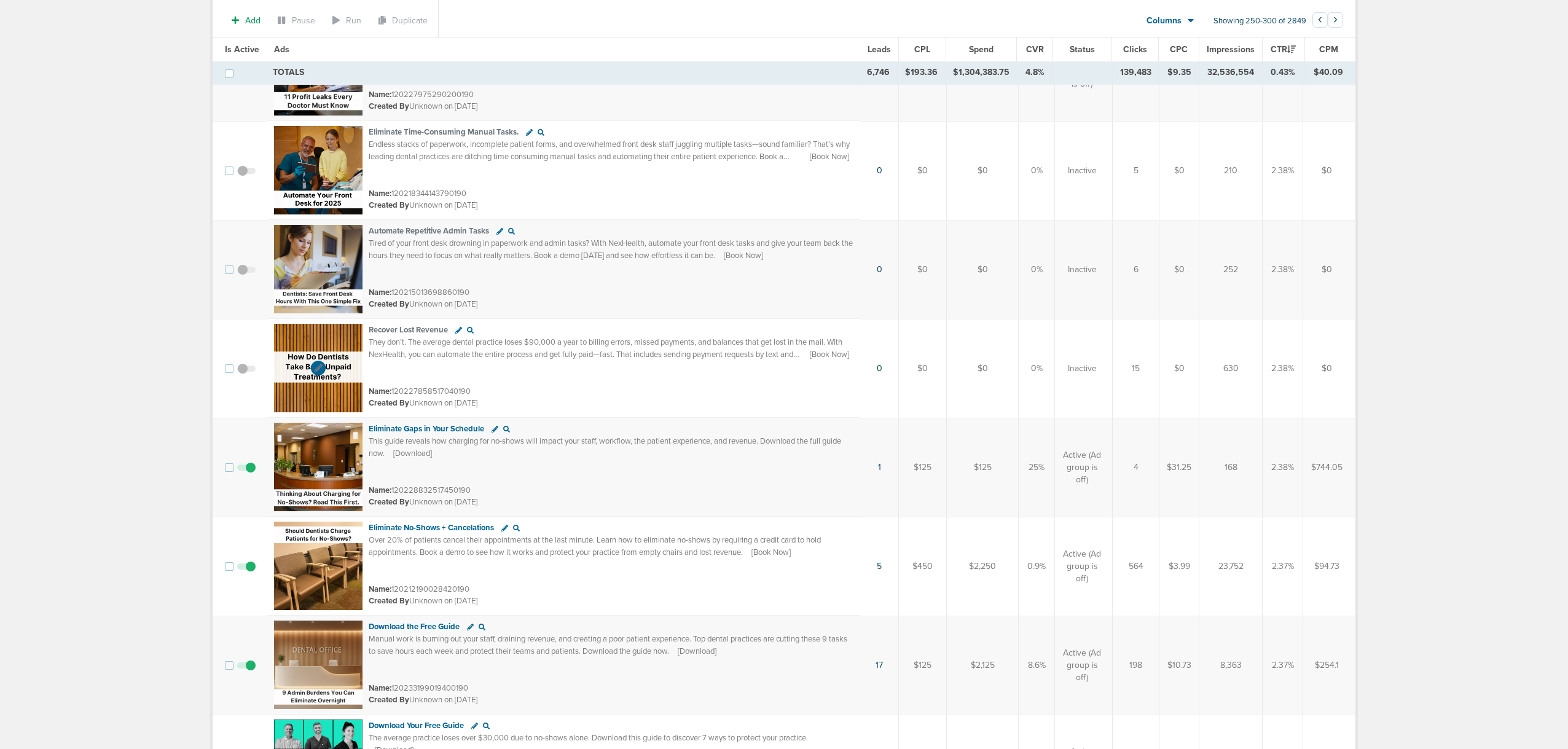
click at [322, 338] on img at bounding box center [318, 367] width 89 height 89
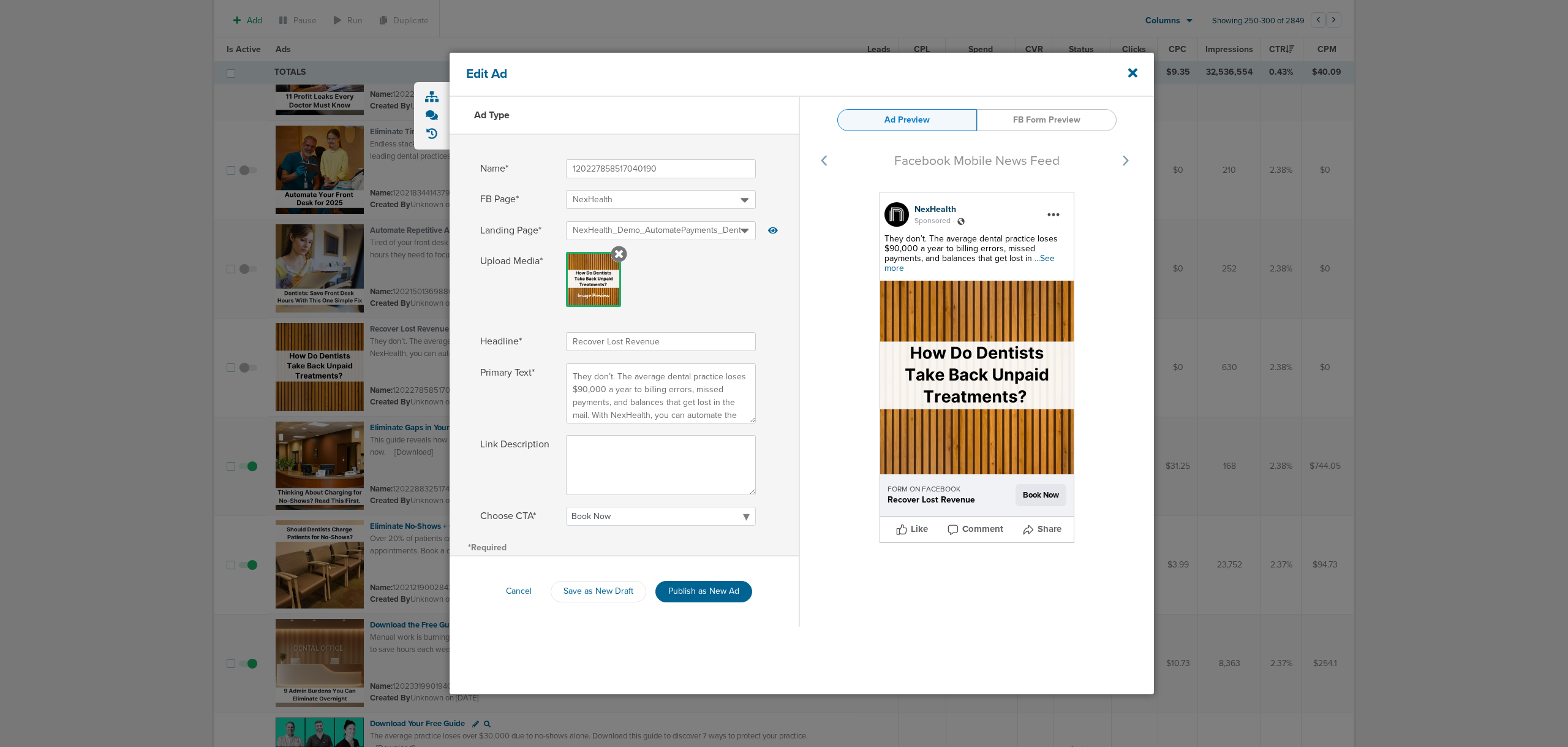
click at [1123, 80] on div "Edit Ad" at bounding box center [802, 74] width 704 height 44
click at [1131, 70] on icon at bounding box center [1133, 73] width 9 height 13
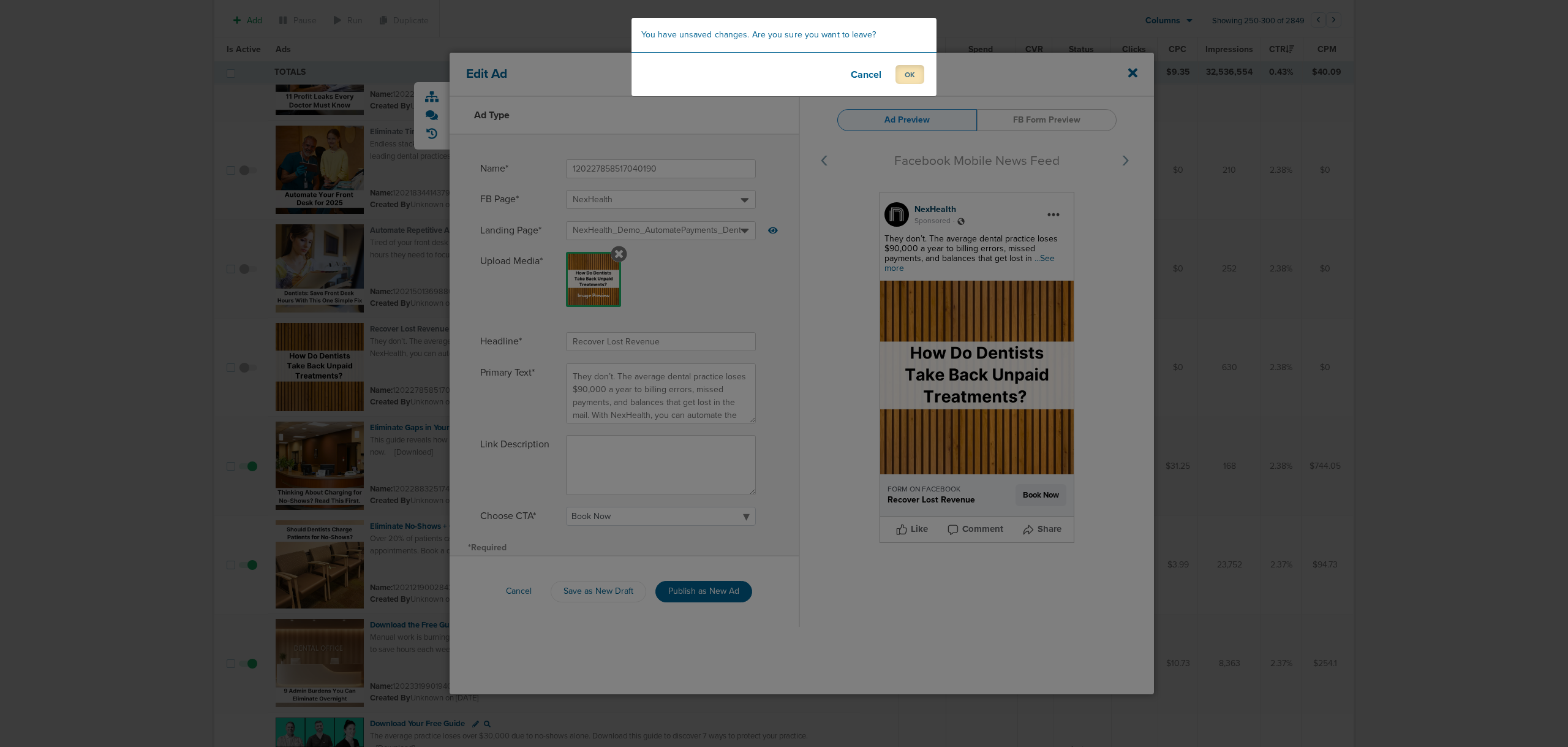
click at [920, 67] on button "OK" at bounding box center [910, 74] width 29 height 19
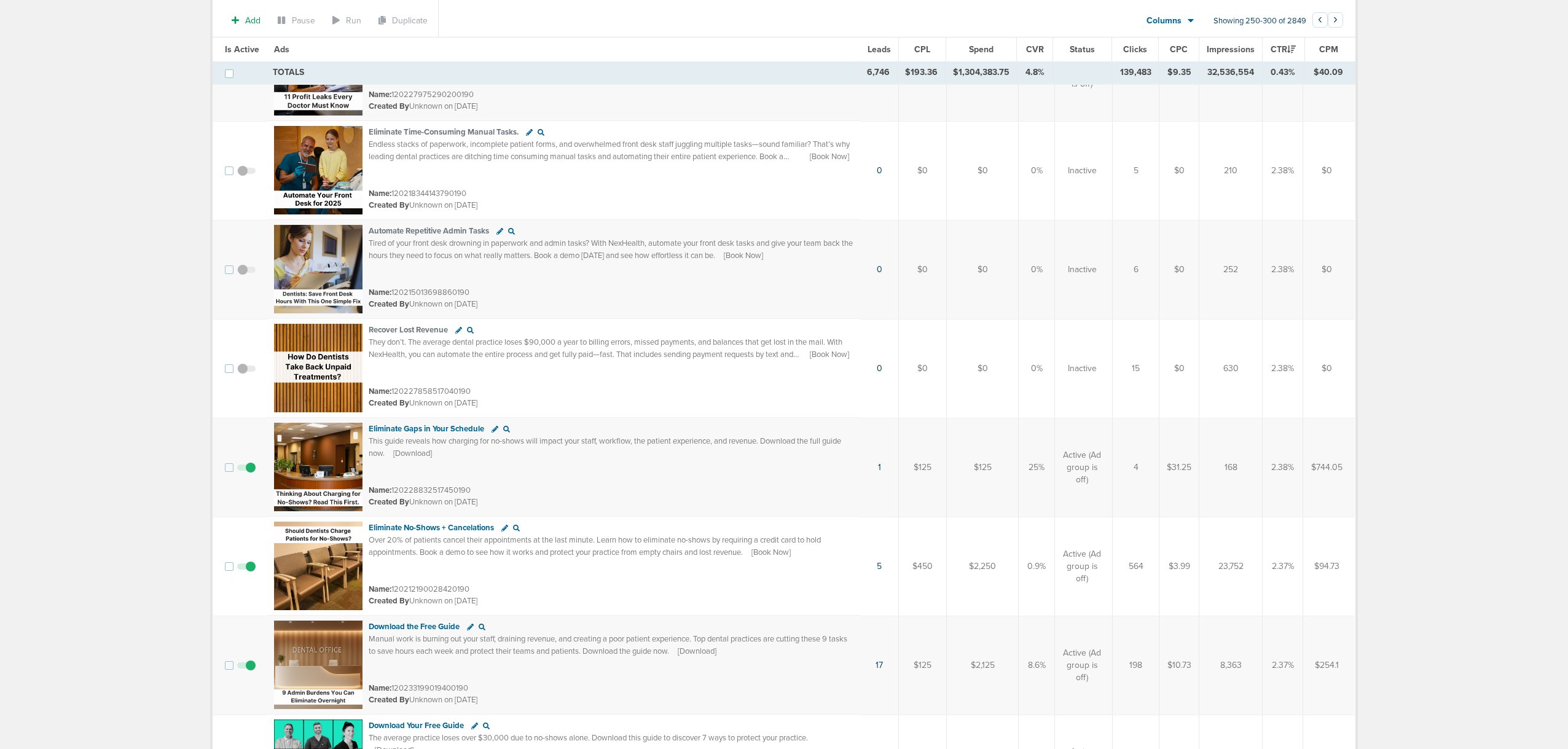
drag, startPoint x: 1304, startPoint y: 375, endPoint x: 1056, endPoint y: 369, distance: 248.1
click at [1056, 369] on tr "Recover Lost Revenue They don’t. The average dental practice loses $90,000 a ye…" at bounding box center [783, 368] width 1142 height 99
click at [1056, 369] on td "Inactive" at bounding box center [1084, 368] width 58 height 99
